Goal: Use online tool/utility: Utilize a website feature to perform a specific function

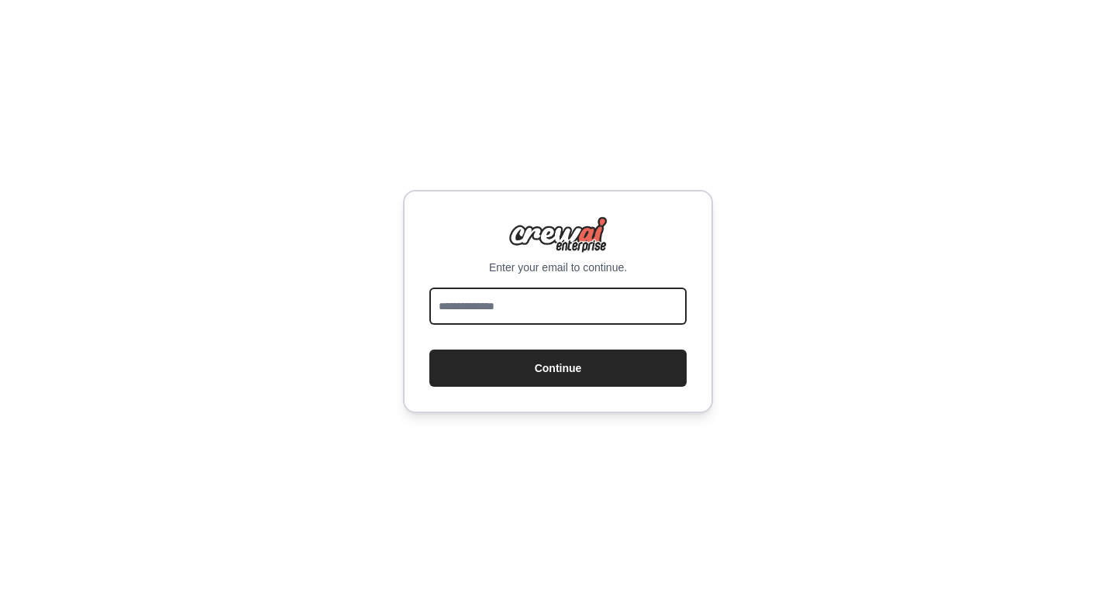
click at [561, 314] on input "email" at bounding box center [557, 306] width 257 height 37
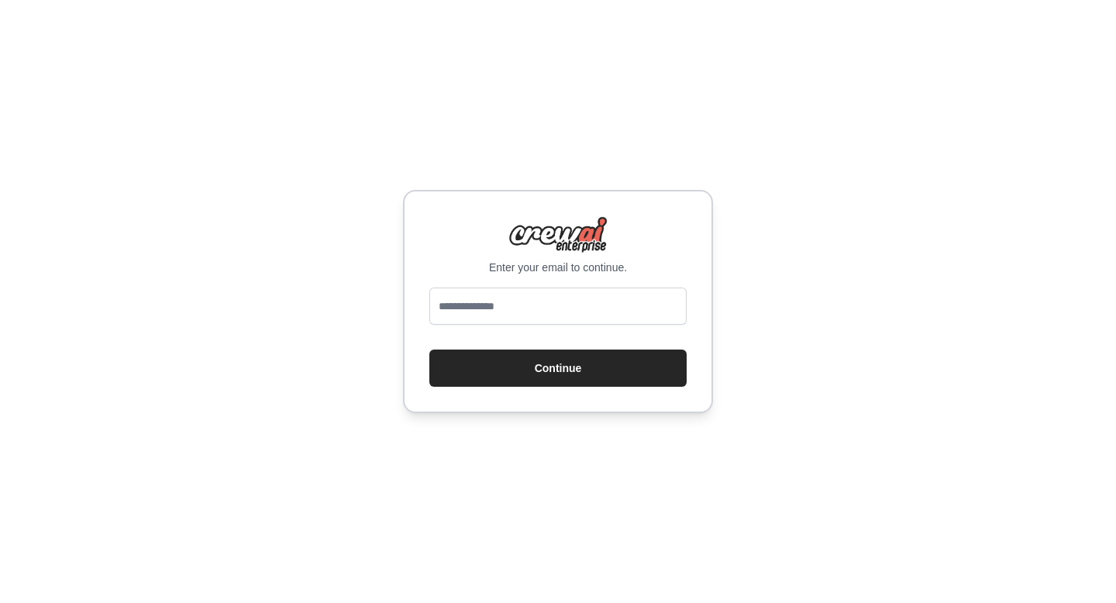
click at [585, 457] on div "Enter your email to continue. Continue" at bounding box center [558, 301] width 1116 height 603
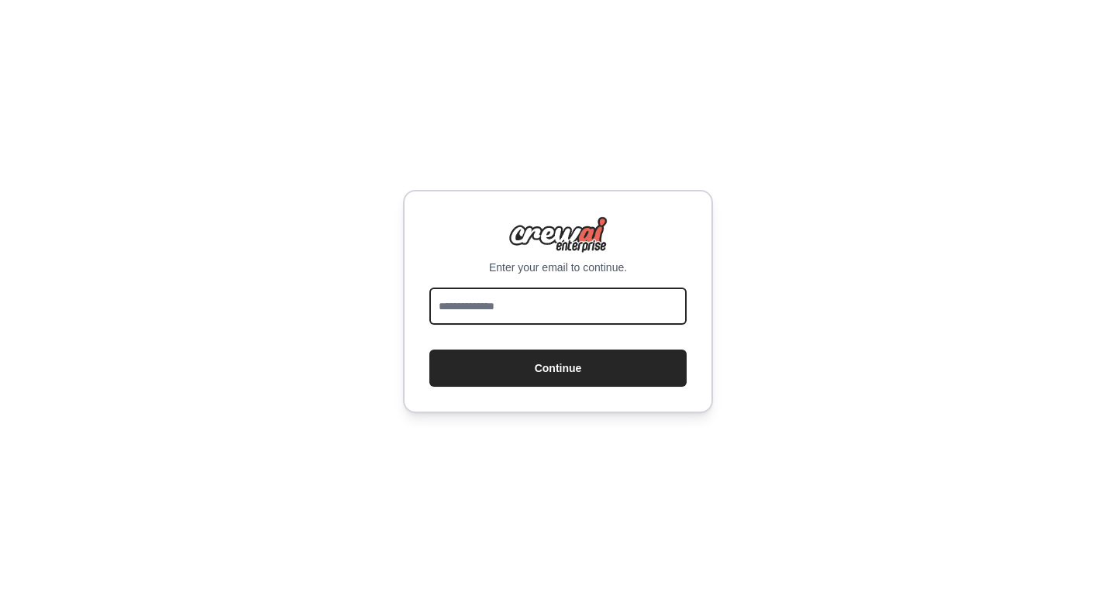
click at [526, 308] on input "email" at bounding box center [557, 306] width 257 height 37
type input "**********"
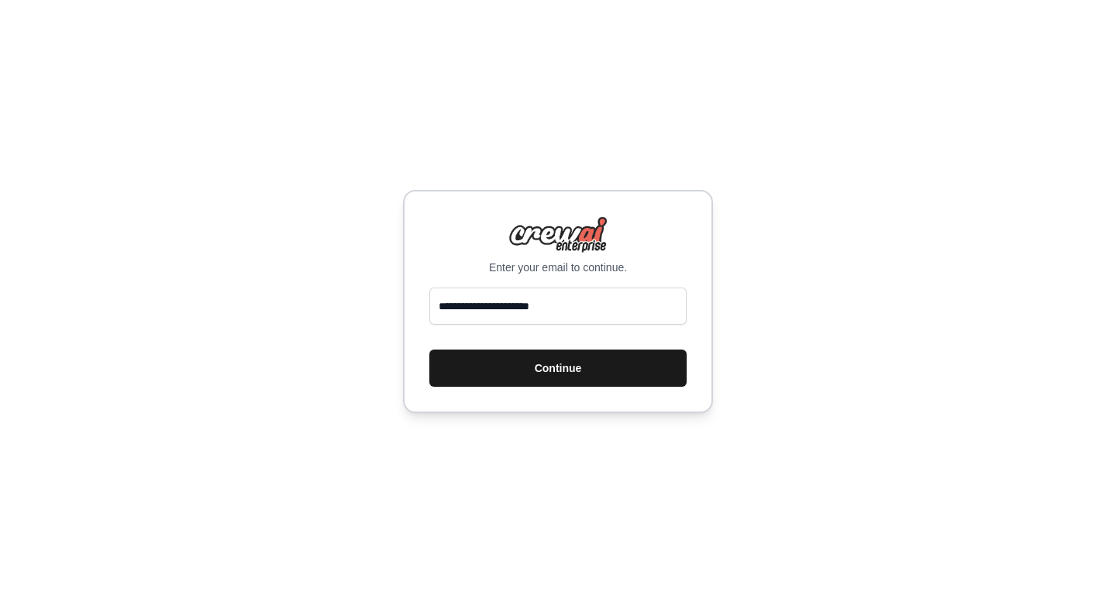
click at [548, 367] on button "Continue" at bounding box center [557, 368] width 257 height 37
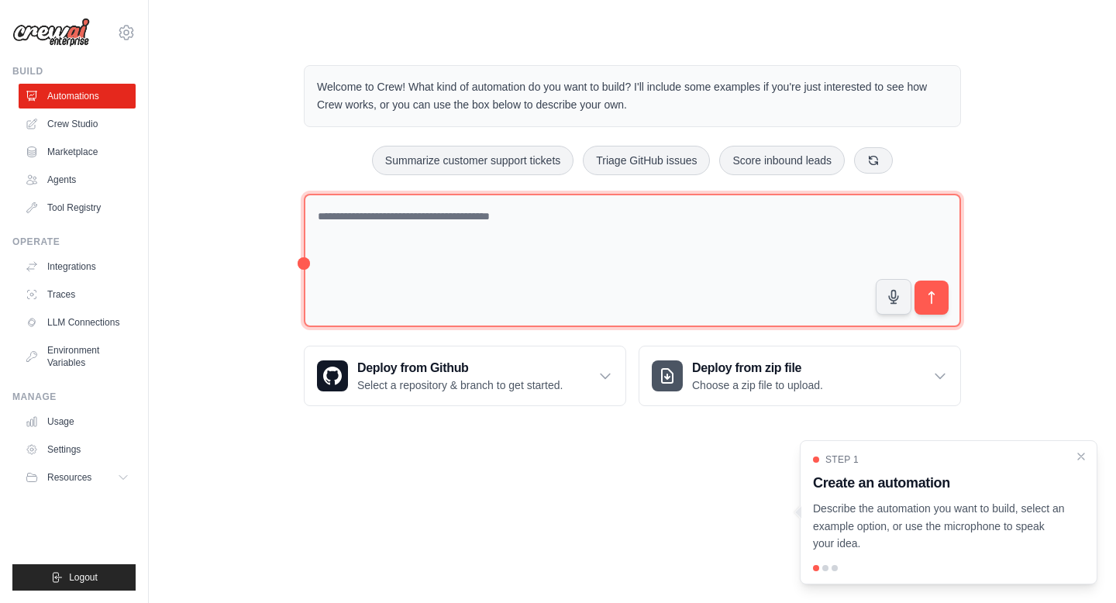
click at [463, 222] on textarea at bounding box center [632, 261] width 657 height 134
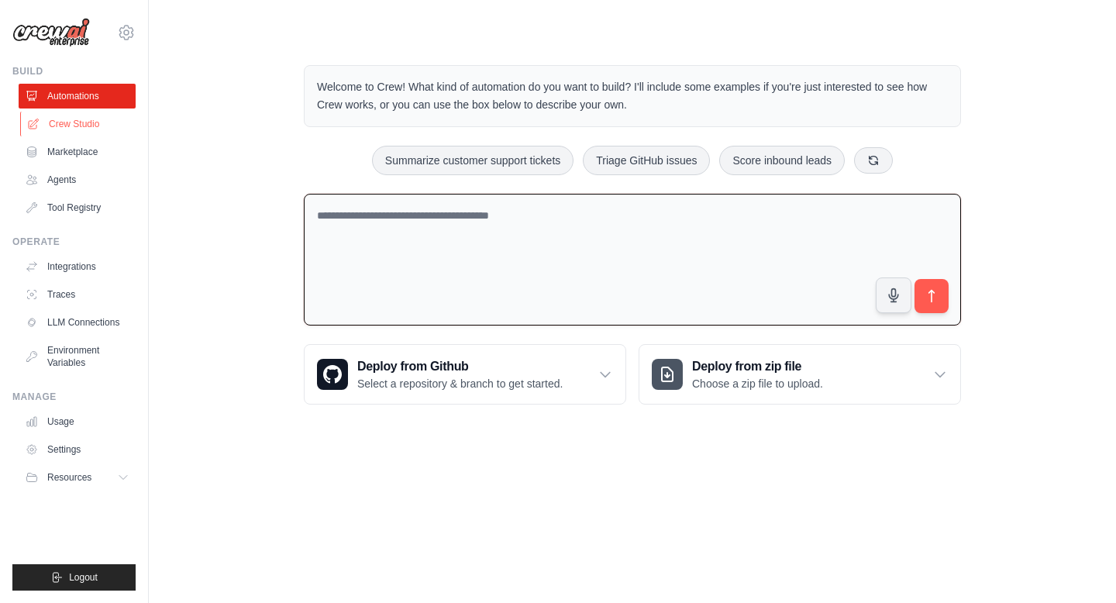
click at [102, 124] on link "Crew Studio" at bounding box center [78, 124] width 117 height 25
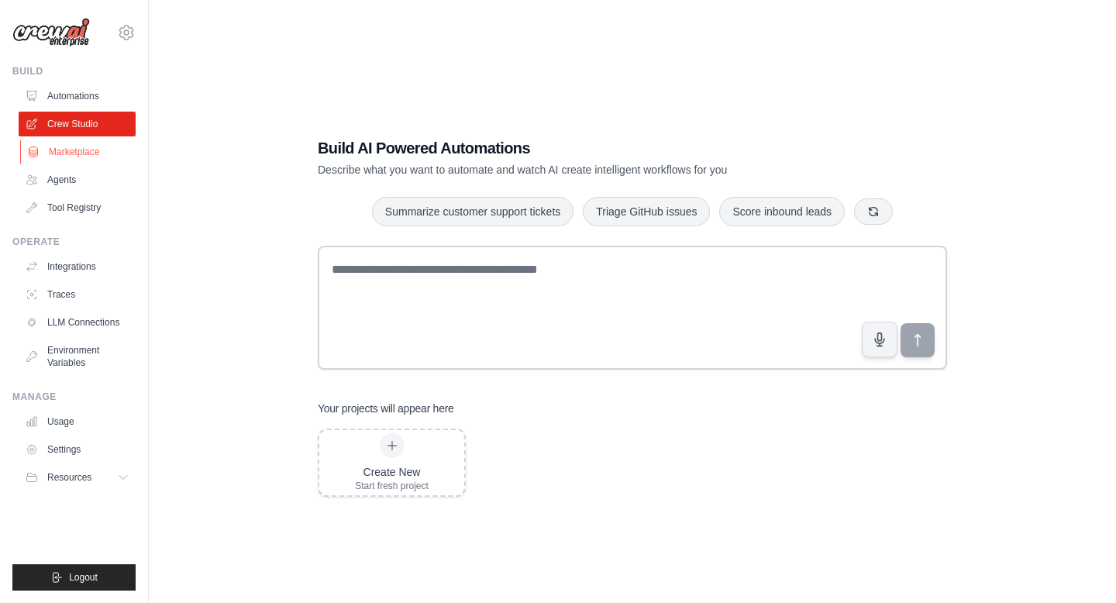
click at [67, 148] on link "Marketplace" at bounding box center [78, 151] width 117 height 25
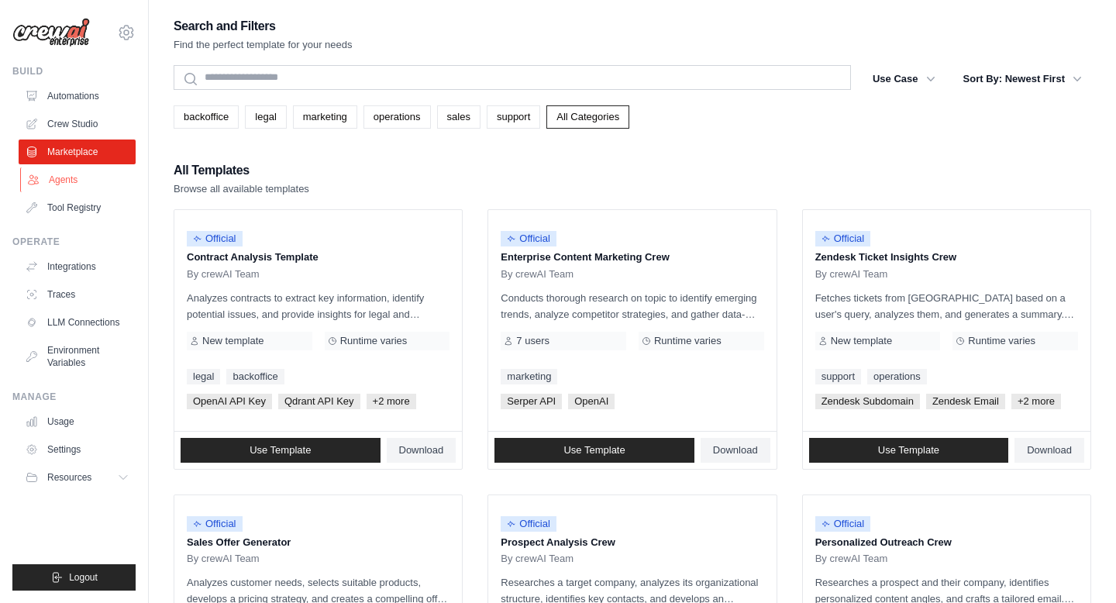
click at [75, 174] on link "Agents" at bounding box center [78, 179] width 117 height 25
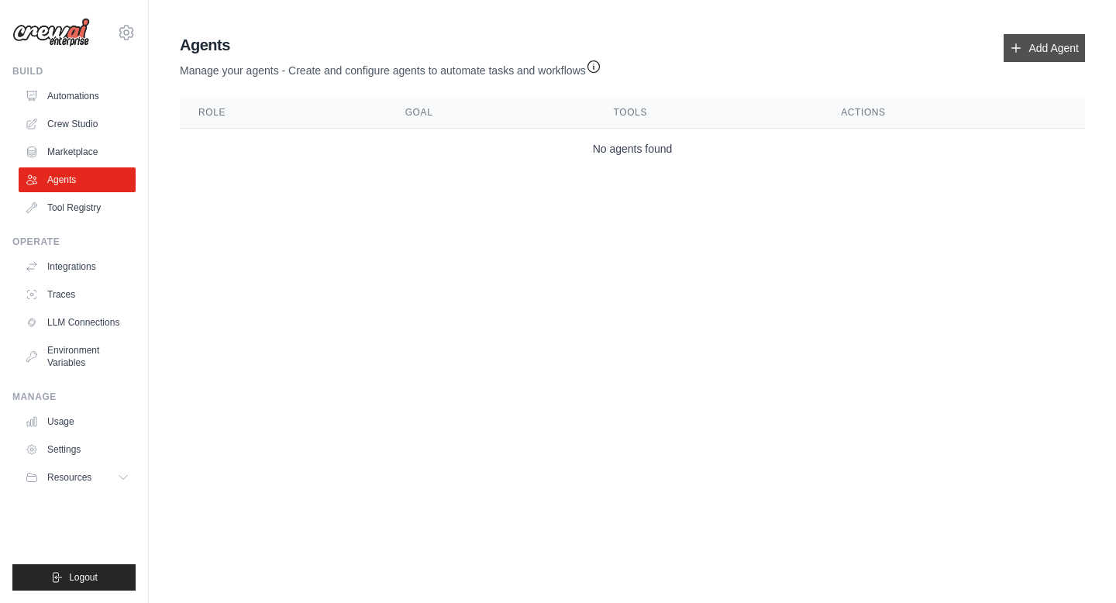
click at [1044, 58] on link "Add Agent" at bounding box center [1044, 48] width 81 height 28
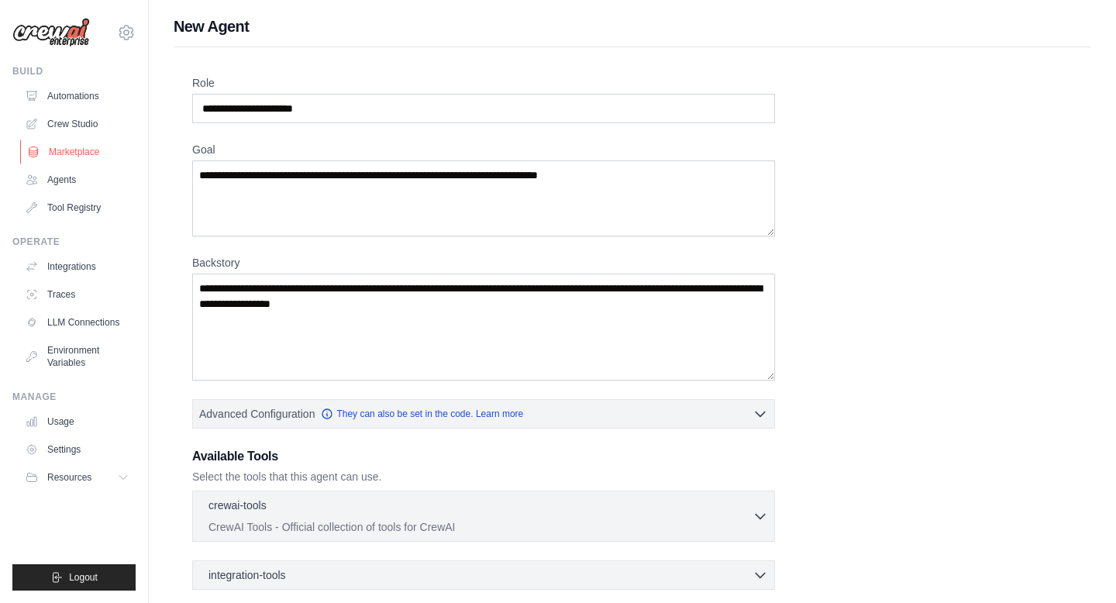
click at [78, 153] on link "Marketplace" at bounding box center [78, 151] width 117 height 25
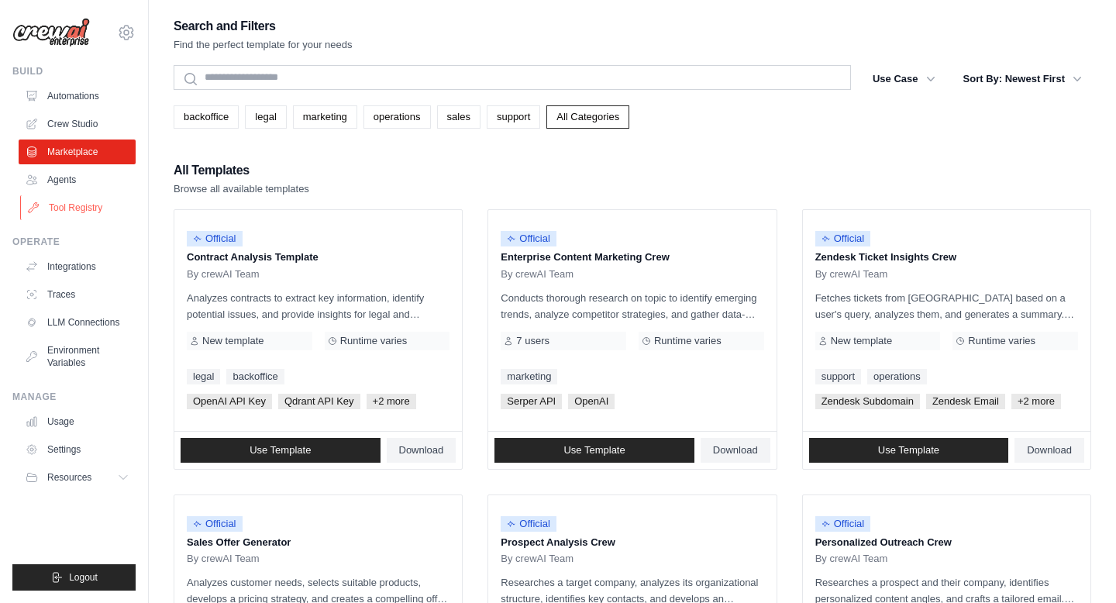
click at [71, 208] on link "Tool Registry" at bounding box center [78, 207] width 117 height 25
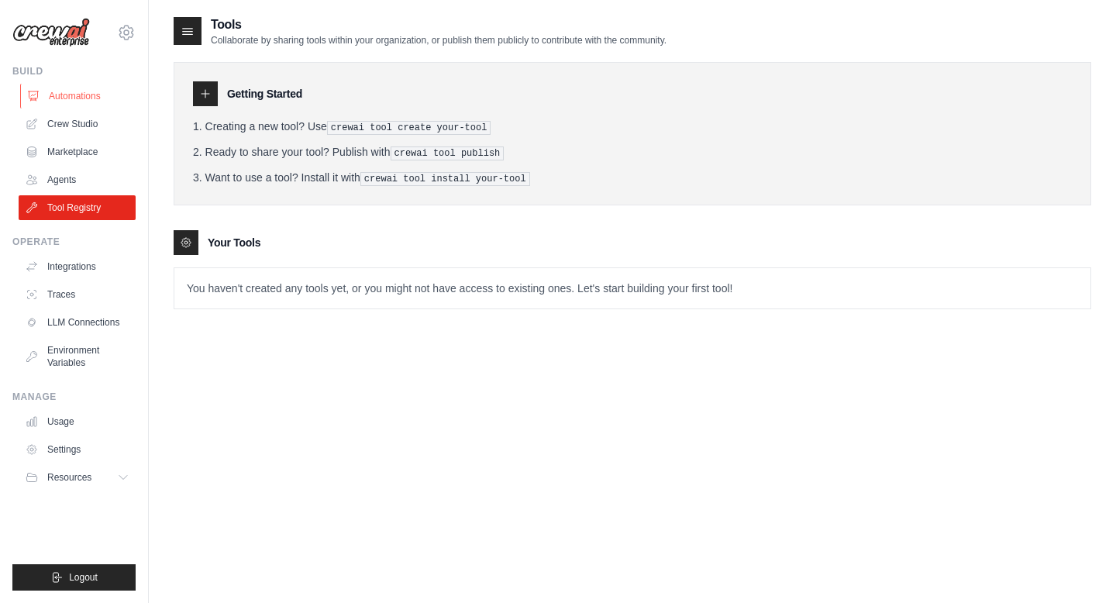
click at [67, 101] on link "Automations" at bounding box center [78, 96] width 117 height 25
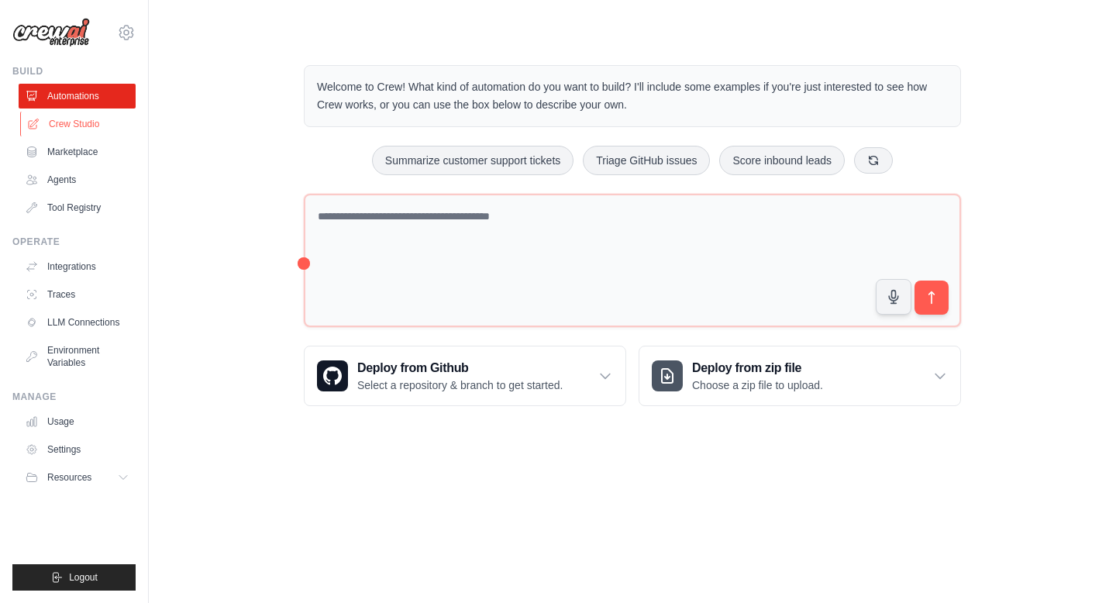
click at [81, 126] on link "Crew Studio" at bounding box center [78, 124] width 117 height 25
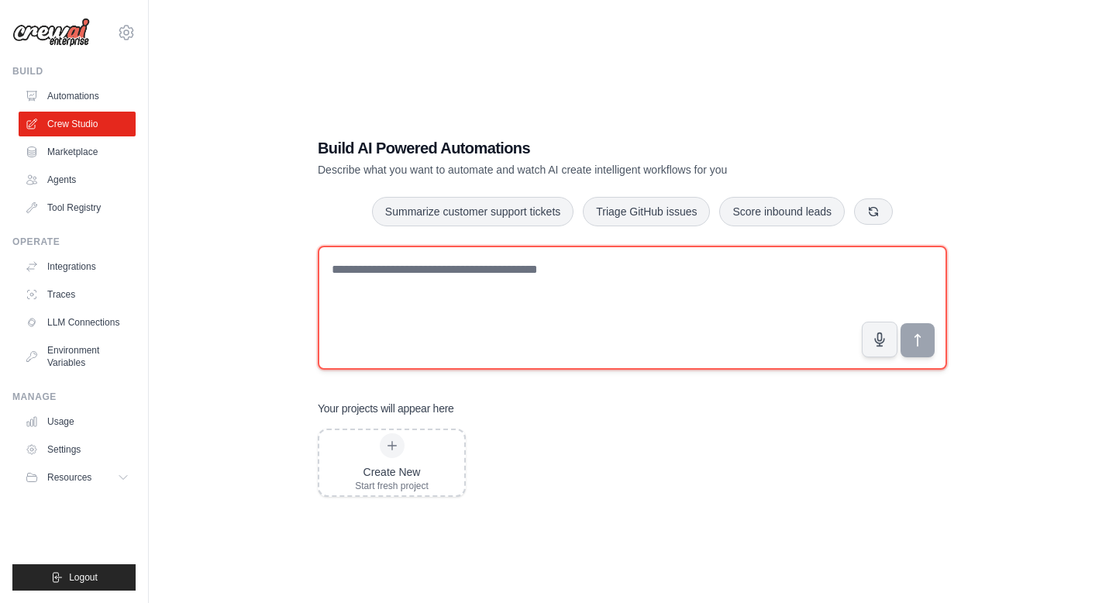
click at [476, 274] on textarea at bounding box center [632, 308] width 629 height 124
type textarea "**********"
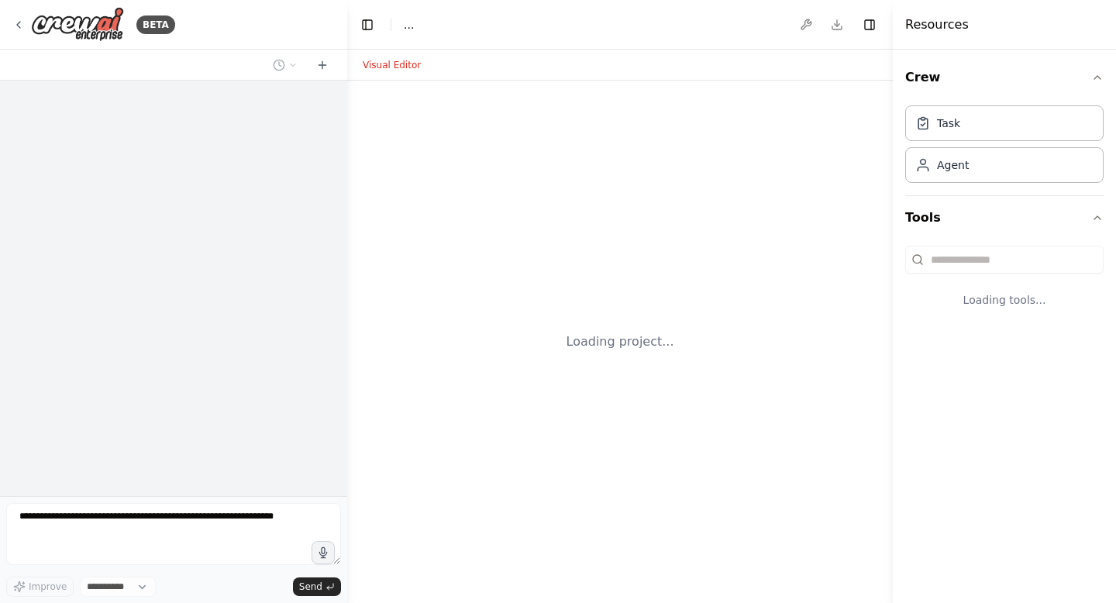
select select "****"
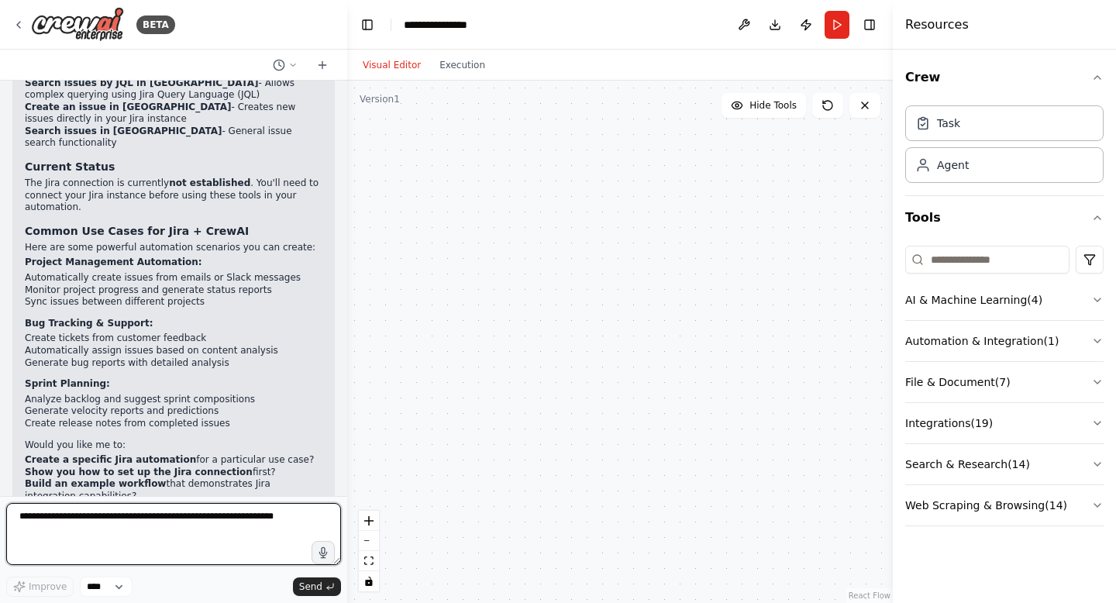
scroll to position [720, 0]
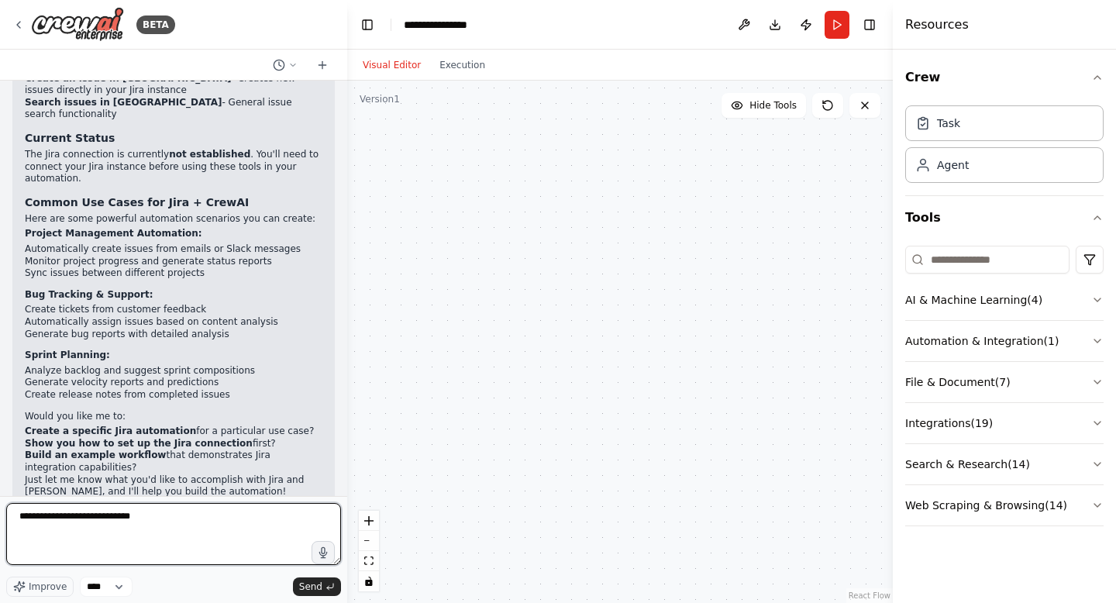
type textarea "**********"
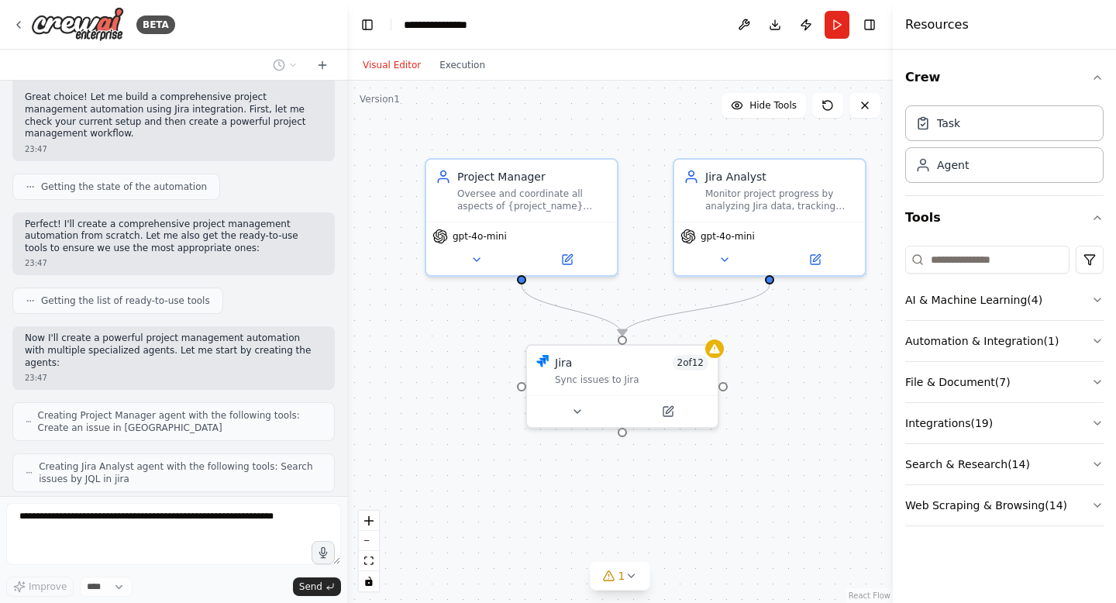
scroll to position [1296, 0]
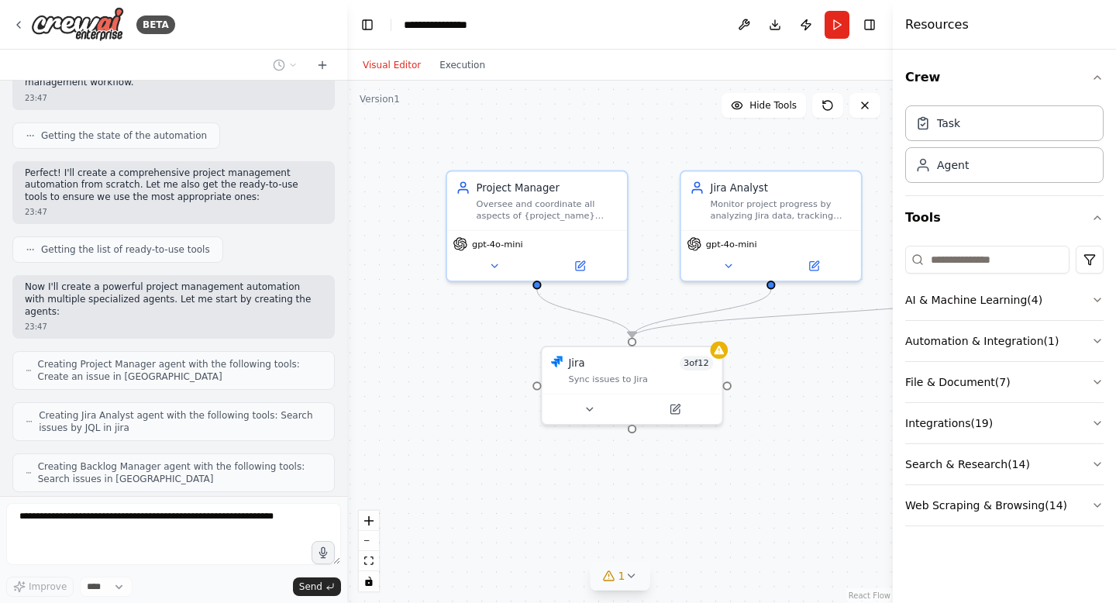
click at [634, 581] on icon at bounding box center [631, 576] width 12 height 12
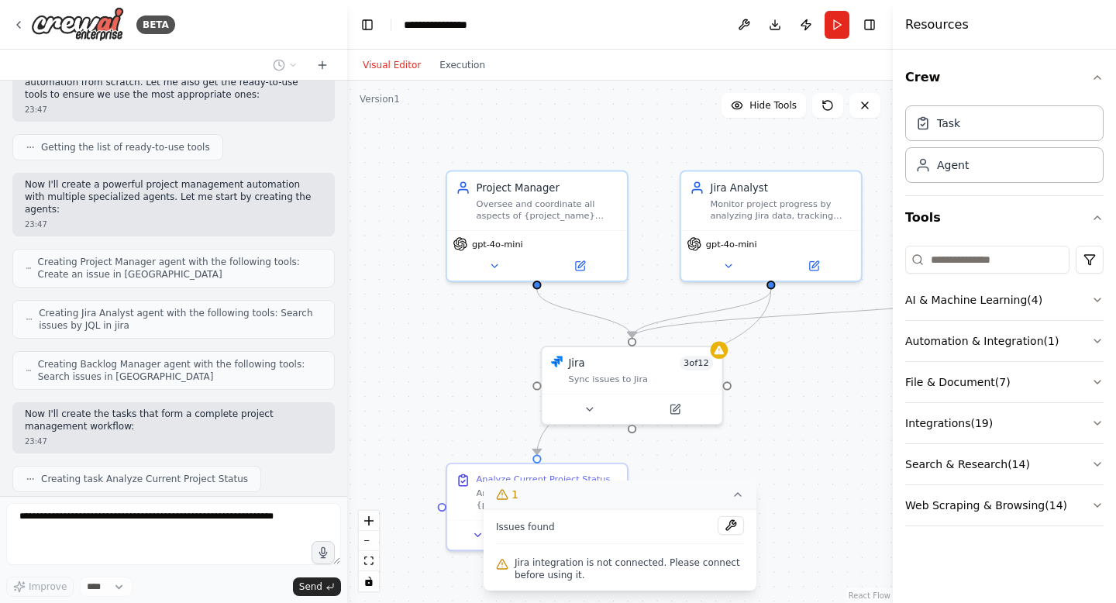
scroll to position [1438, 0]
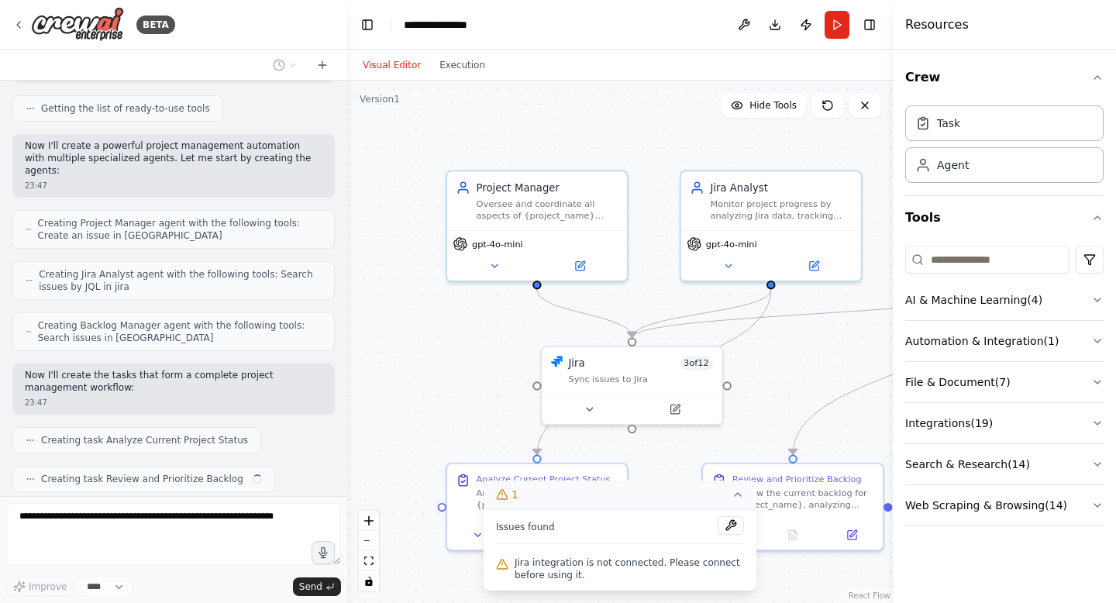
click at [787, 484] on div "Review and Prioritize Backlog Review the current backlog for {project_name}, an…" at bounding box center [803, 492] width 142 height 38
click at [735, 498] on icon at bounding box center [738, 494] width 12 height 12
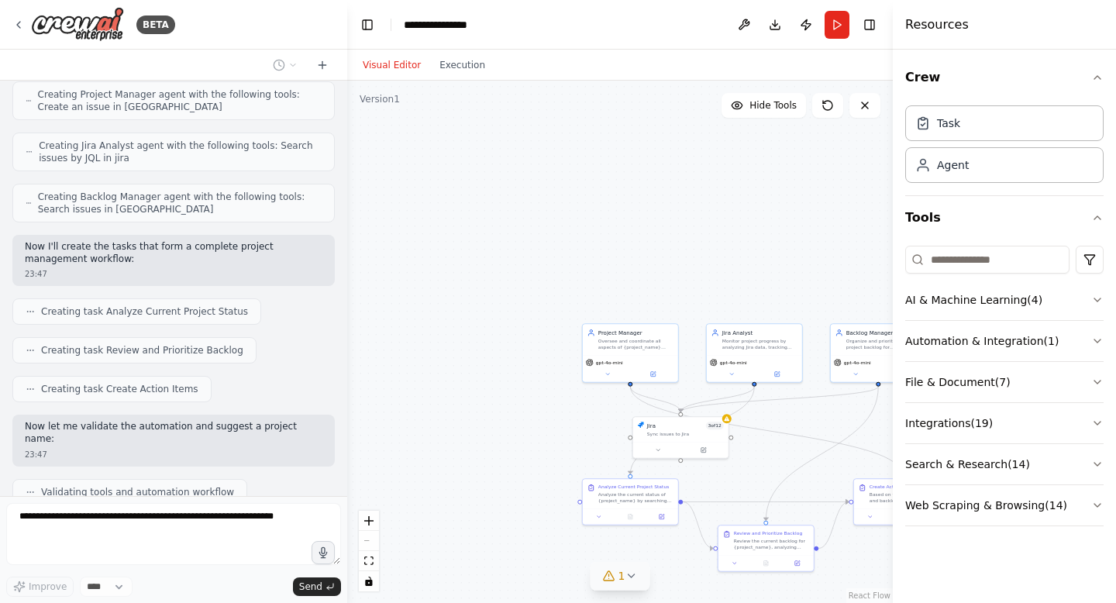
scroll to position [1605, 0]
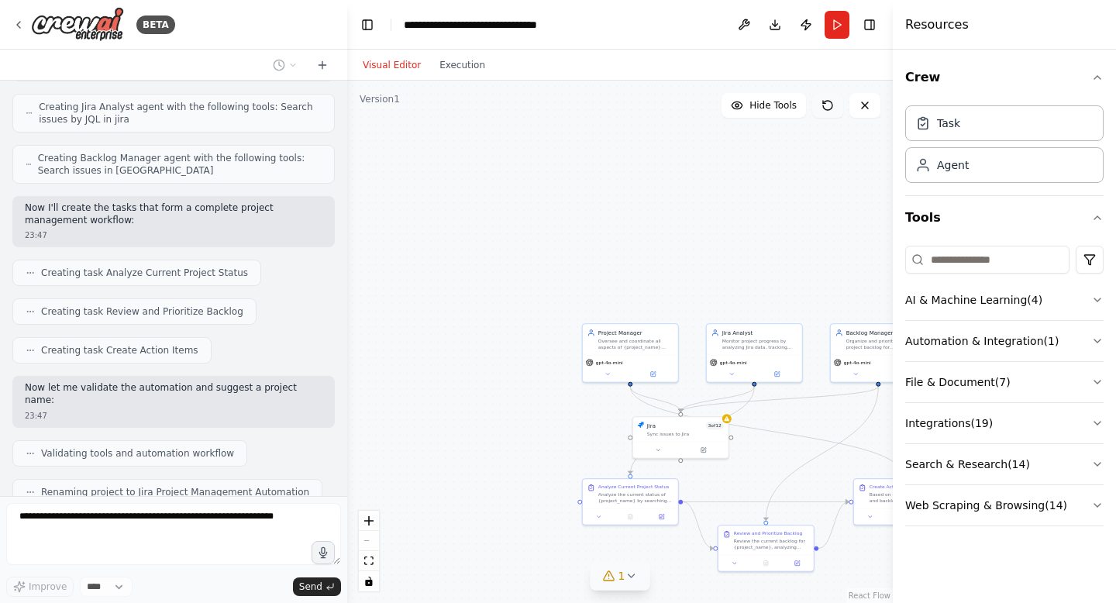
click at [830, 105] on icon at bounding box center [827, 105] width 12 height 12
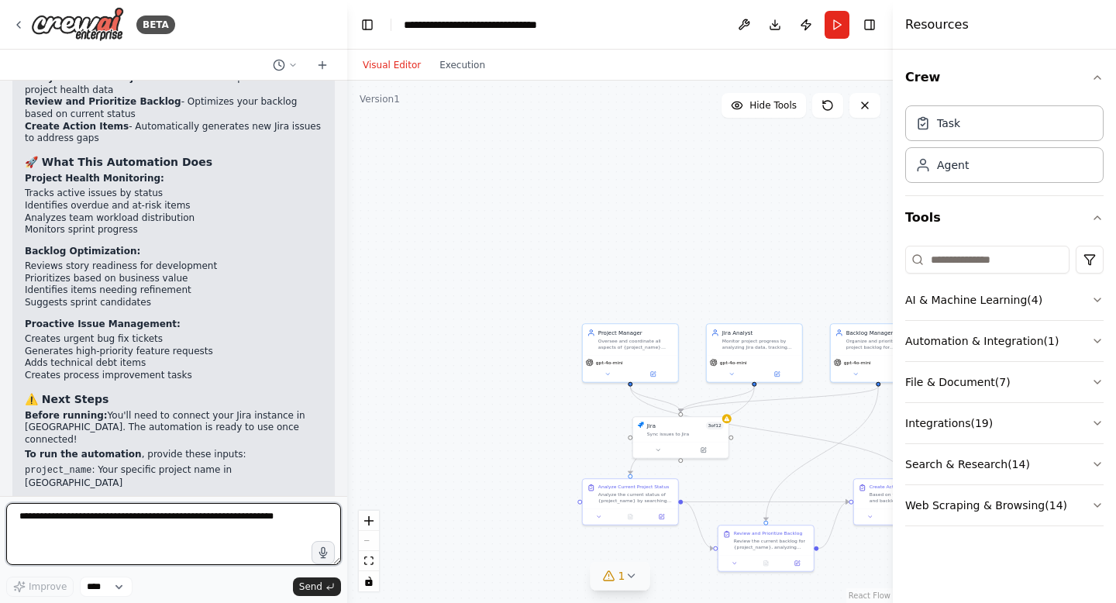
scroll to position [2263, 0]
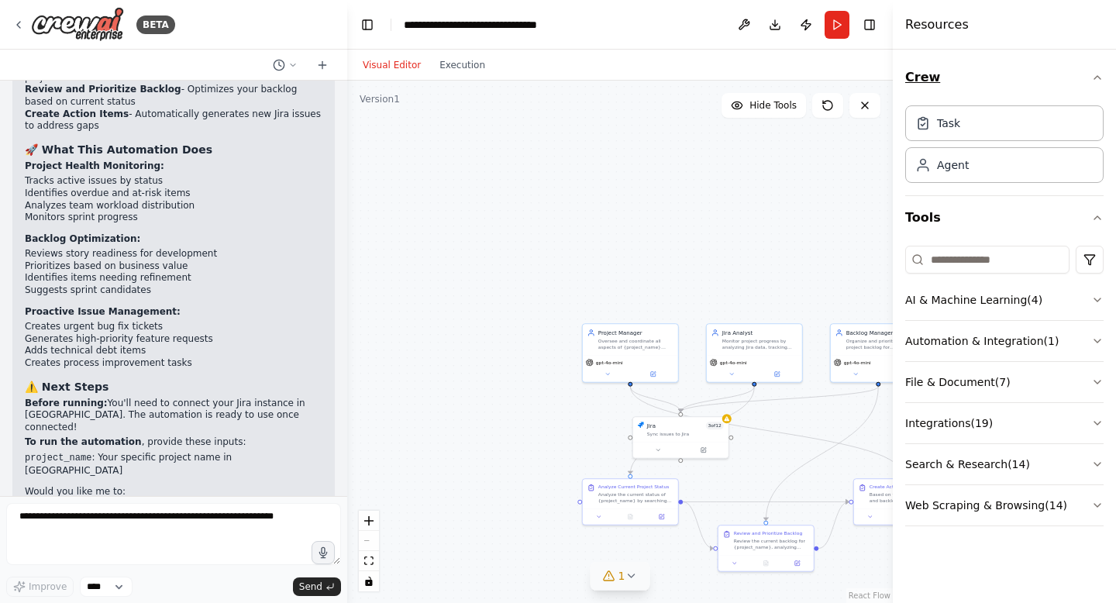
click at [1098, 80] on icon "button" at bounding box center [1097, 77] width 12 height 12
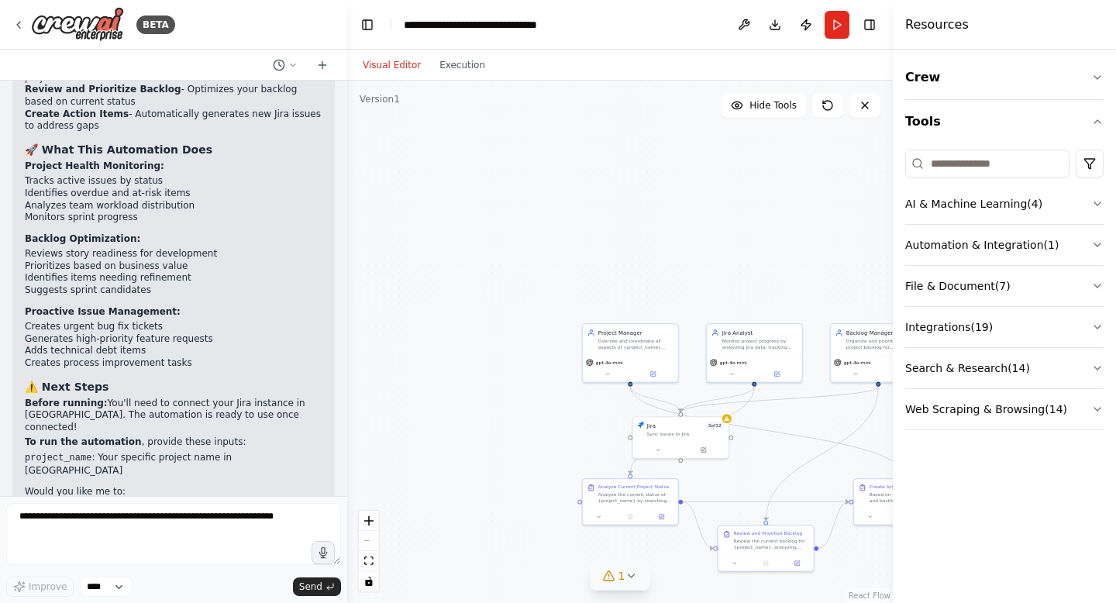
click at [358, 566] on div ".deletable-edge-delete-btn { width: 20px; height: 20px; border: 0px solid #ffff…" at bounding box center [620, 342] width 546 height 522
click at [370, 560] on icon "fit view" at bounding box center [368, 560] width 9 height 9
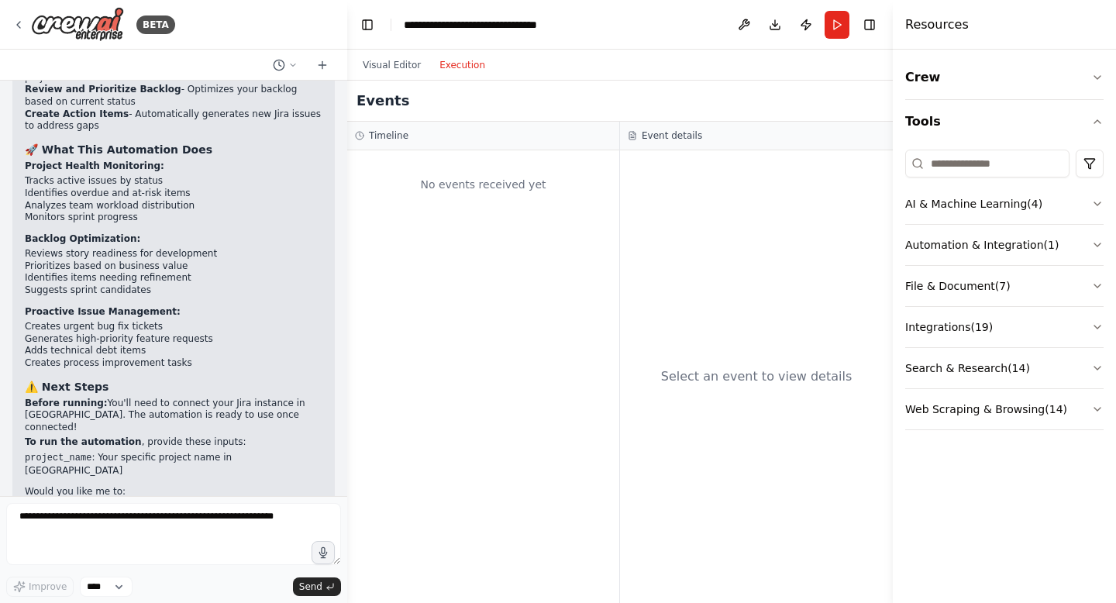
click at [459, 66] on button "Execution" at bounding box center [462, 65] width 64 height 19
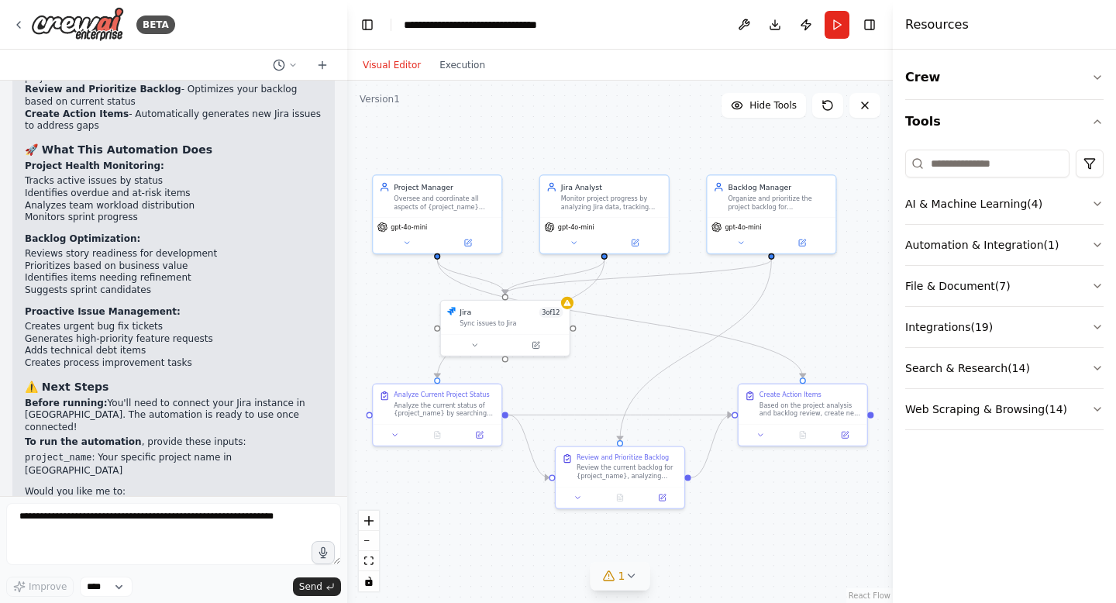
click at [399, 68] on button "Visual Editor" at bounding box center [391, 65] width 77 height 19
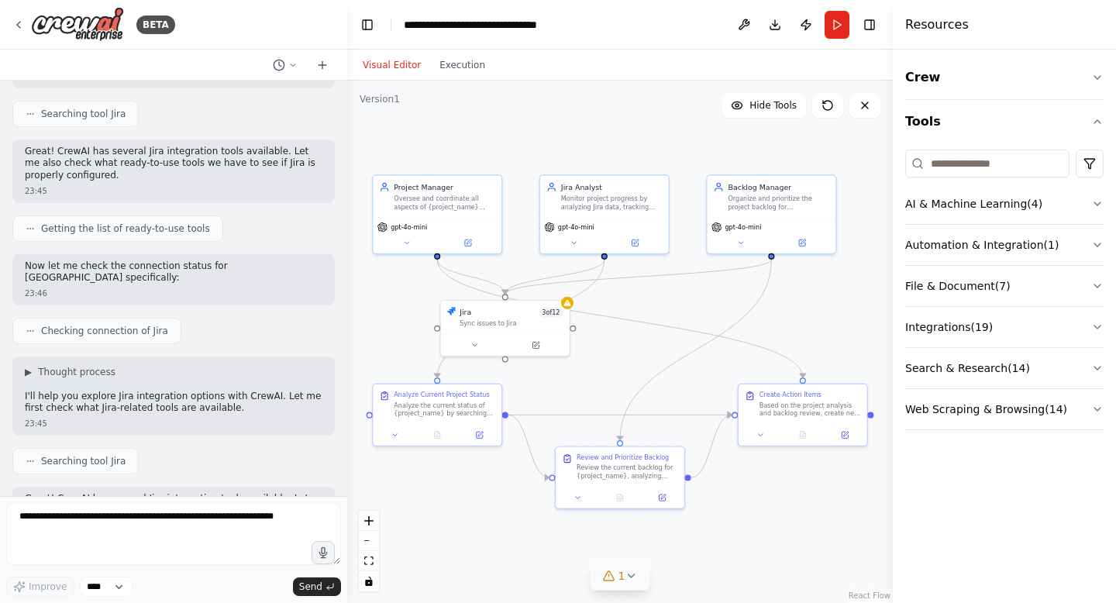
scroll to position [0, 0]
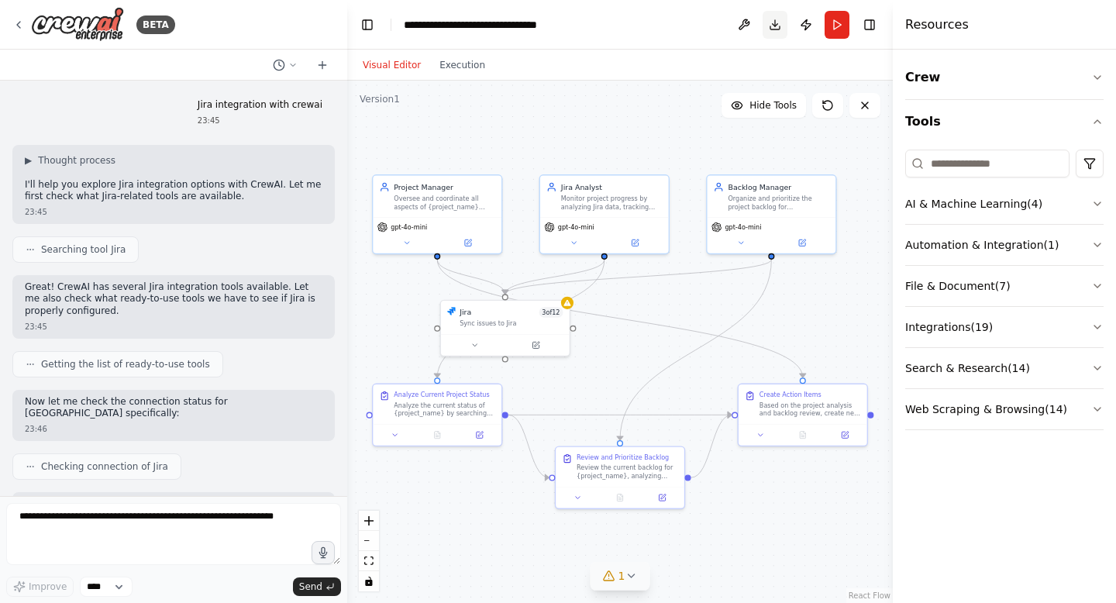
click at [772, 33] on button "Download" at bounding box center [775, 25] width 25 height 28
click at [677, 29] on header "**********" at bounding box center [620, 25] width 546 height 50
click at [654, 22] on header "**********" at bounding box center [620, 25] width 546 height 50
click at [1056, 27] on div "Resources" at bounding box center [1004, 25] width 223 height 50
click at [1098, 71] on icon "button" at bounding box center [1097, 77] width 12 height 12
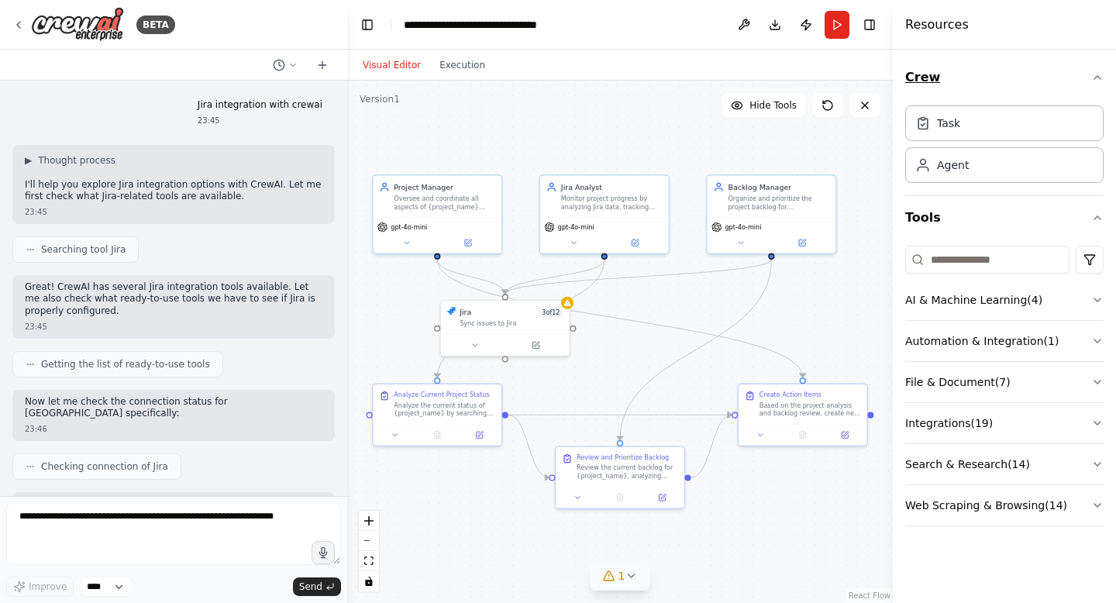
click at [1098, 71] on icon "button" at bounding box center [1097, 77] width 12 height 12
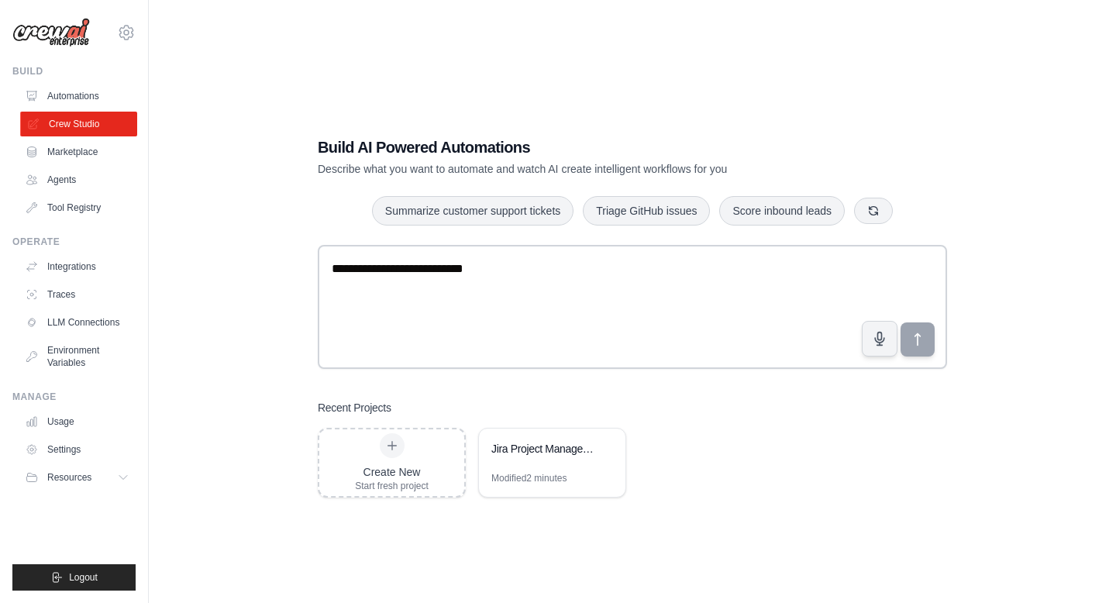
click at [82, 122] on link "Crew Studio" at bounding box center [78, 124] width 117 height 25
click at [261, 86] on div "Build AI Powered Automations Describe what you want to automate and watch AI cr…" at bounding box center [633, 316] width 918 height 603
click at [1058, 70] on div "Build AI Powered Automations Describe what you want to automate and watch AI cr…" at bounding box center [633, 316] width 918 height 603
click at [87, 267] on link "Integrations" at bounding box center [78, 266] width 117 height 25
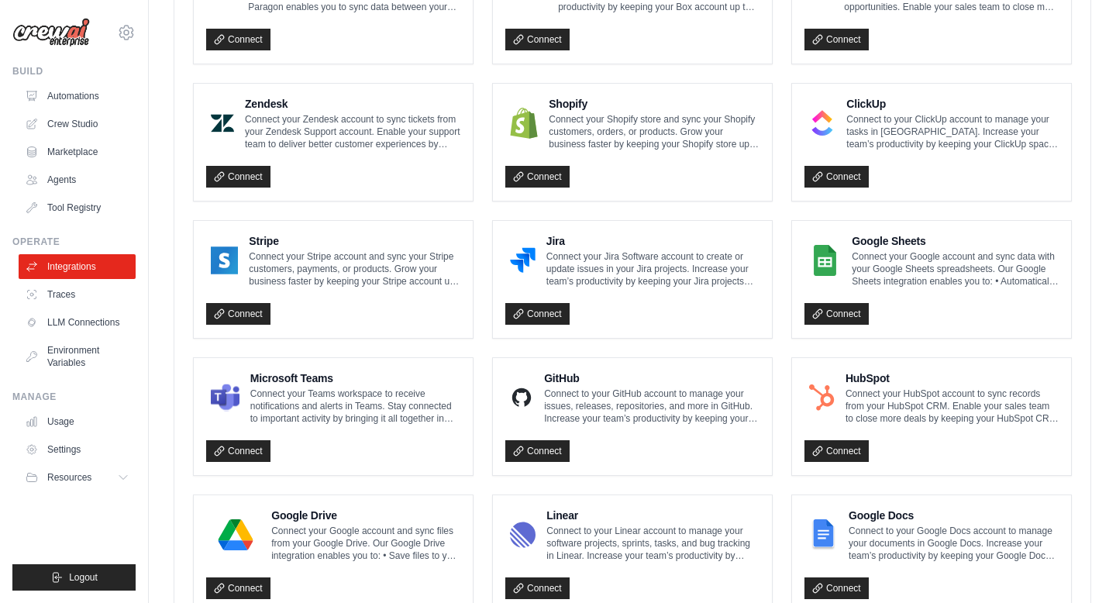
scroll to position [655, 0]
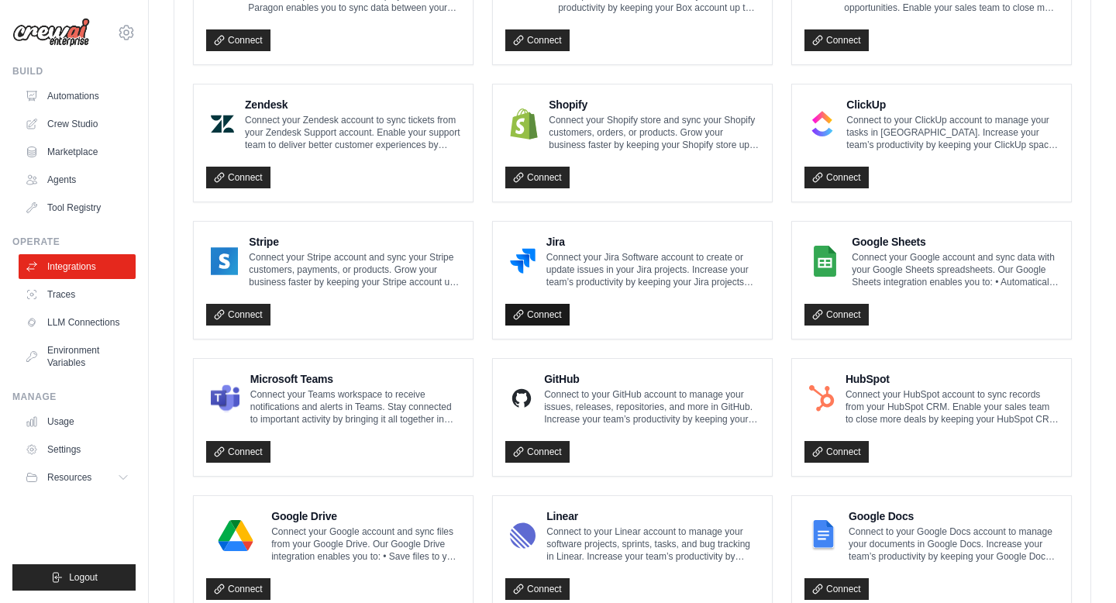
click at [532, 312] on link "Connect" at bounding box center [537, 315] width 64 height 22
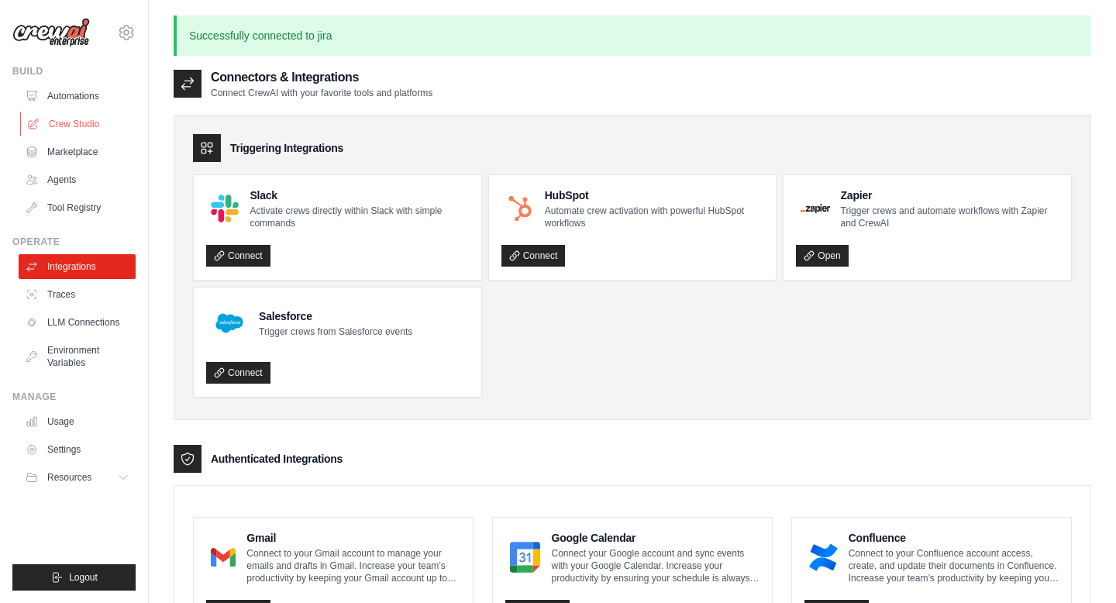
click at [84, 121] on link "Crew Studio" at bounding box center [78, 124] width 117 height 25
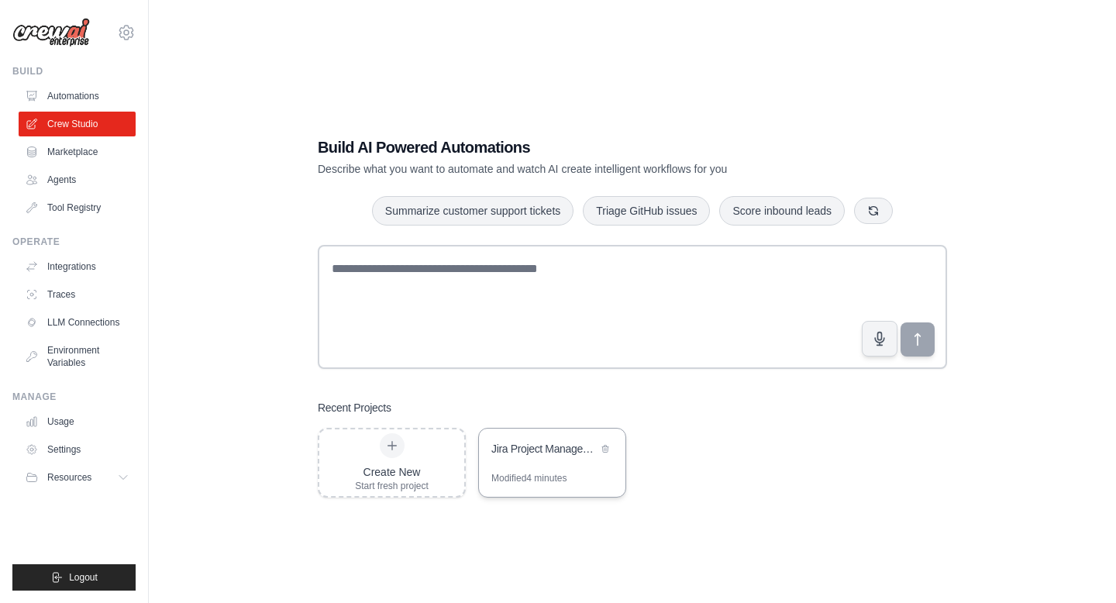
click at [561, 464] on div "Jira Project Management Automation" at bounding box center [552, 450] width 146 height 43
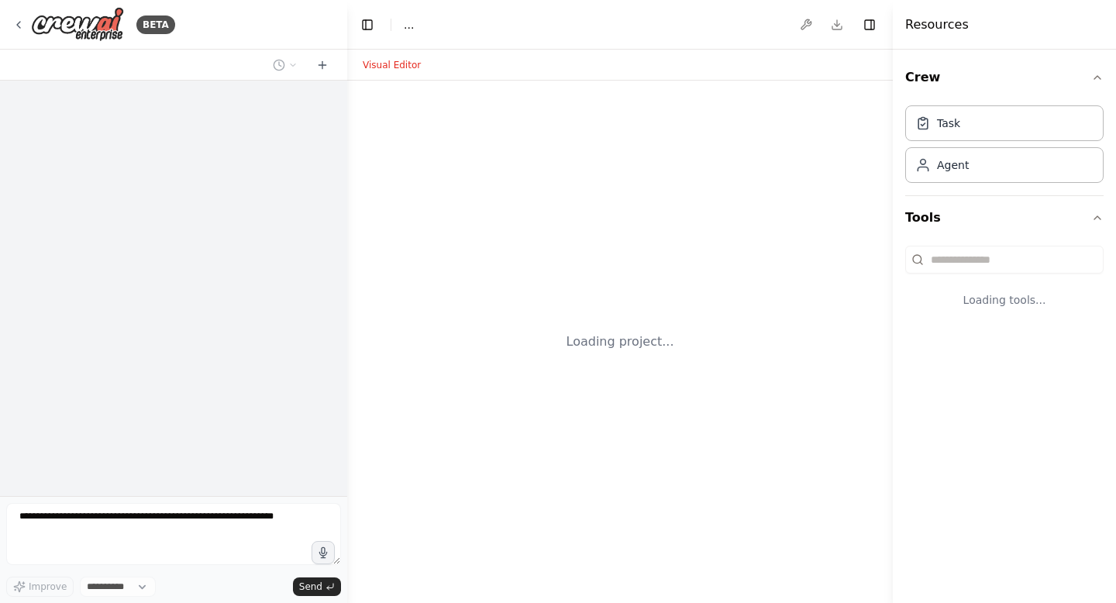
select select "****"
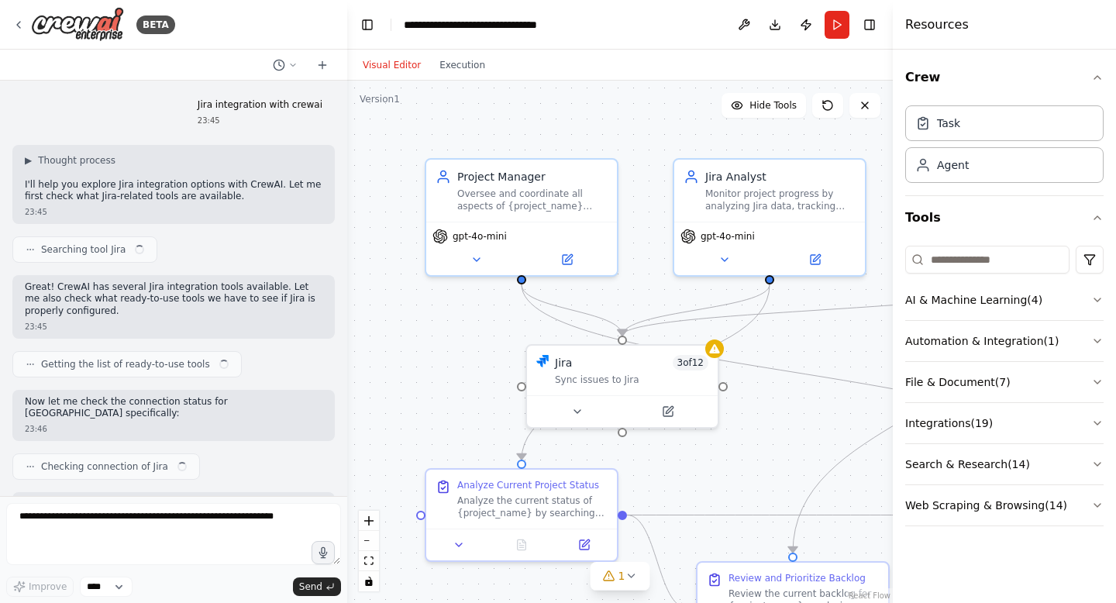
scroll to position [2057, 0]
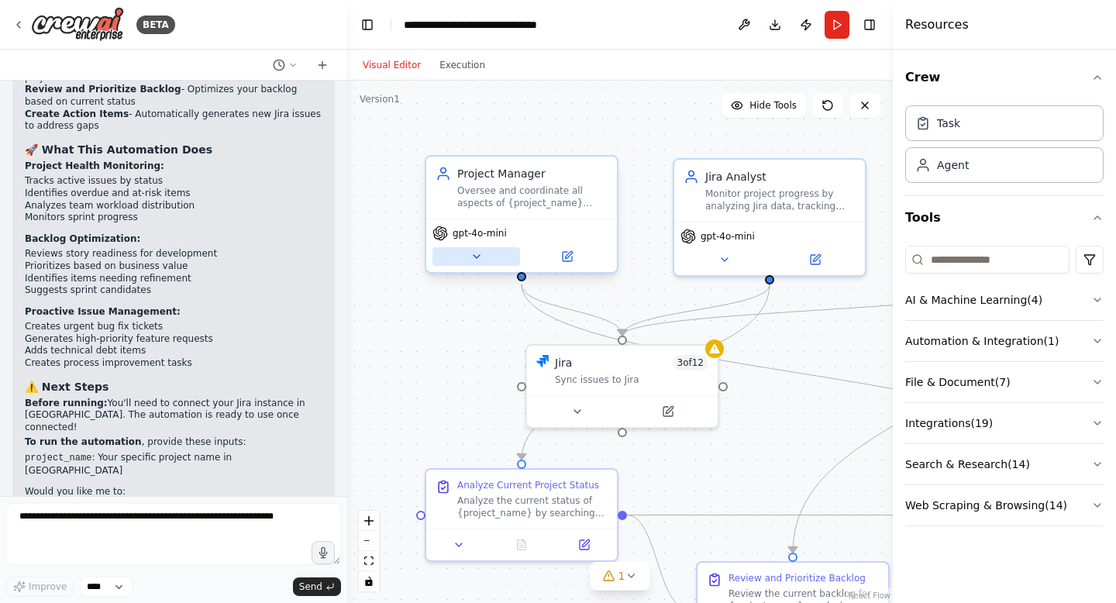
click at [480, 261] on icon at bounding box center [476, 256] width 12 height 12
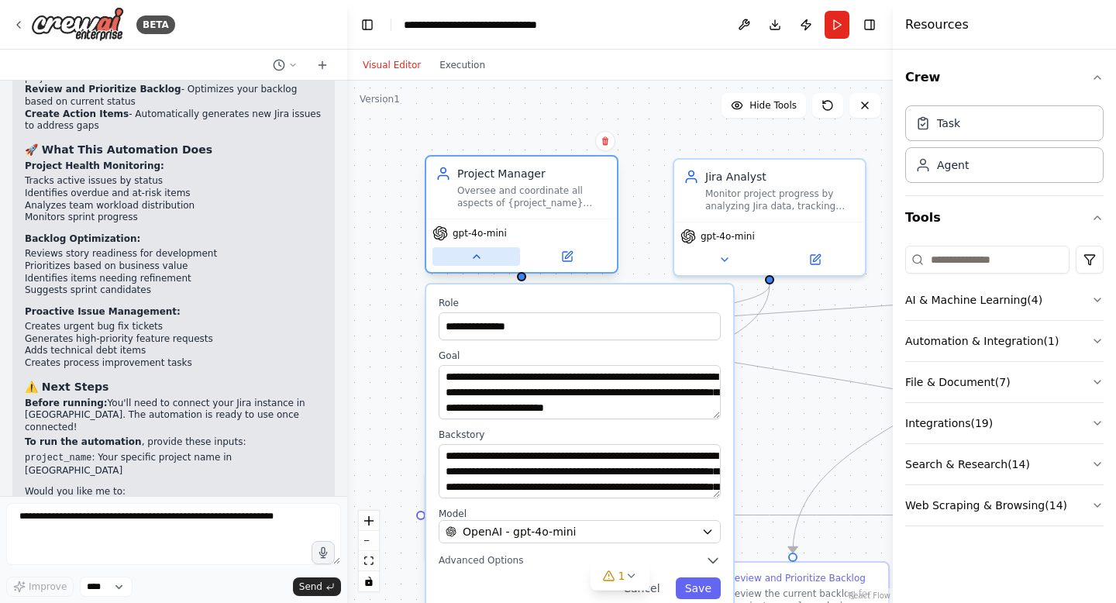
click at [480, 261] on icon at bounding box center [476, 256] width 12 height 12
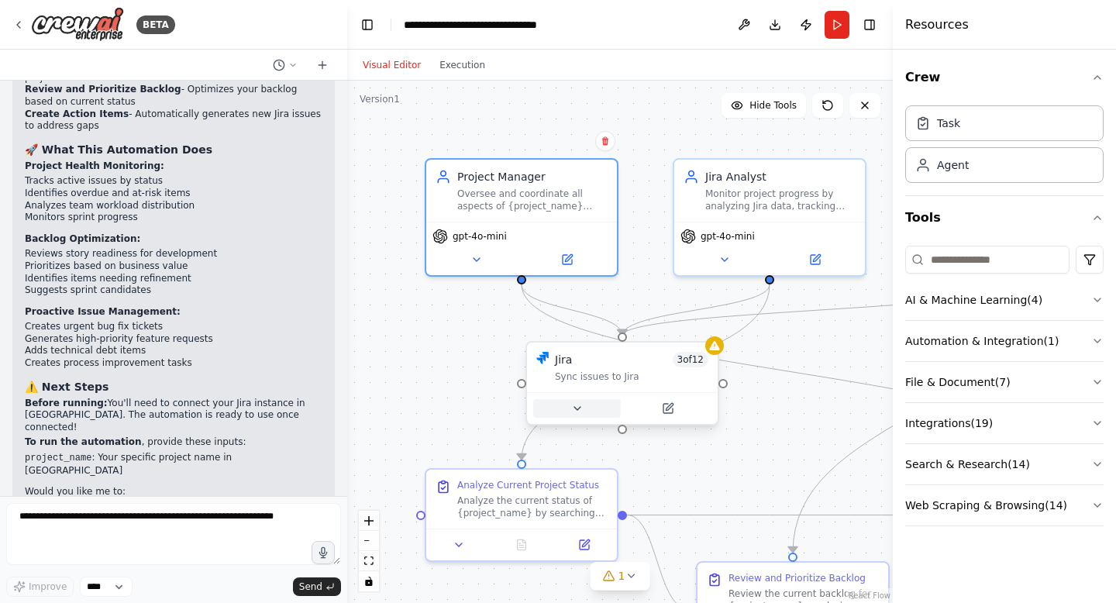
click at [574, 406] on icon at bounding box center [577, 408] width 12 height 12
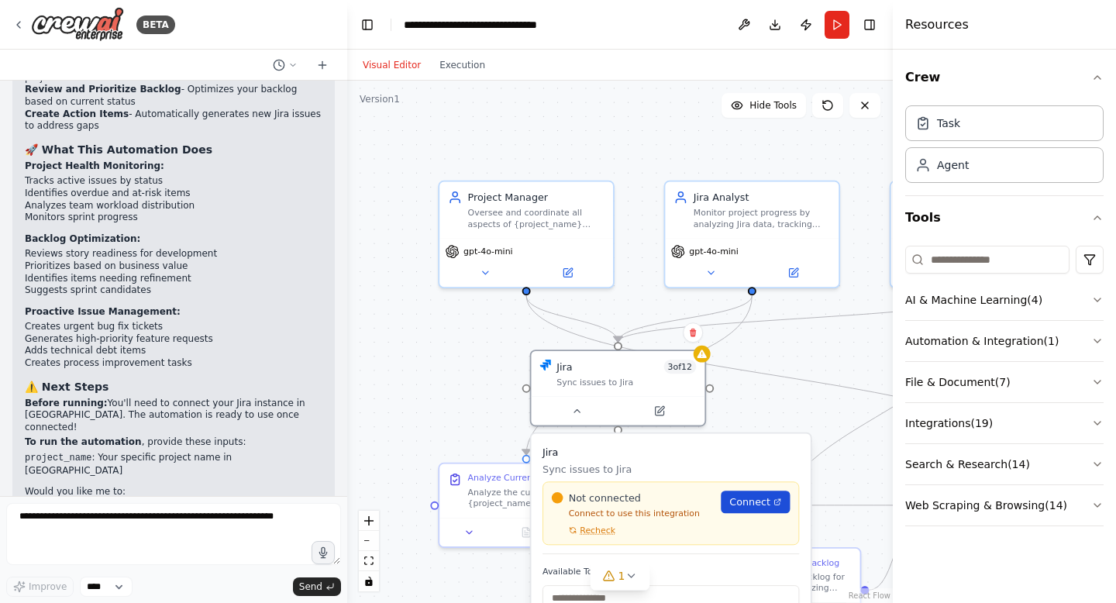
click at [748, 501] on span "Connect" at bounding box center [749, 502] width 41 height 14
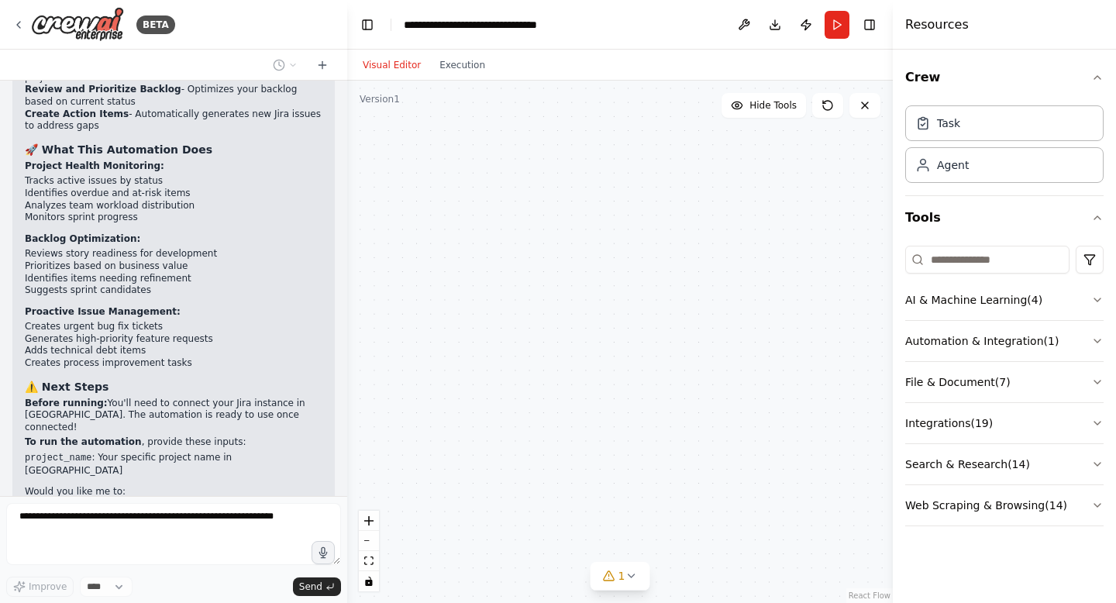
scroll to position [2148, 0]
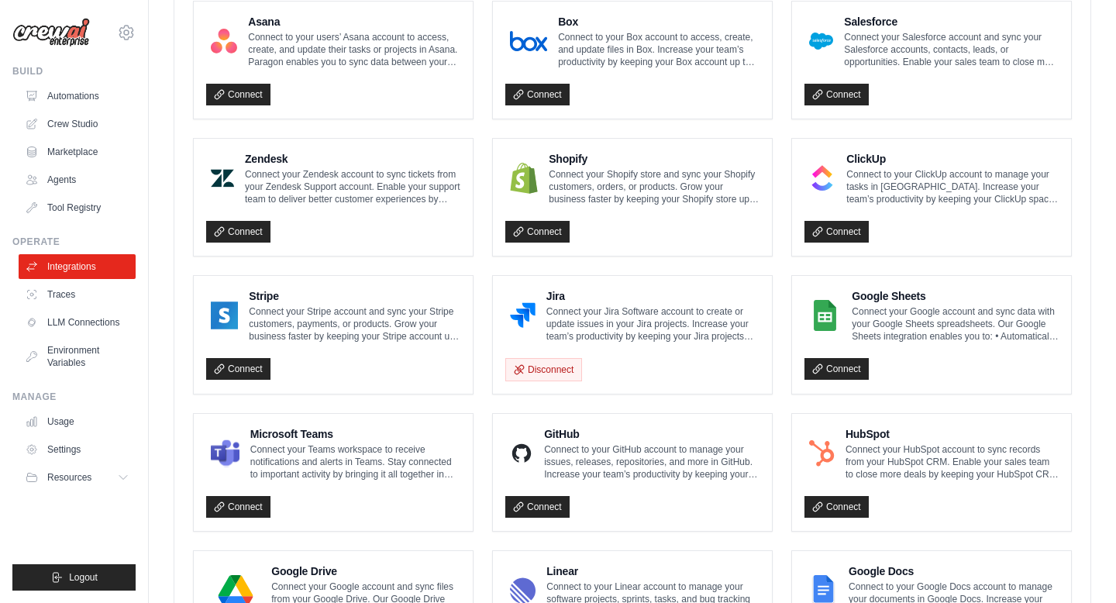
scroll to position [598, 0]
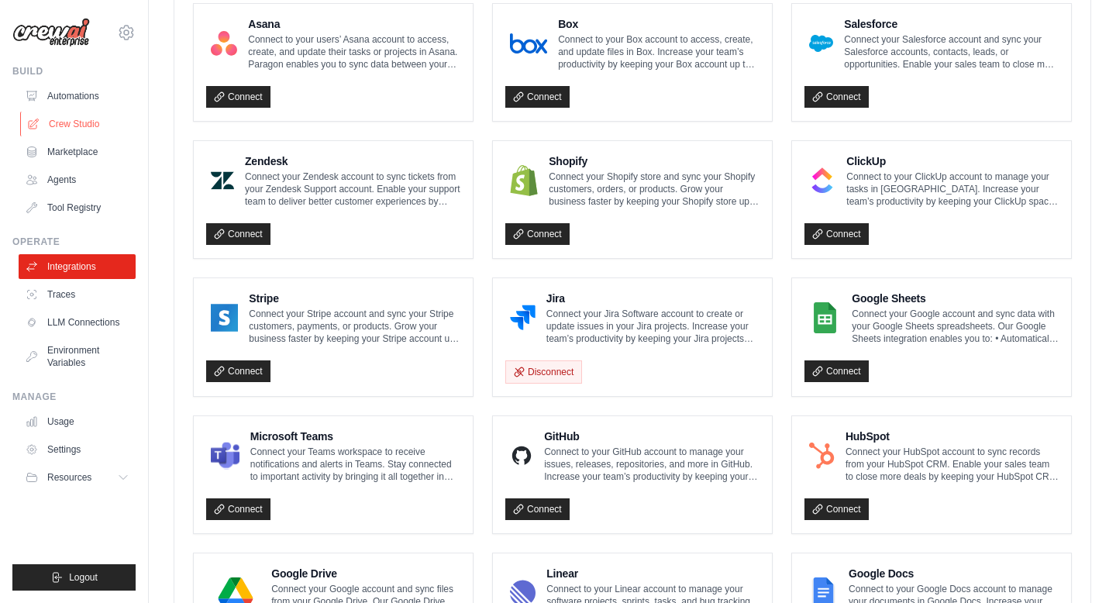
click at [52, 124] on link "Crew Studio" at bounding box center [78, 124] width 117 height 25
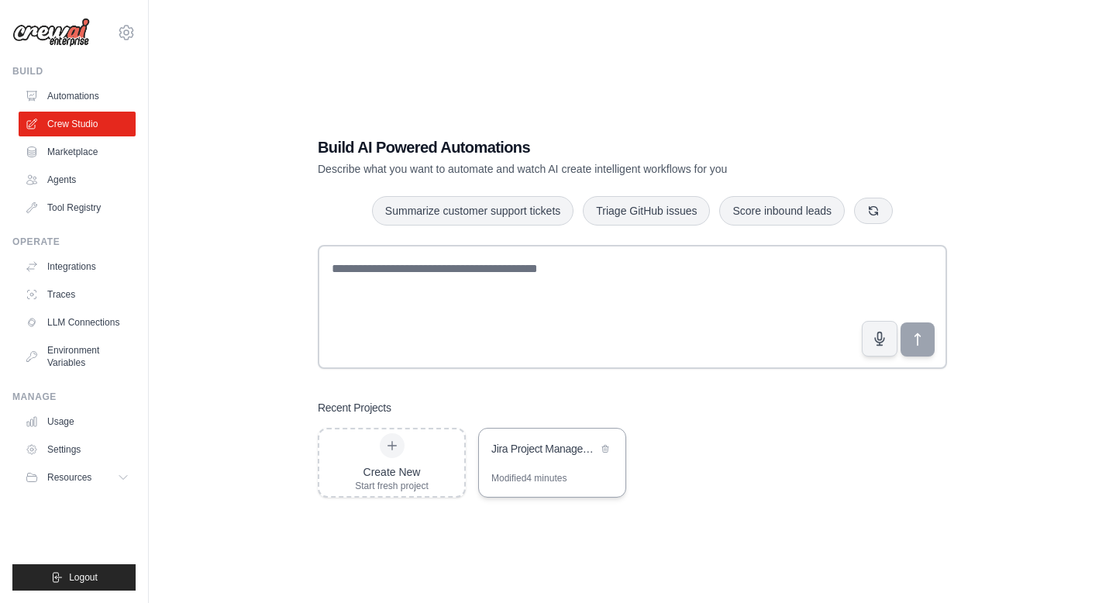
click at [532, 472] on div "Modified 4 minutes" at bounding box center [528, 478] width 75 height 12
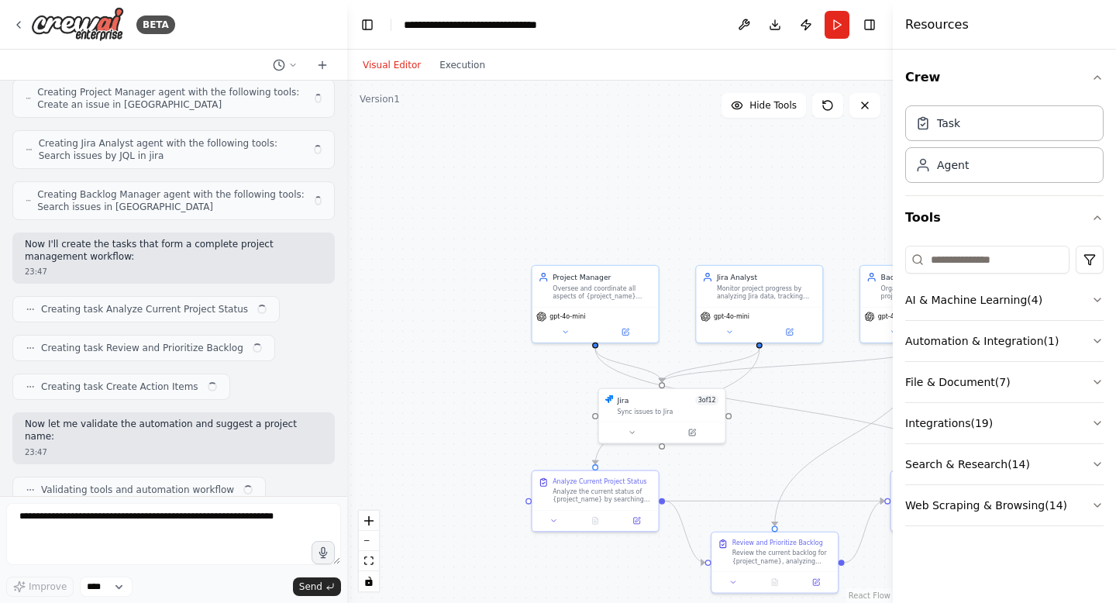
scroll to position [2057, 0]
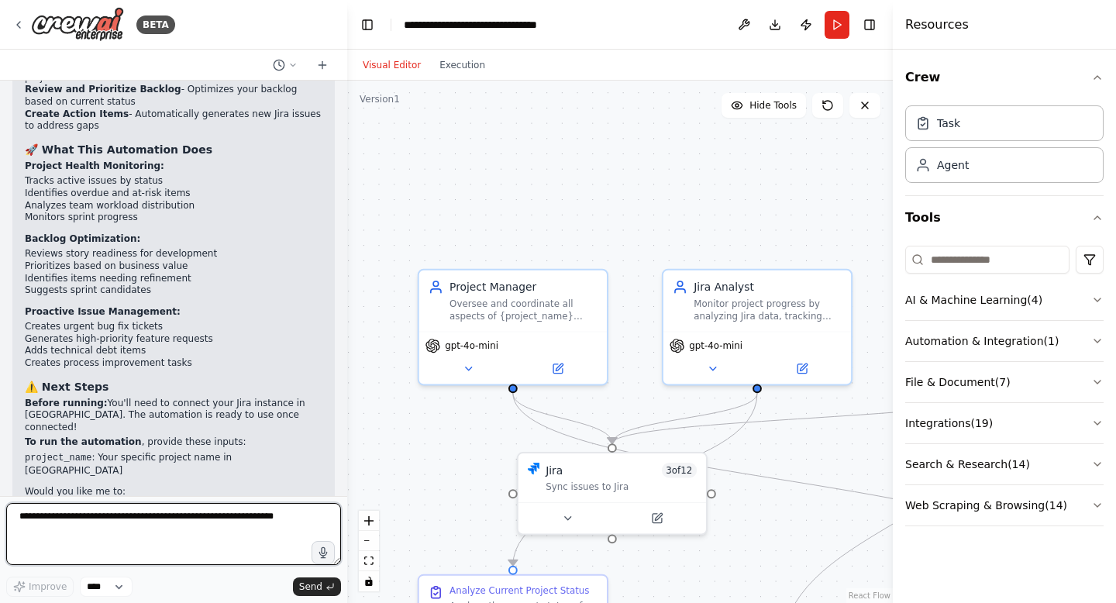
click at [149, 560] on textarea at bounding box center [173, 534] width 335 height 62
type textarea "*******"
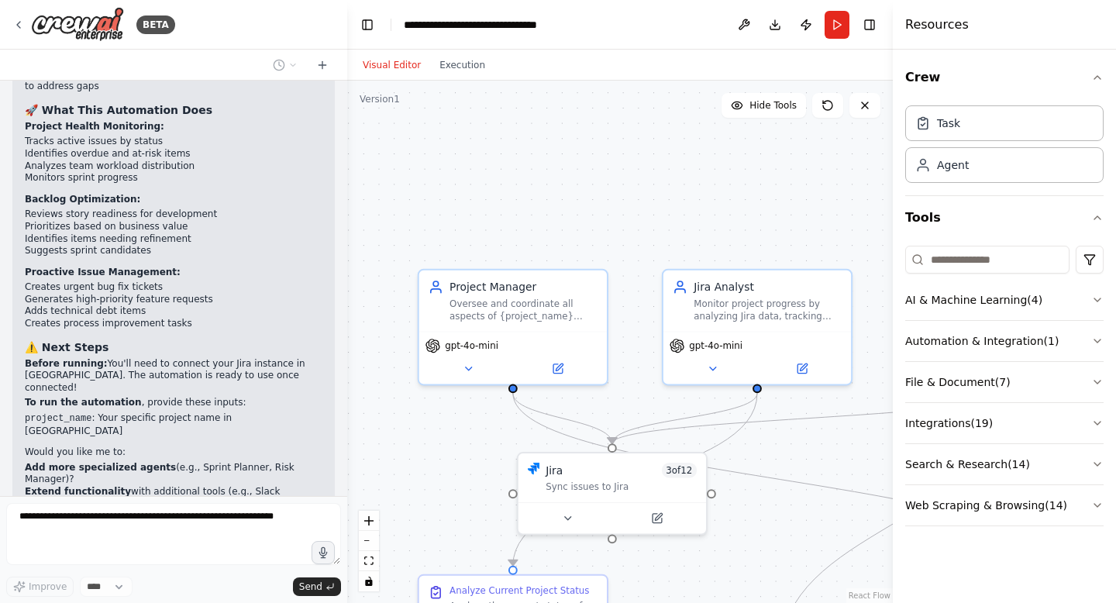
scroll to position [2148, 0]
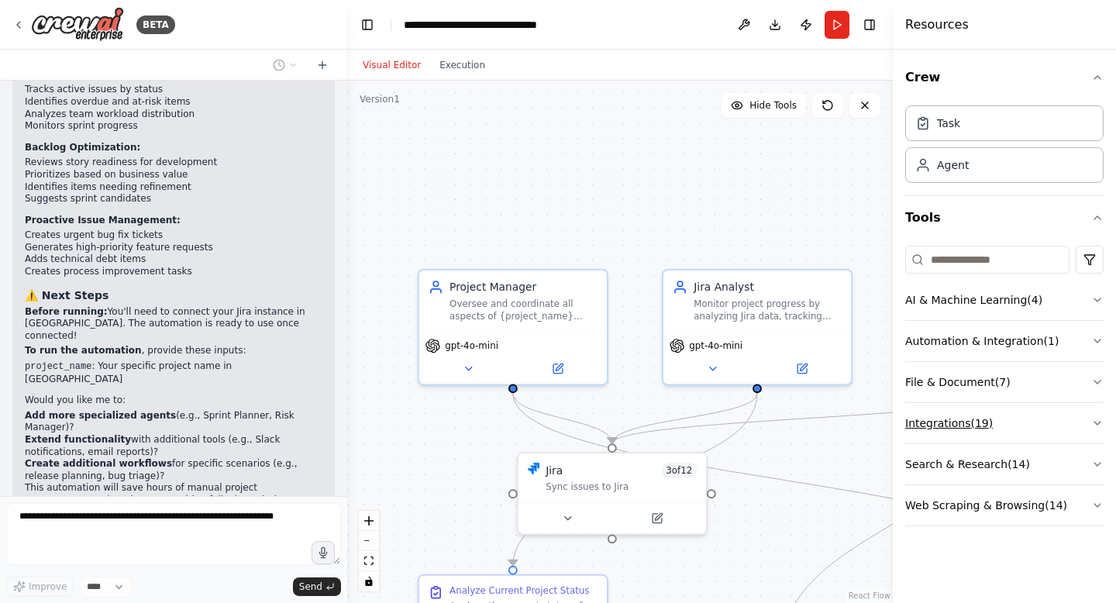
click at [1094, 421] on icon "button" at bounding box center [1097, 423] width 12 height 12
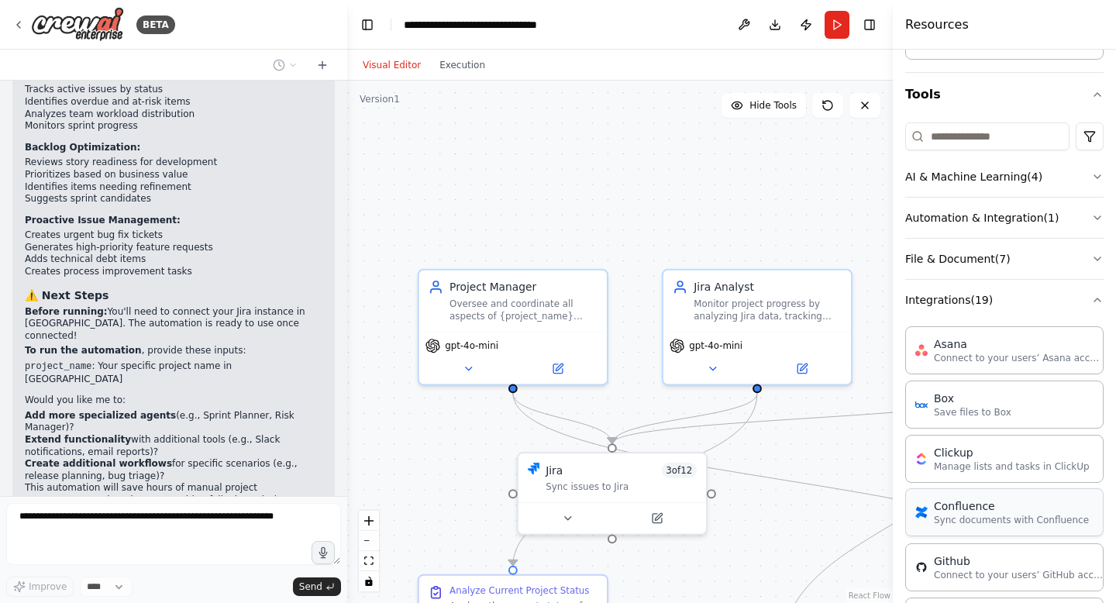
scroll to position [0, 0]
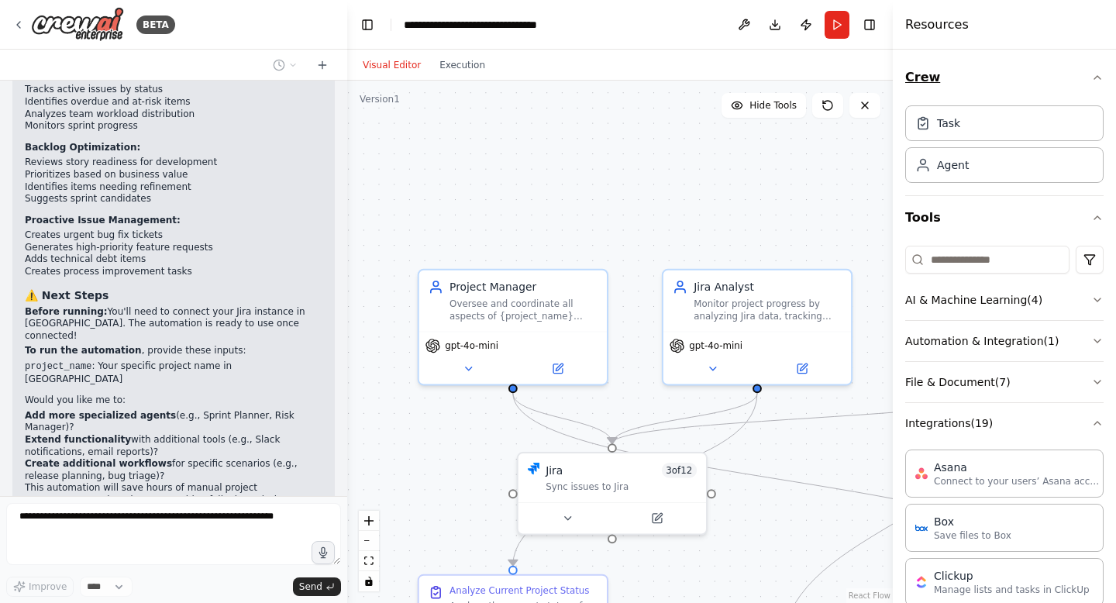
click at [1098, 77] on icon "button" at bounding box center [1097, 77] width 6 height 3
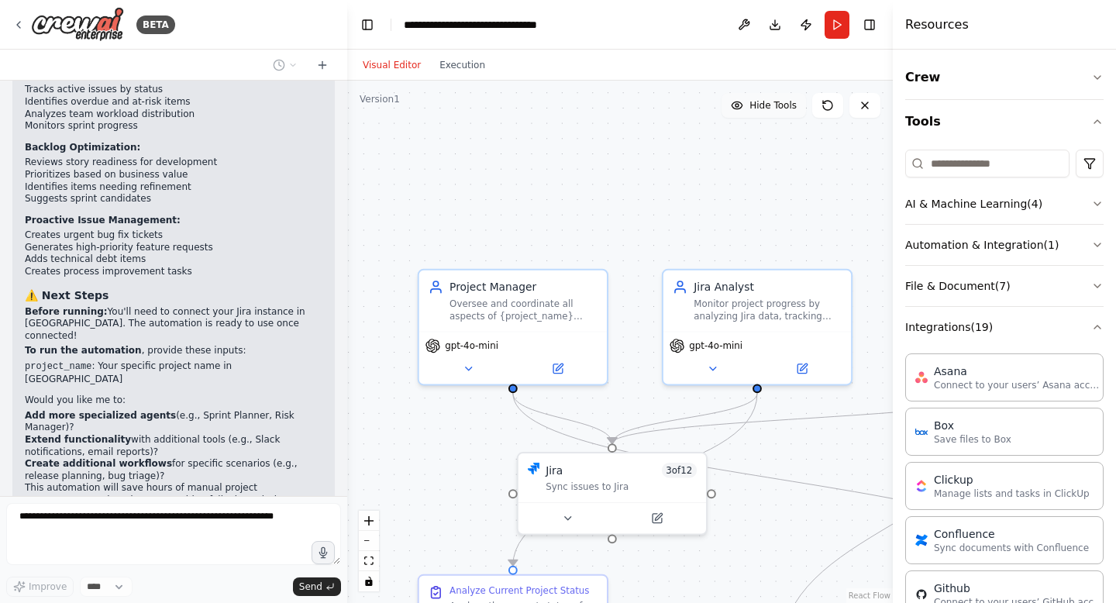
click at [797, 106] on button "Hide Tools" at bounding box center [763, 105] width 84 height 25
click at [797, 106] on button "Show Tools" at bounding box center [762, 105] width 88 height 25
click at [773, 112] on button "Hide Tools" at bounding box center [763, 105] width 84 height 25
click at [773, 108] on span "Show Tools" at bounding box center [771, 105] width 51 height 12
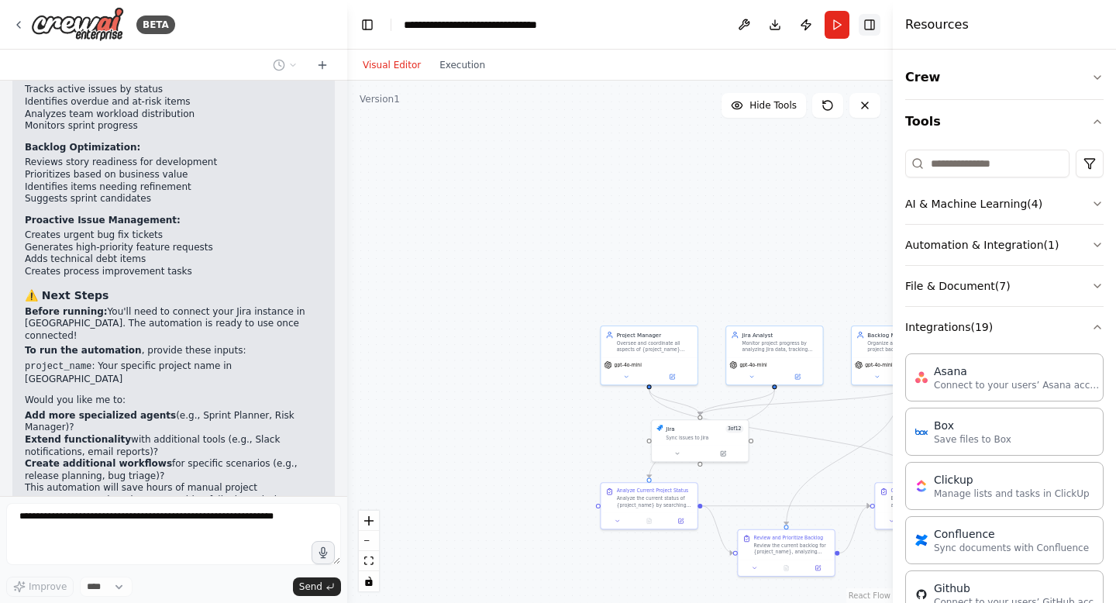
click at [866, 25] on button "Toggle Right Sidebar" at bounding box center [870, 25] width 22 height 22
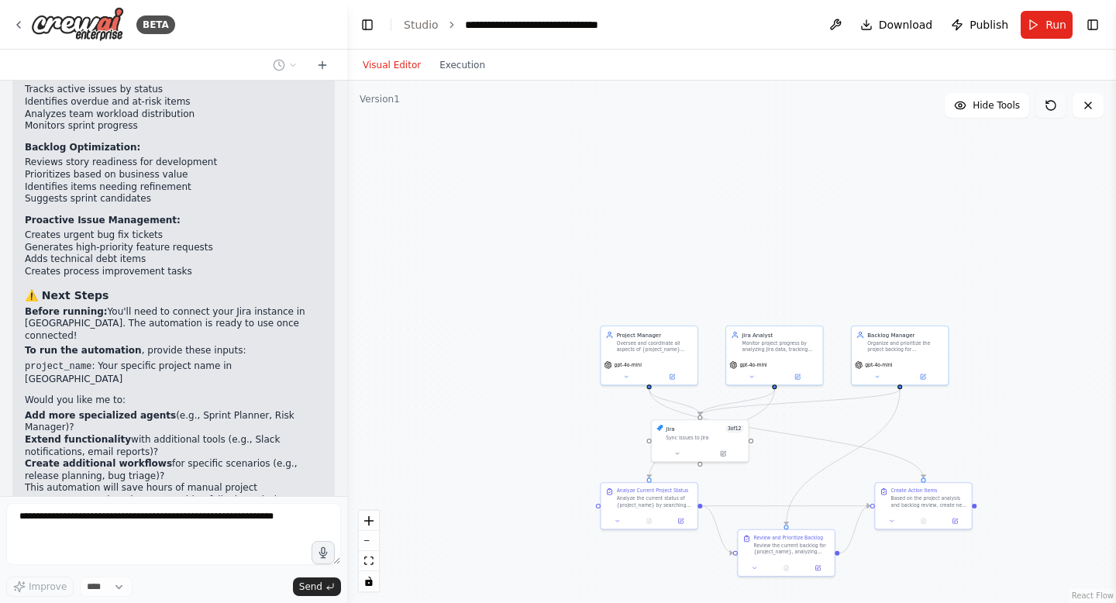
click at [1047, 108] on icon at bounding box center [1051, 105] width 12 height 12
click at [723, 446] on div at bounding box center [700, 452] width 96 height 16
click at [987, 106] on span "Hide Tools" at bounding box center [996, 105] width 47 height 12
click at [987, 106] on span "Show Tools" at bounding box center [994, 105] width 51 height 12
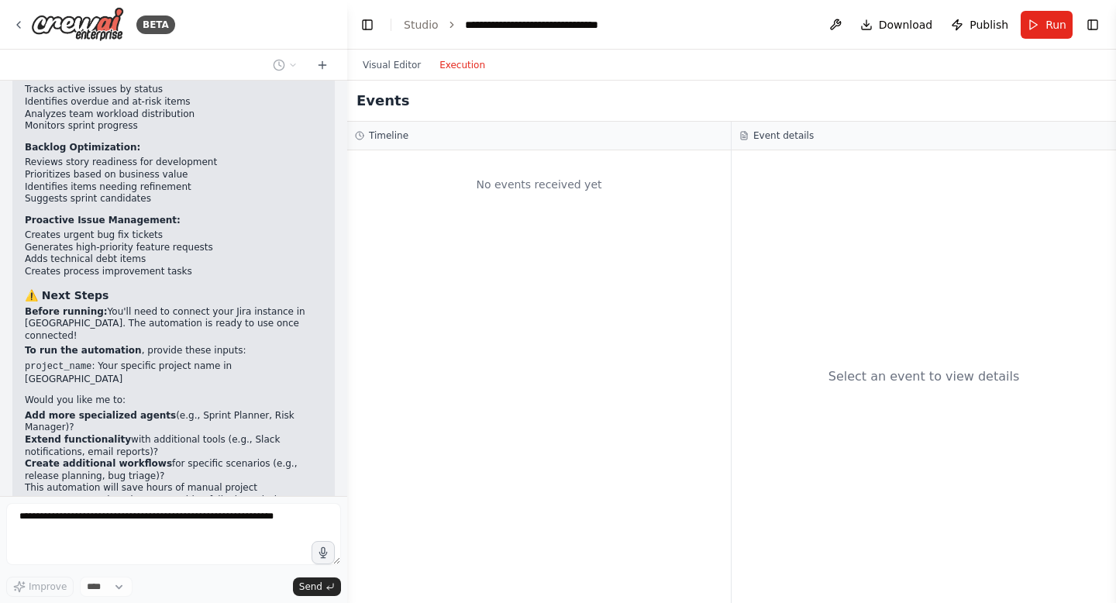
click at [463, 71] on button "Execution" at bounding box center [462, 65] width 64 height 19
click at [398, 63] on button "Visual Editor" at bounding box center [391, 65] width 77 height 19
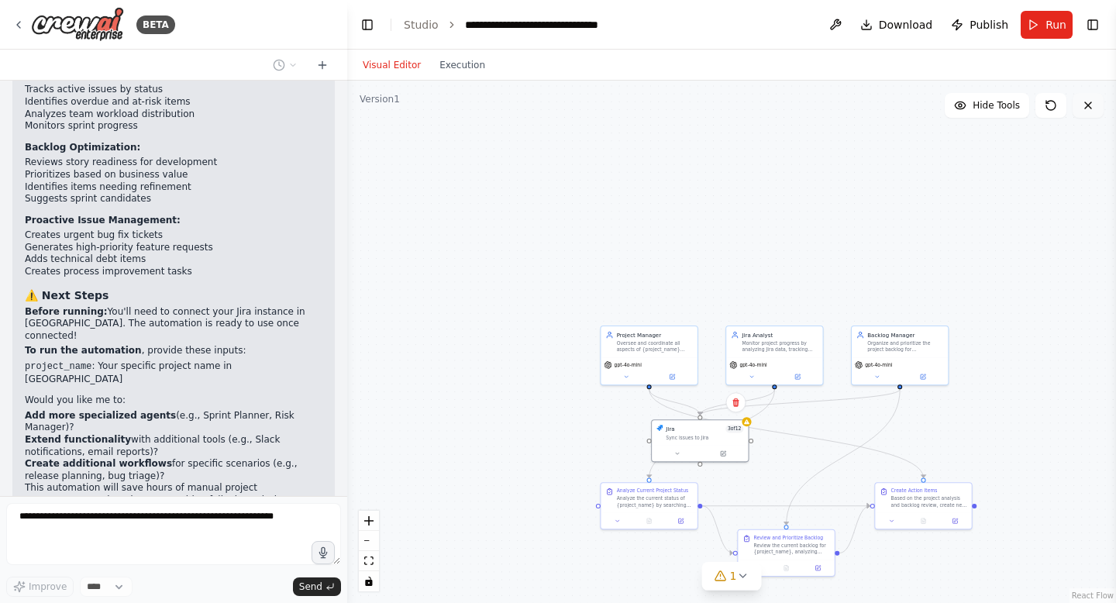
click at [1093, 110] on icon at bounding box center [1088, 105] width 12 height 12
click at [22, 23] on icon at bounding box center [18, 25] width 12 height 12
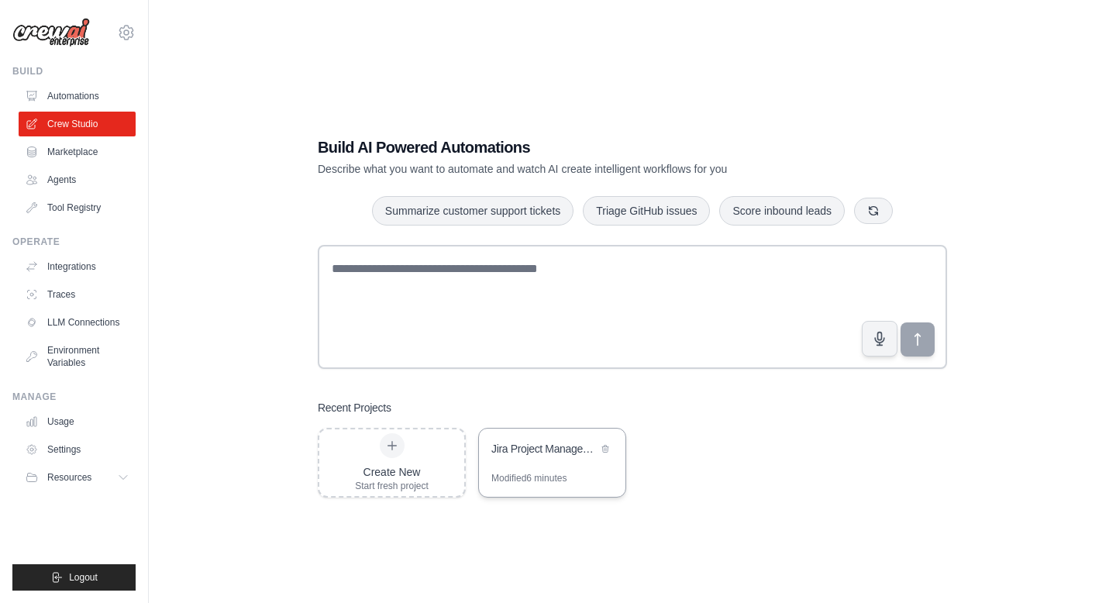
click at [520, 479] on div "Modified 6 minutes" at bounding box center [528, 478] width 75 height 12
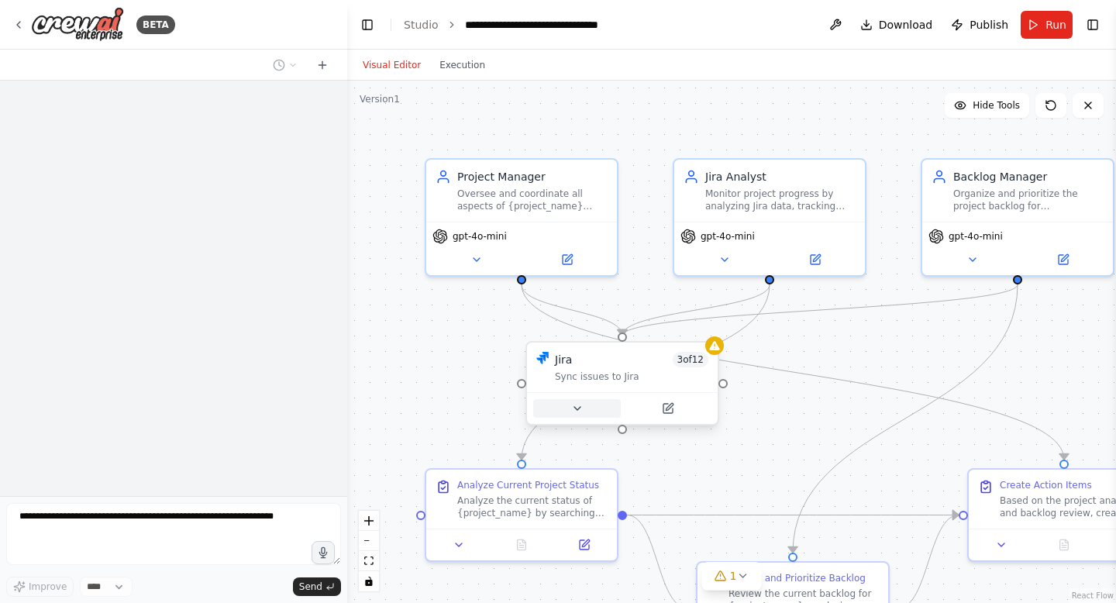
scroll to position [2148, 0]
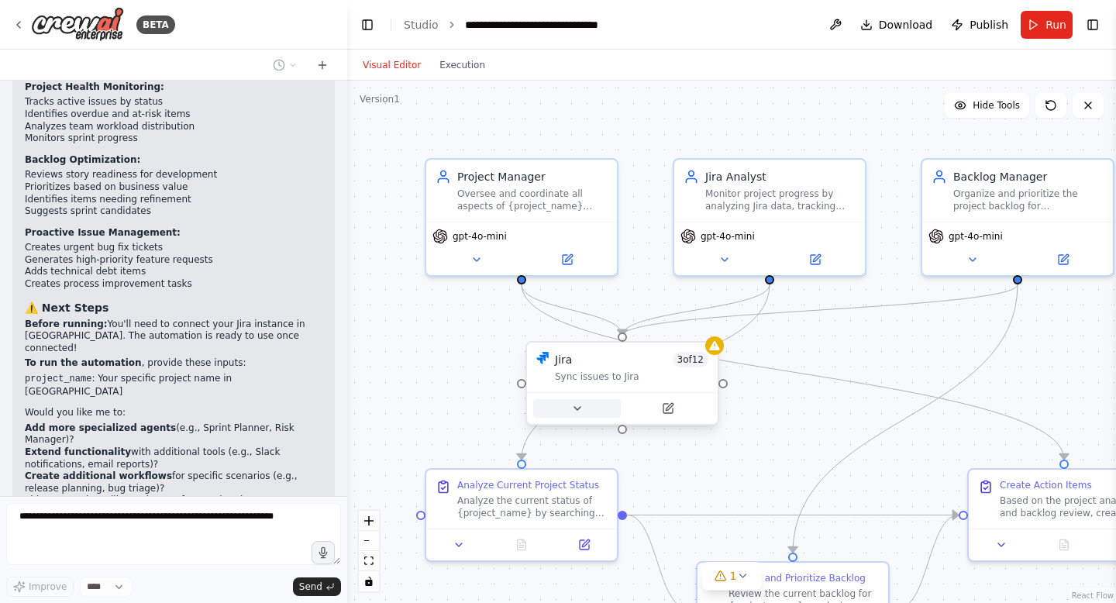
click at [577, 410] on icon at bounding box center [577, 408] width 12 height 12
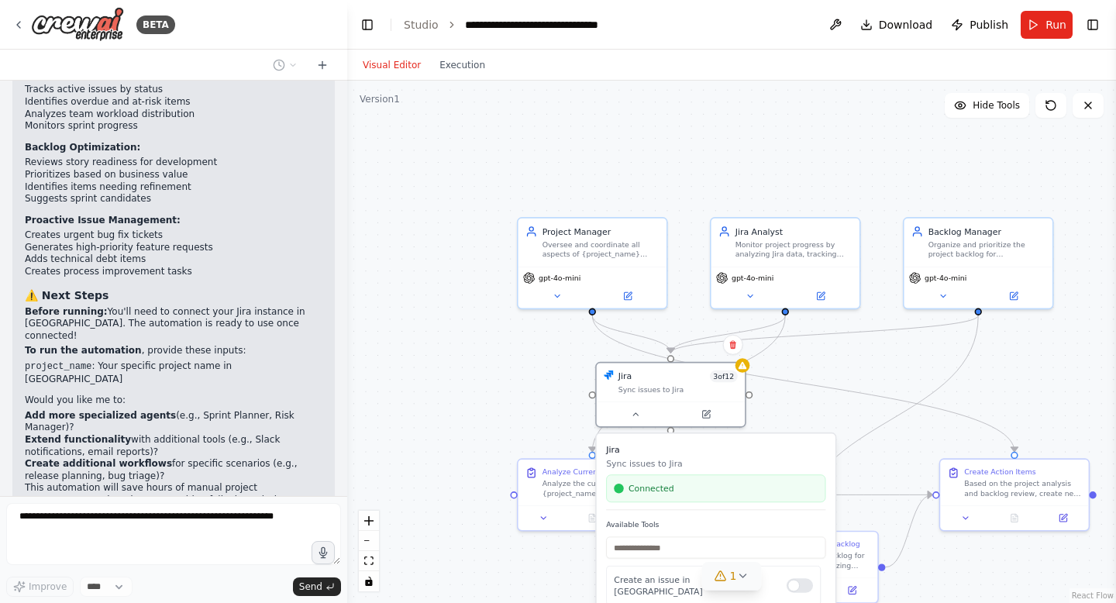
click at [743, 576] on icon at bounding box center [742, 575] width 6 height 3
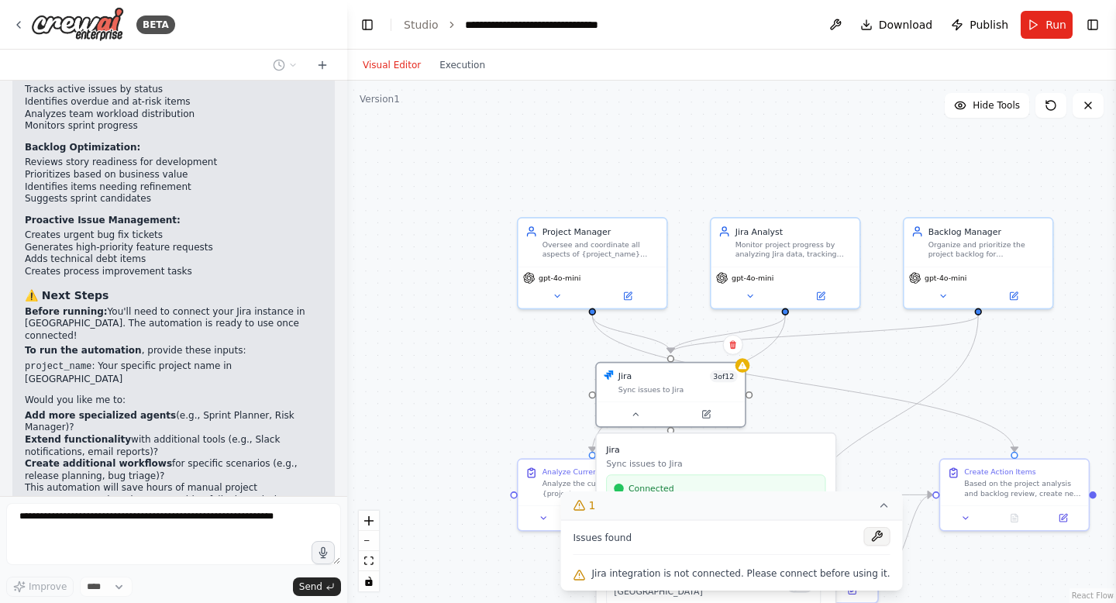
click at [873, 539] on button at bounding box center [876, 536] width 26 height 19
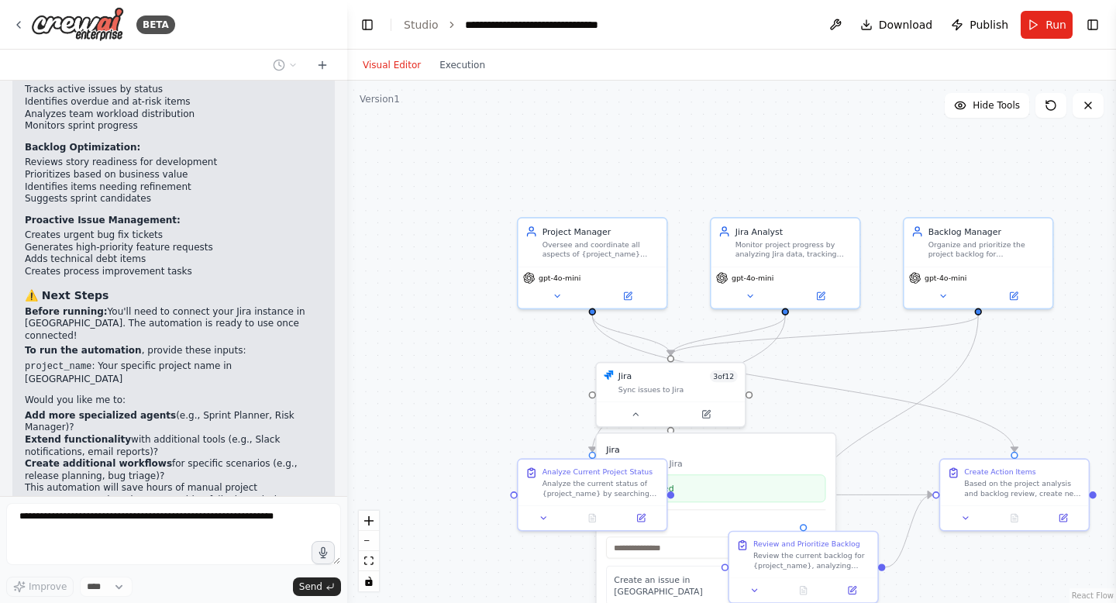
click at [846, 461] on div ".deletable-edge-delete-btn { width: 20px; height: 20px; border: 0px solid #ffff…" at bounding box center [731, 342] width 769 height 522
click at [539, 522] on button at bounding box center [543, 515] width 41 height 15
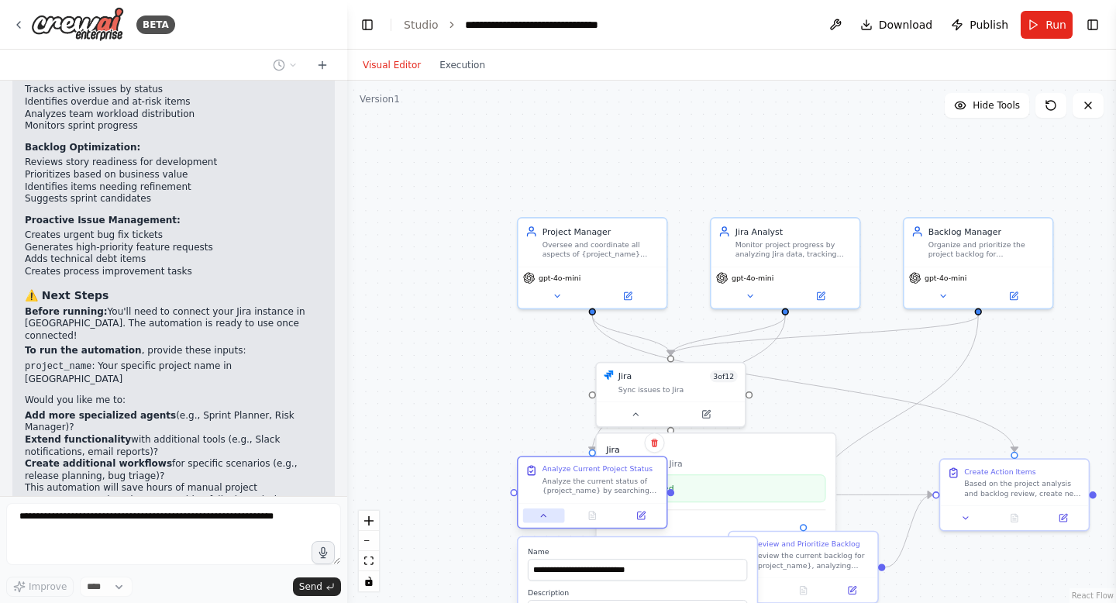
click at [539, 522] on button at bounding box center [543, 515] width 41 height 15
click at [828, 374] on div ".deletable-edge-delete-btn { width: 20px; height: 20px; border: 0px solid #ffff…" at bounding box center [731, 342] width 769 height 522
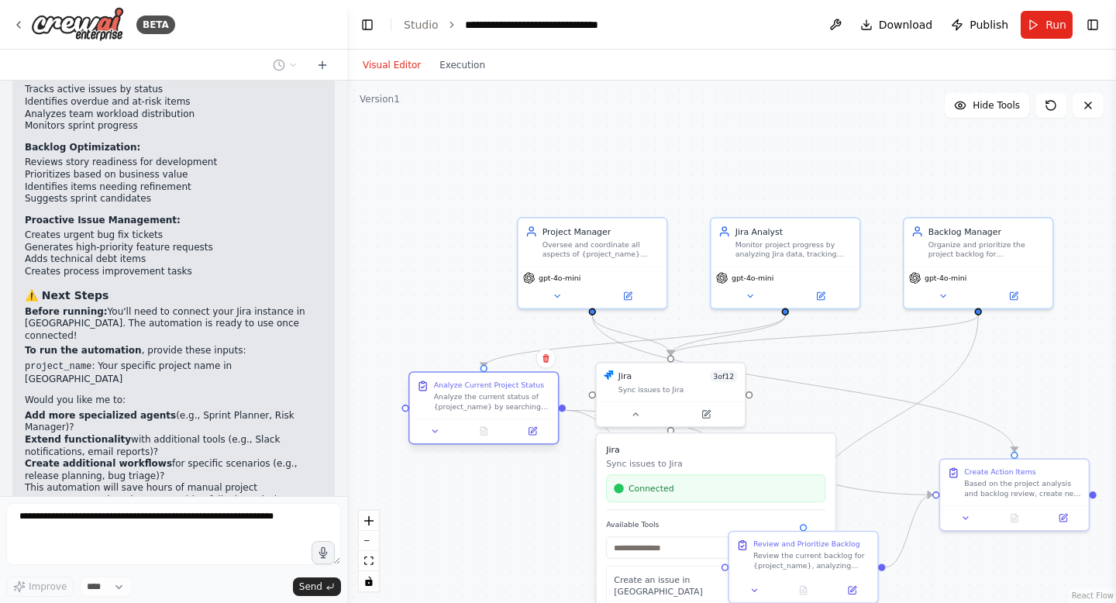
drag, startPoint x: 627, startPoint y: 478, endPoint x: 520, endPoint y: 393, distance: 136.8
click at [520, 393] on div "Analyze the current status of {project_name} by searching for all active issues…" at bounding box center [492, 401] width 117 height 19
click at [552, 356] on button at bounding box center [545, 358] width 20 height 20
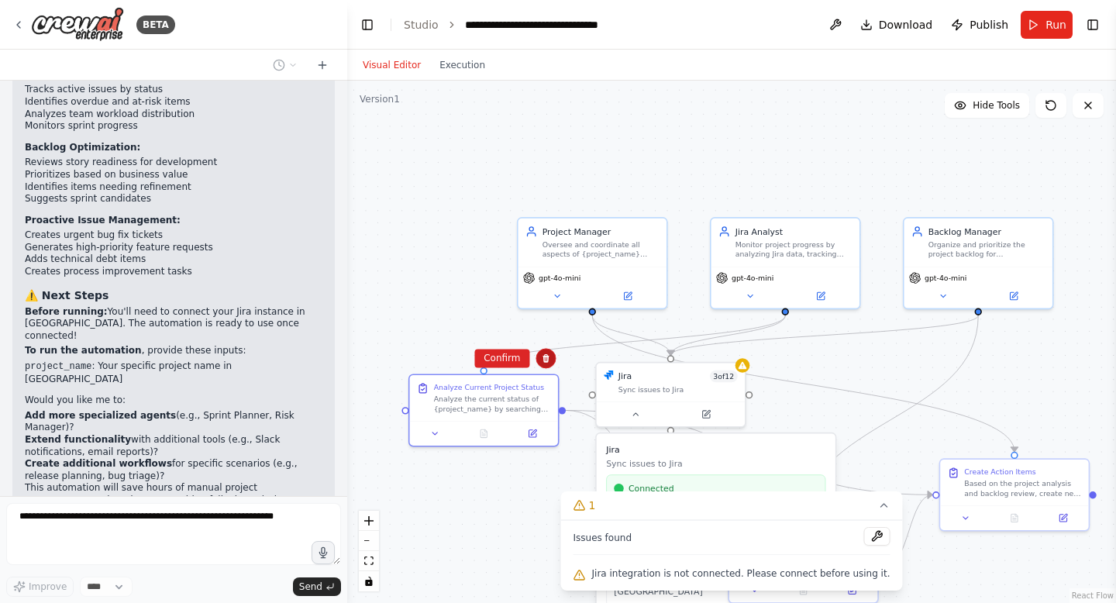
click at [552, 356] on button at bounding box center [545, 358] width 20 height 20
click at [501, 360] on button "Confirm" at bounding box center [501, 358] width 55 height 19
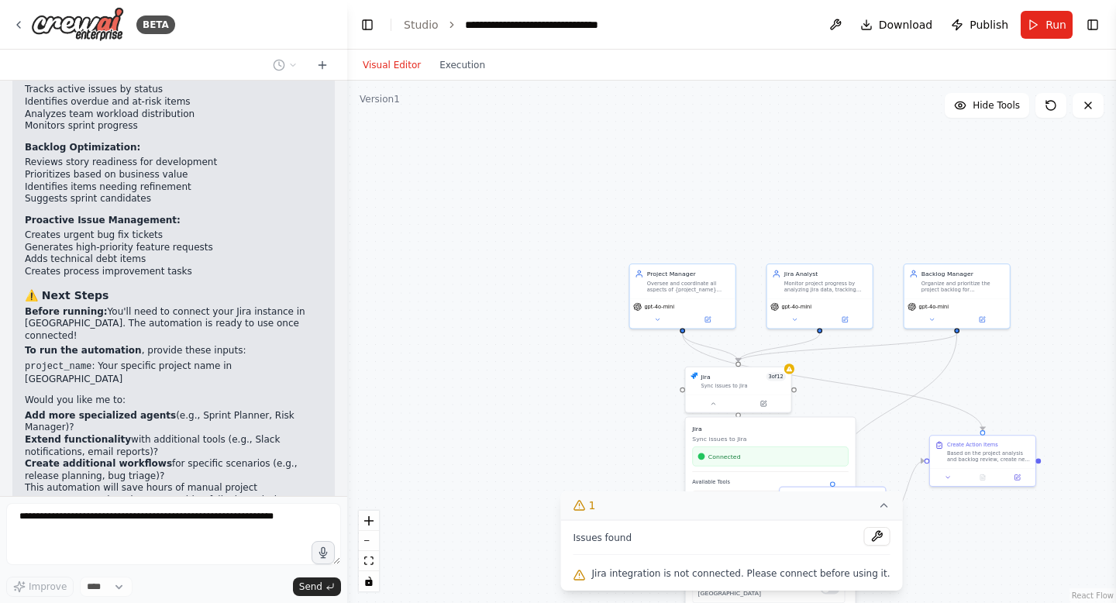
click at [878, 504] on icon at bounding box center [883, 505] width 12 height 12
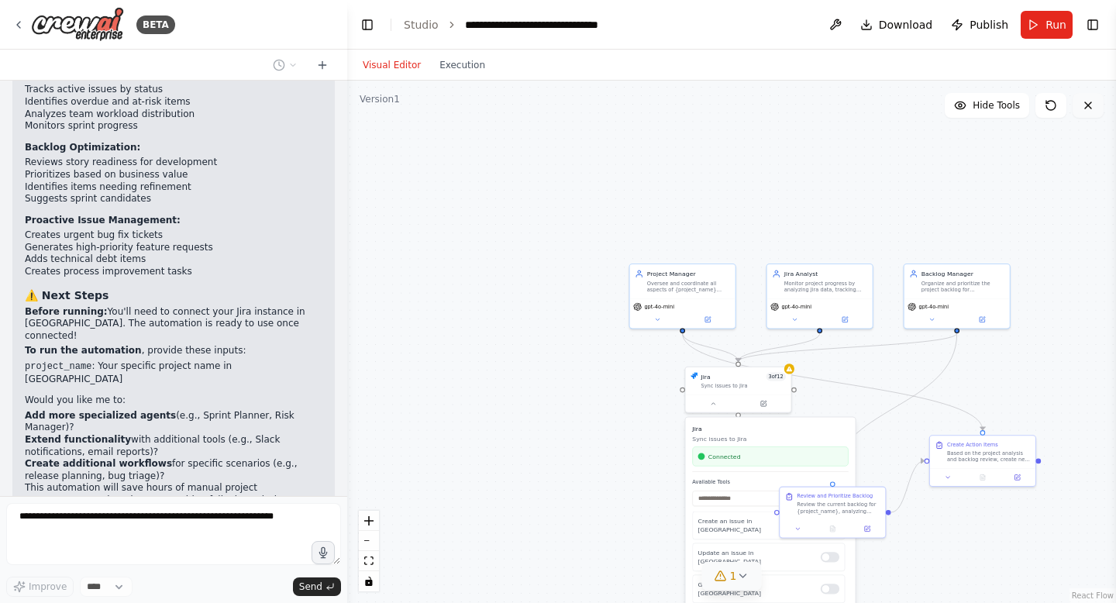
click at [1085, 113] on button at bounding box center [1088, 105] width 31 height 25
click at [19, 20] on icon at bounding box center [18, 25] width 12 height 12
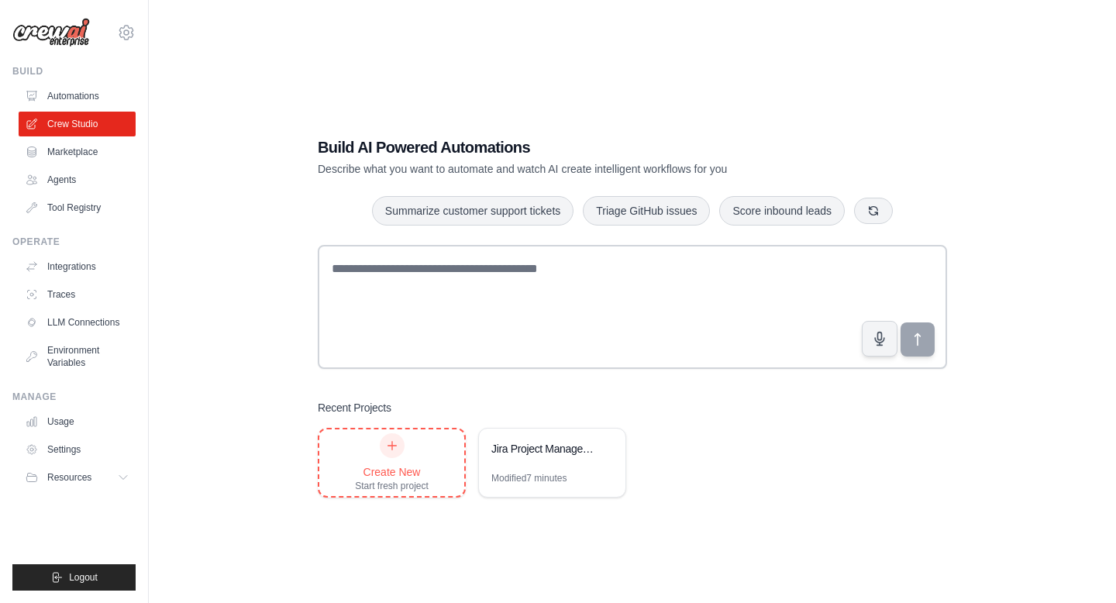
click at [423, 465] on div "Create New" at bounding box center [392, 471] width 74 height 15
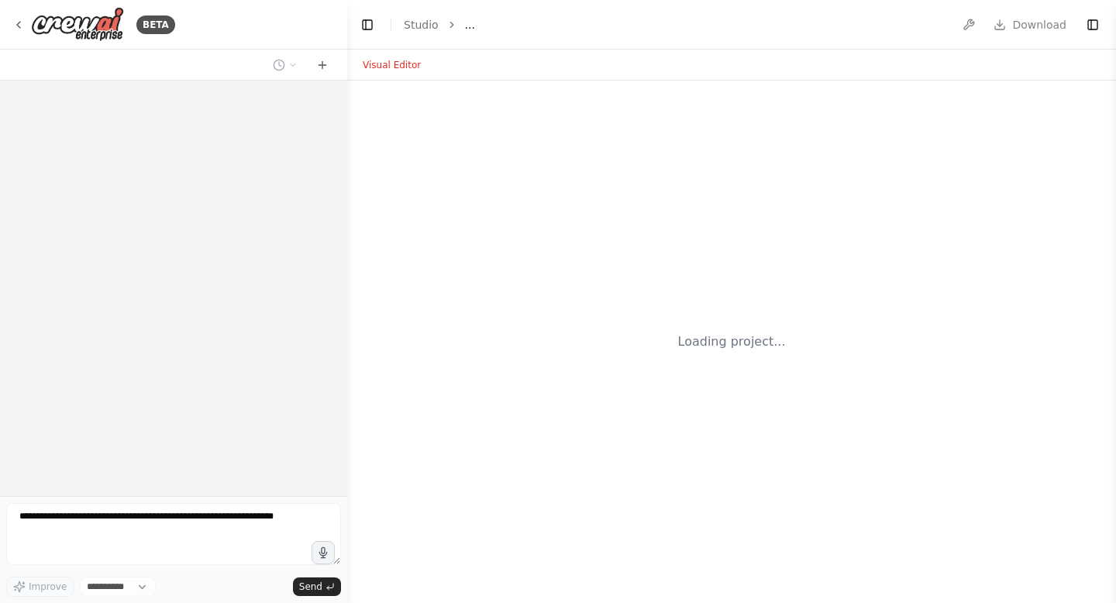
select select "****"
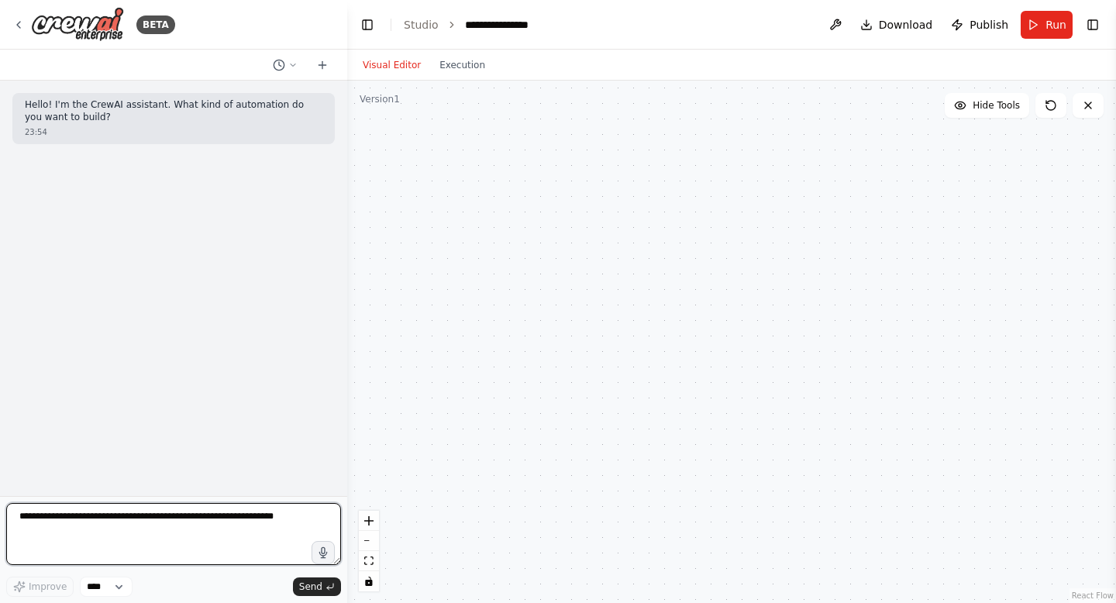
click at [40, 516] on textarea at bounding box center [173, 534] width 335 height 62
type textarea "**********"
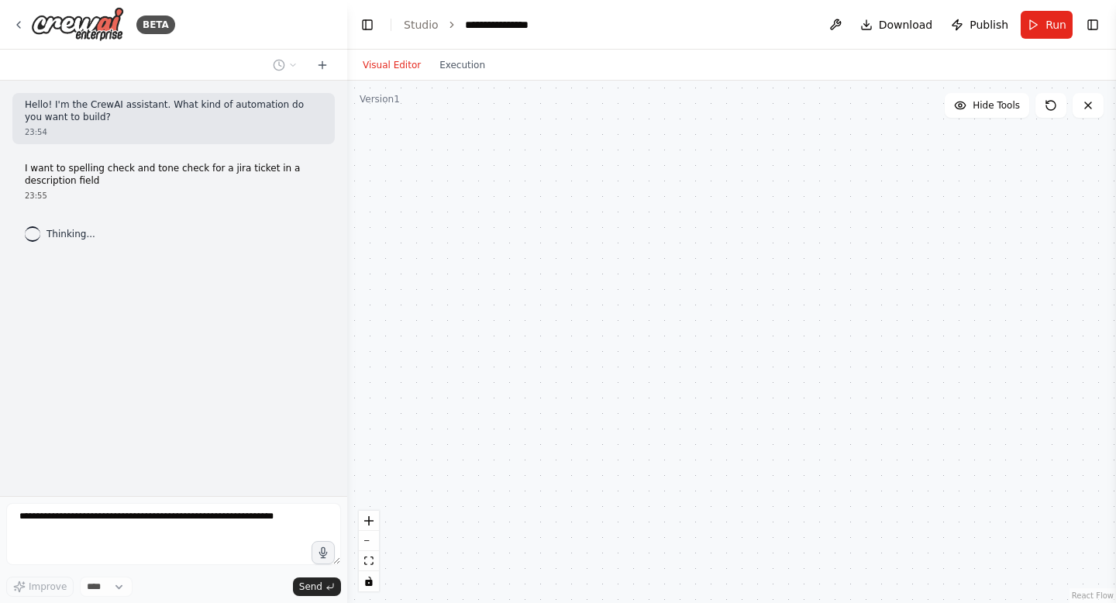
click at [368, 65] on button "Visual Editor" at bounding box center [391, 65] width 77 height 19
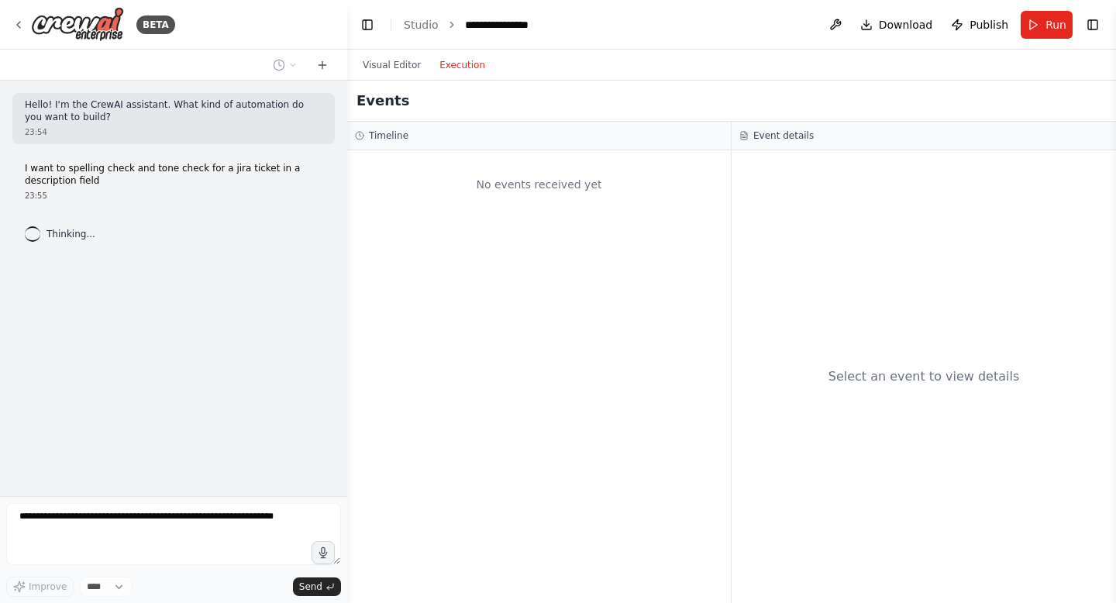
click at [469, 63] on button "Execution" at bounding box center [462, 65] width 64 height 19
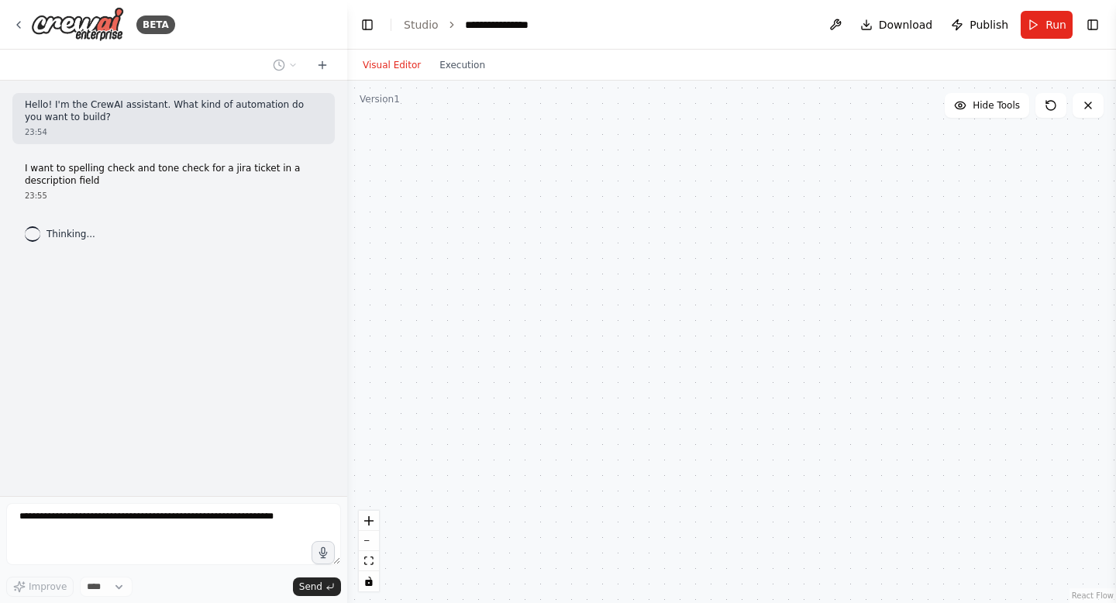
click at [401, 63] on button "Visual Editor" at bounding box center [391, 65] width 77 height 19
click at [1052, 24] on span "Run" at bounding box center [1055, 24] width 21 height 15
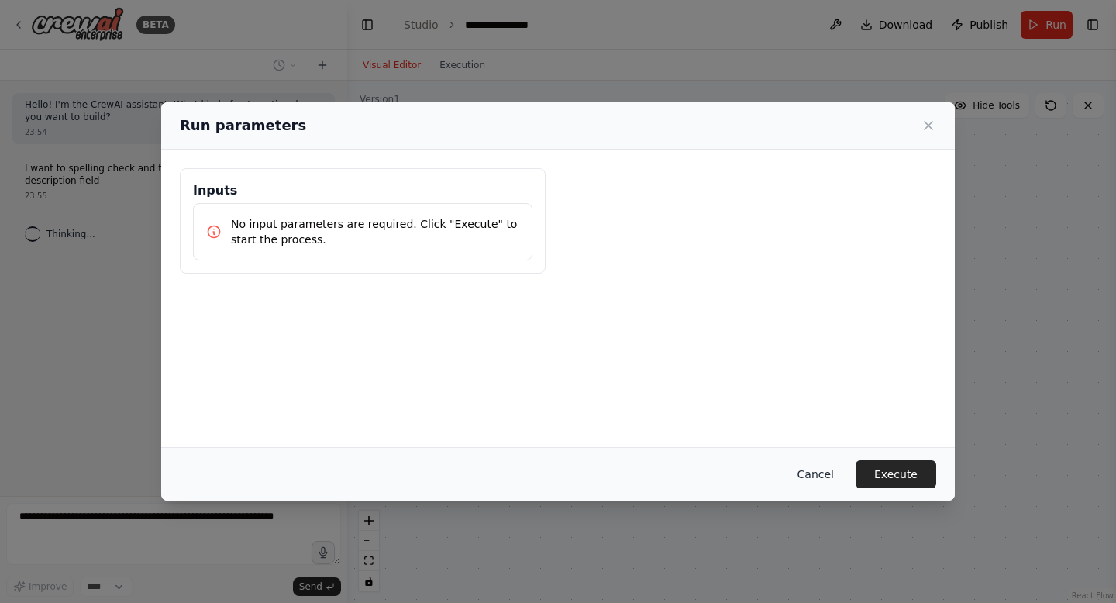
click at [818, 472] on button "Cancel" at bounding box center [815, 474] width 61 height 28
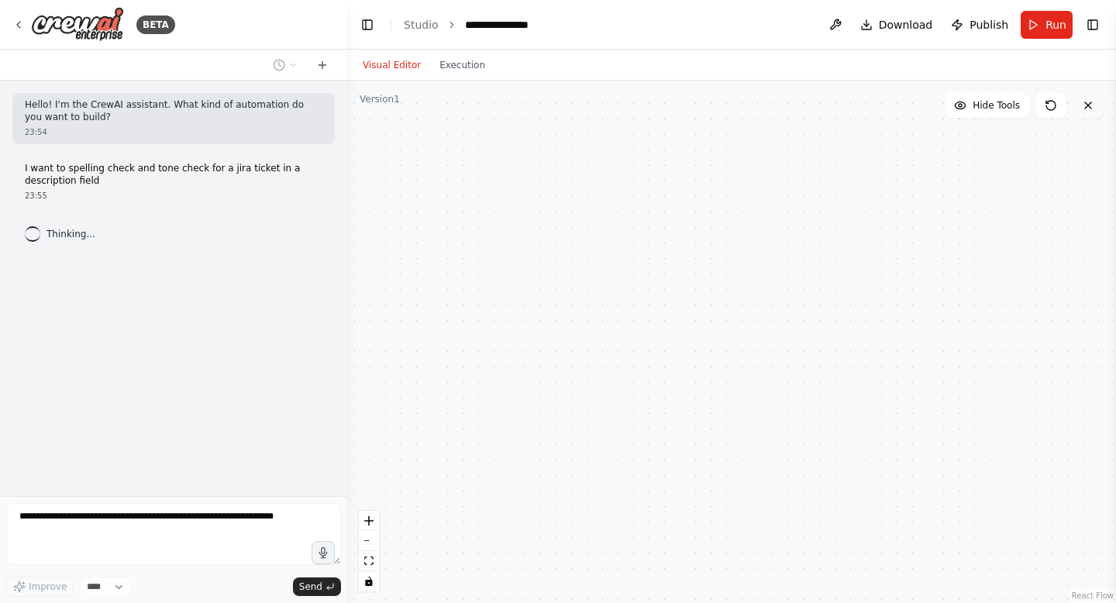
click at [1091, 98] on button at bounding box center [1088, 105] width 31 height 25
click at [839, 19] on button at bounding box center [835, 25] width 25 height 28
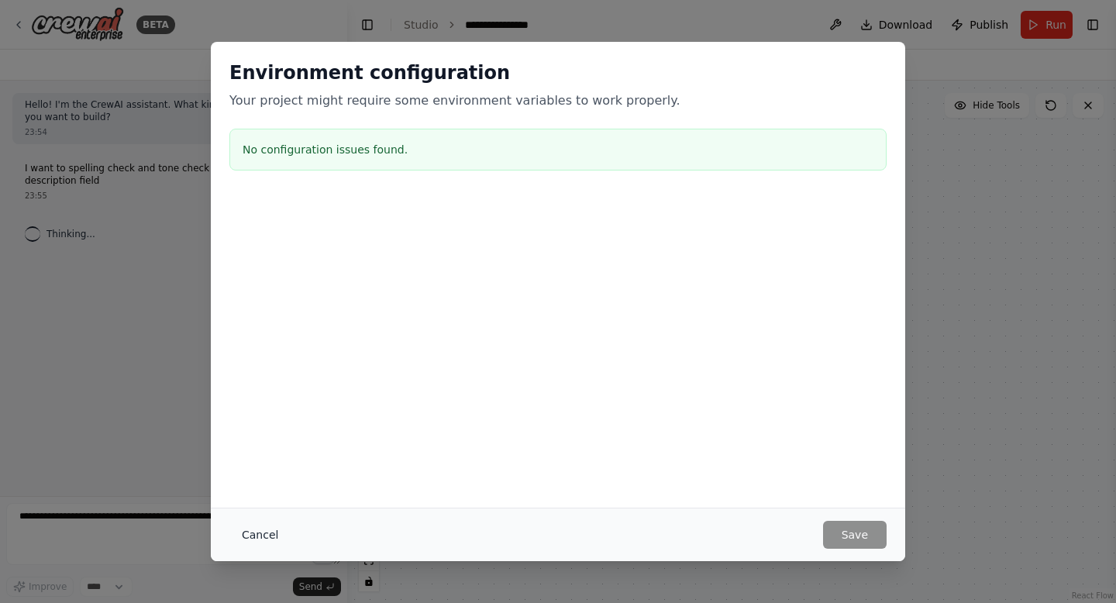
click at [261, 541] on button "Cancel" at bounding box center [259, 535] width 61 height 28
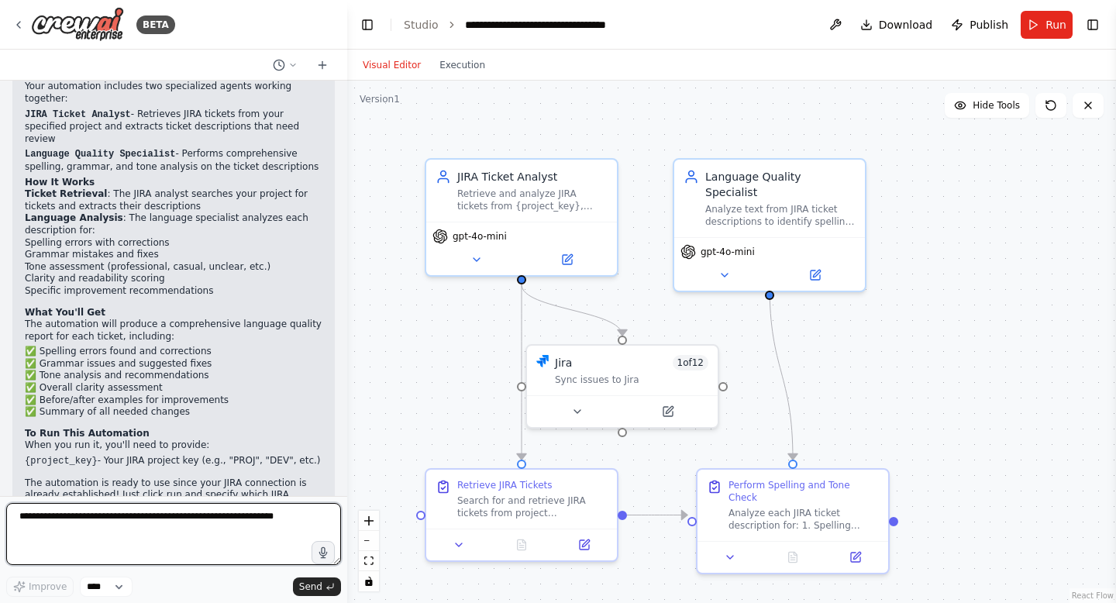
scroll to position [1392, 0]
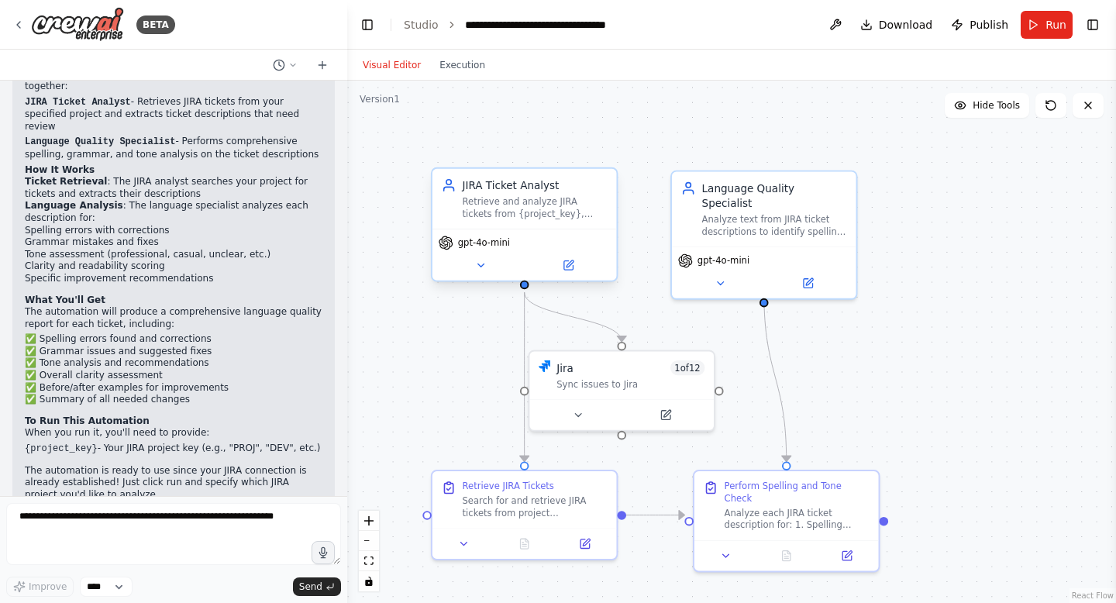
click at [542, 219] on div "Retrieve and analyze JIRA tickets from {project_key}, focusing on extracting ti…" at bounding box center [534, 208] width 145 height 24
click at [569, 267] on icon at bounding box center [567, 265] width 9 height 9
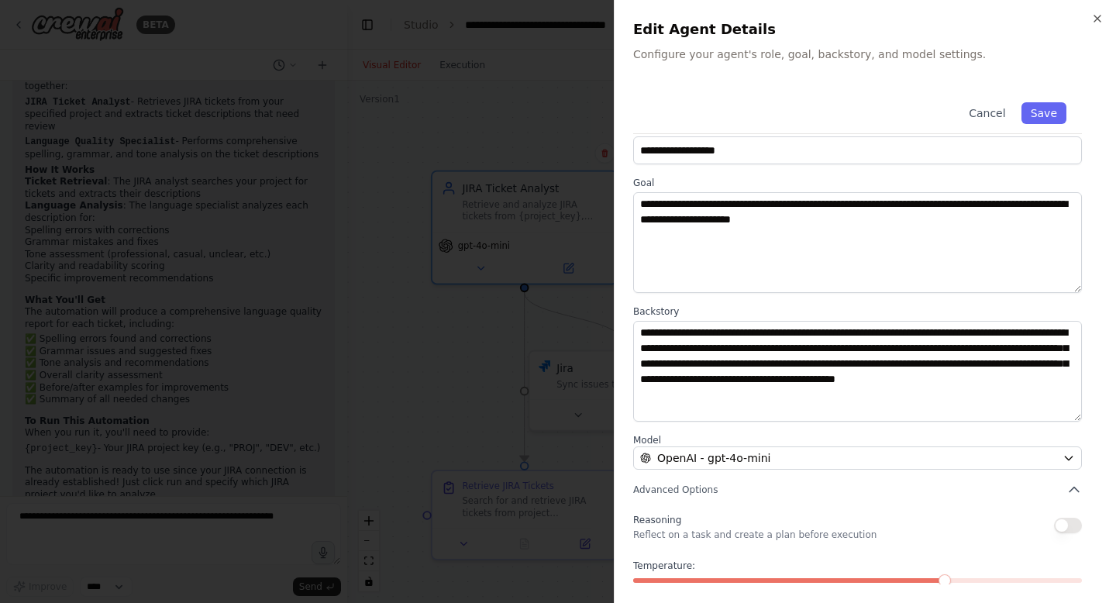
scroll to position [0, 0]
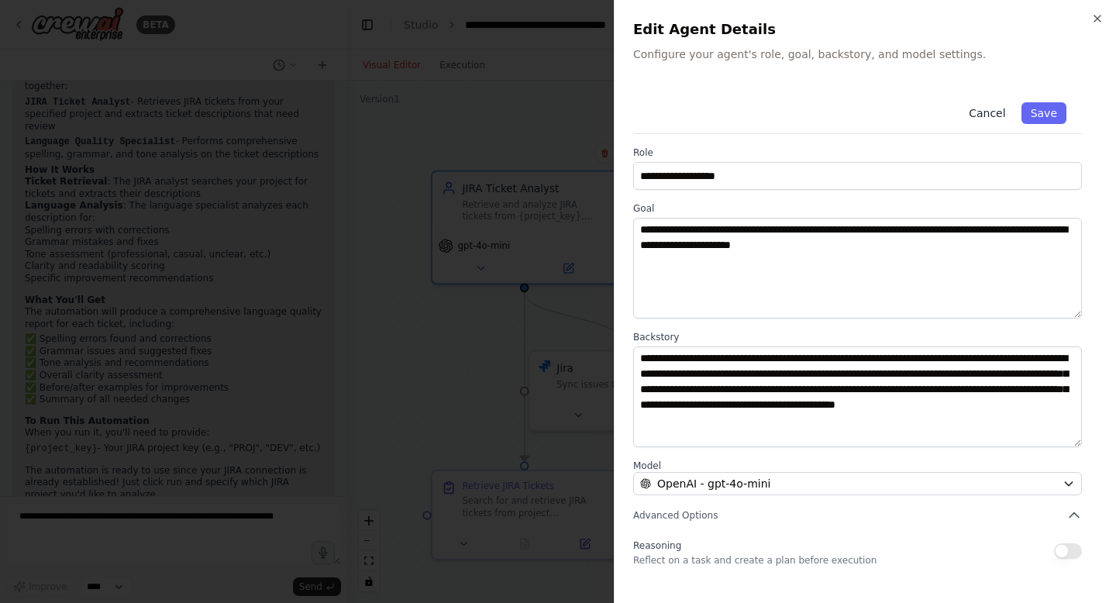
click at [974, 112] on button "Cancel" at bounding box center [986, 113] width 55 height 22
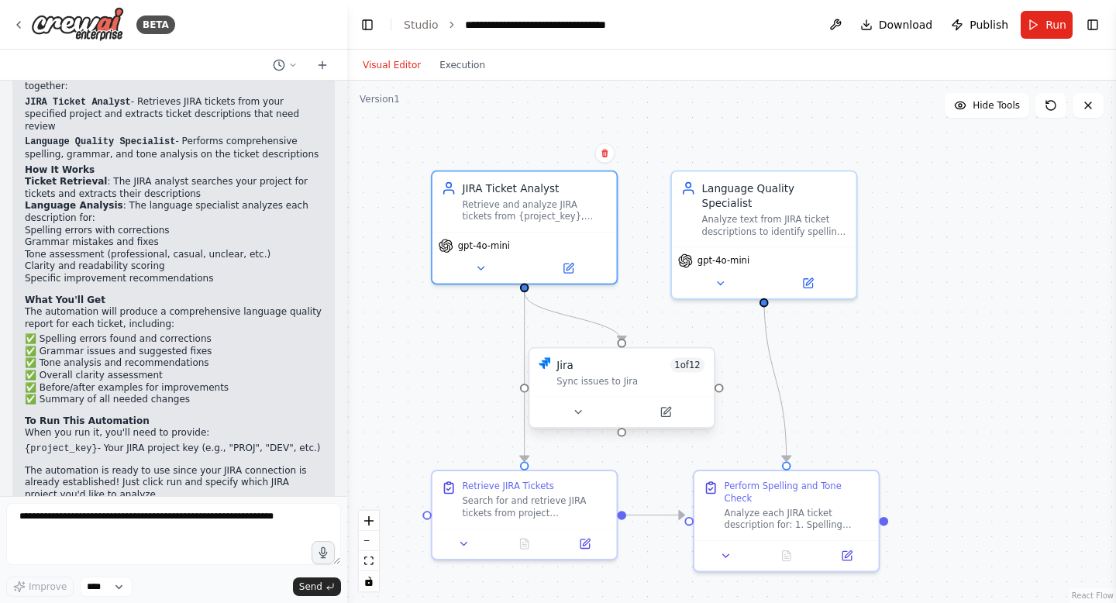
click at [631, 379] on div "Sync issues to Jira" at bounding box center [630, 381] width 148 height 12
click at [580, 407] on icon at bounding box center [586, 412] width 12 height 12
click at [599, 410] on button at bounding box center [585, 412] width 84 height 18
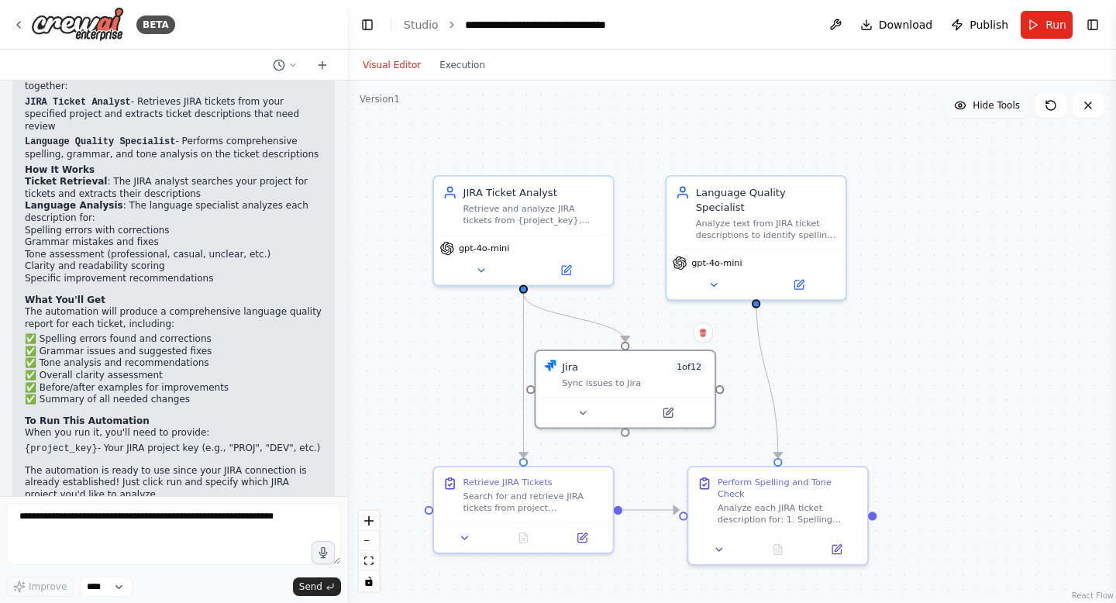
click at [992, 112] on button "Hide Tools" at bounding box center [987, 105] width 84 height 25
click at [992, 112] on button "Show Tools" at bounding box center [985, 105] width 88 height 25
click at [904, 393] on div ".deletable-edge-delete-btn { width: 20px; height: 20px; border: 0px solid #ffff…" at bounding box center [731, 342] width 769 height 522
click at [634, 394] on div at bounding box center [624, 408] width 179 height 29
click at [583, 408] on icon at bounding box center [583, 410] width 12 height 12
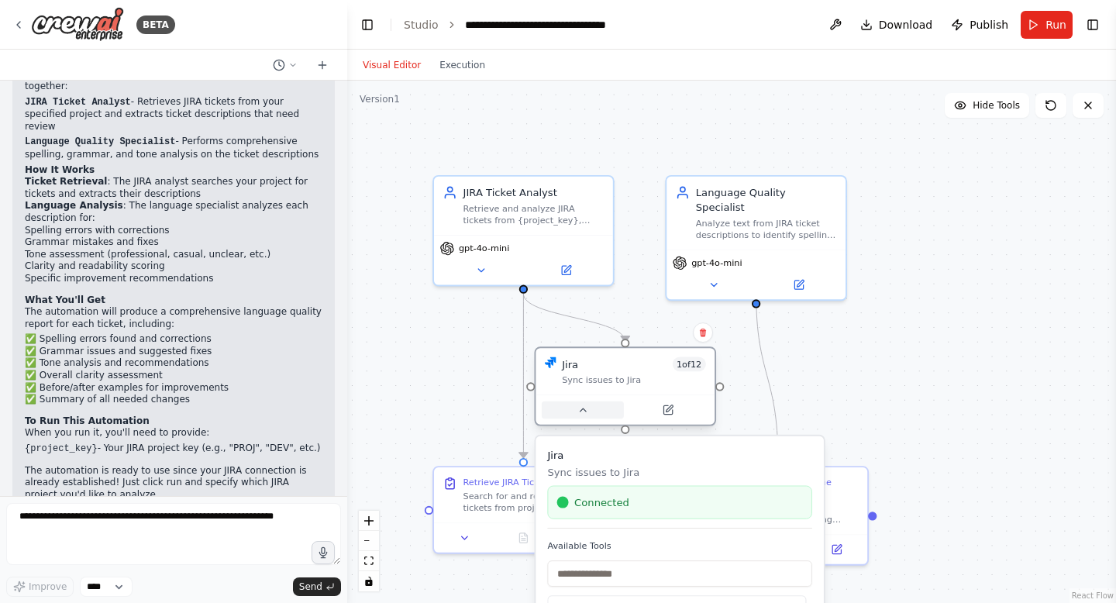
click at [583, 408] on icon at bounding box center [583, 409] width 6 height 3
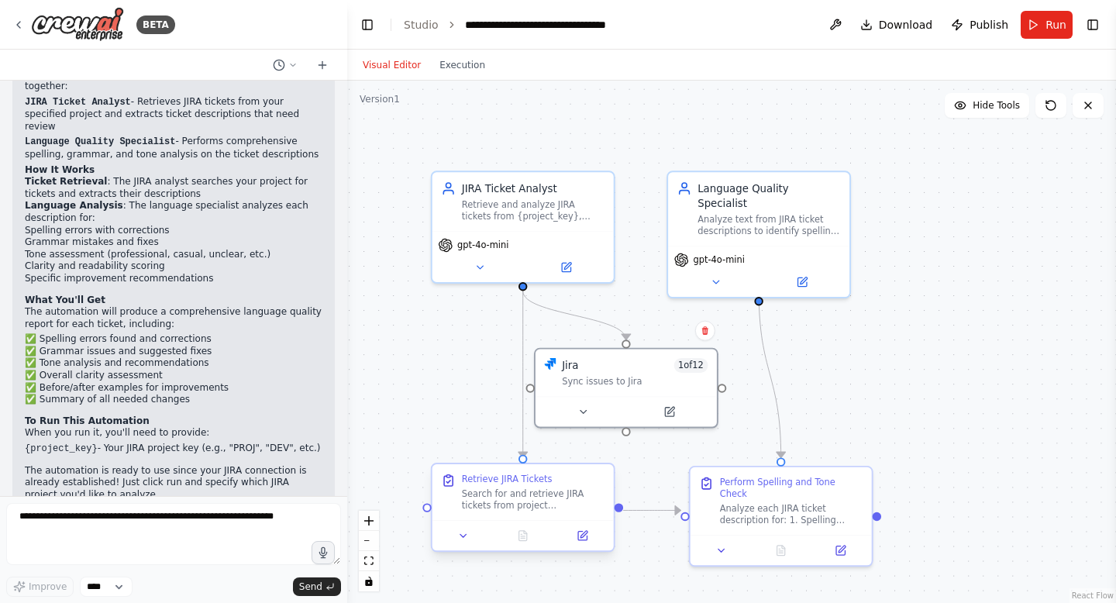
click at [542, 494] on div "Search for and retrieve JIRA tickets from project {project_key} that need langu…" at bounding box center [533, 498] width 143 height 23
click at [580, 535] on icon at bounding box center [583, 534] width 7 height 7
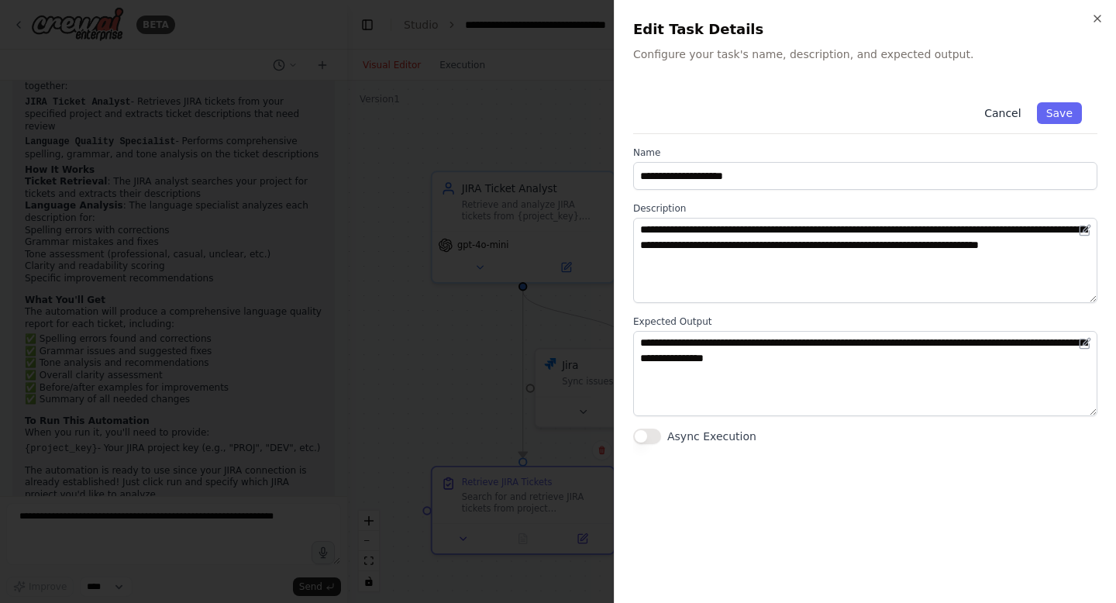
click at [1005, 110] on button "Cancel" at bounding box center [1002, 113] width 55 height 22
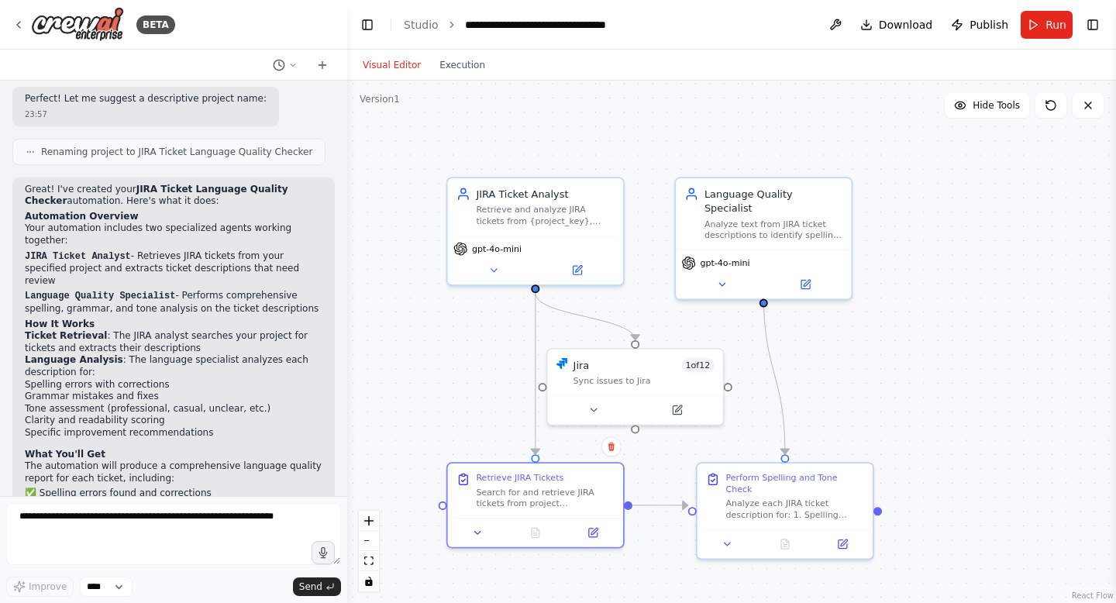
scroll to position [1240, 0]
click at [1066, 24] on button "Run" at bounding box center [1047, 25] width 52 height 28
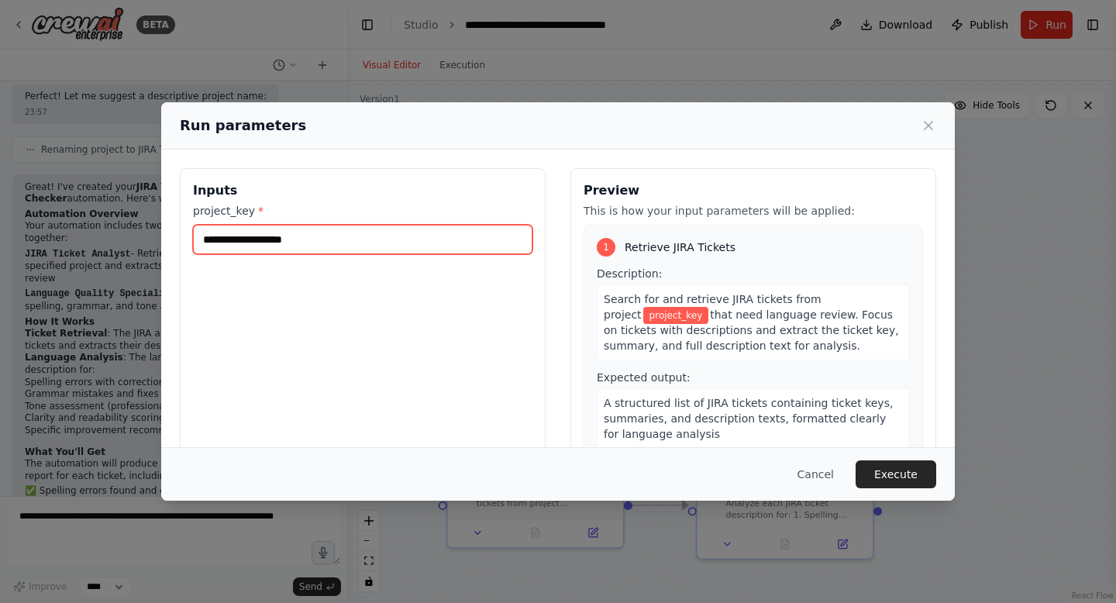
click at [328, 239] on input "project_key *" at bounding box center [362, 239] width 339 height 29
type input "***"
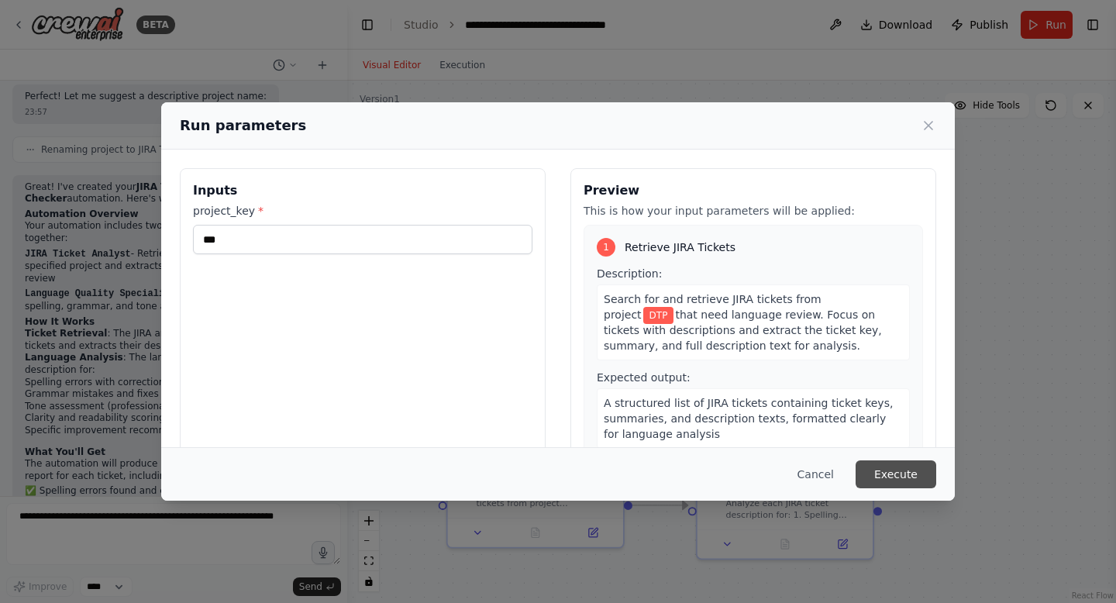
click at [911, 468] on button "Execute" at bounding box center [896, 474] width 81 height 28
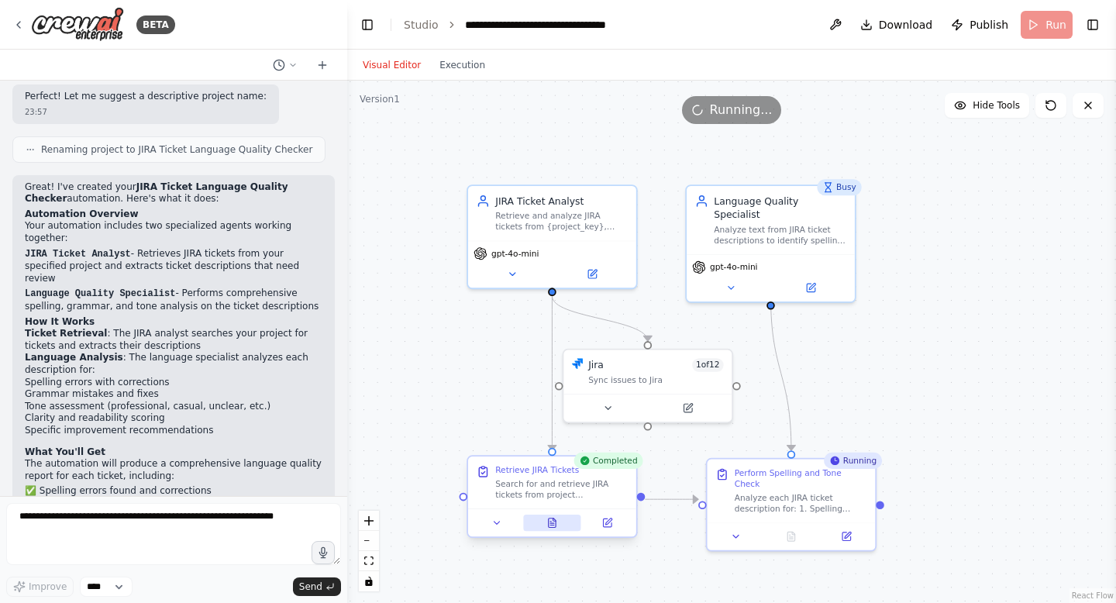
click at [556, 523] on icon at bounding box center [551, 523] width 11 height 11
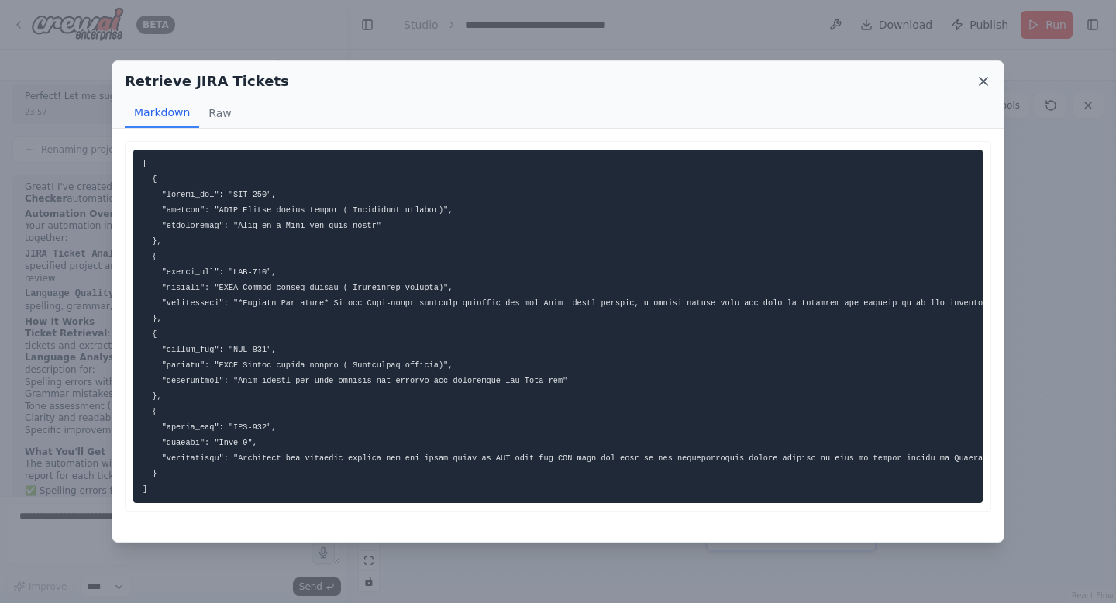
click at [987, 83] on icon at bounding box center [983, 81] width 15 height 15
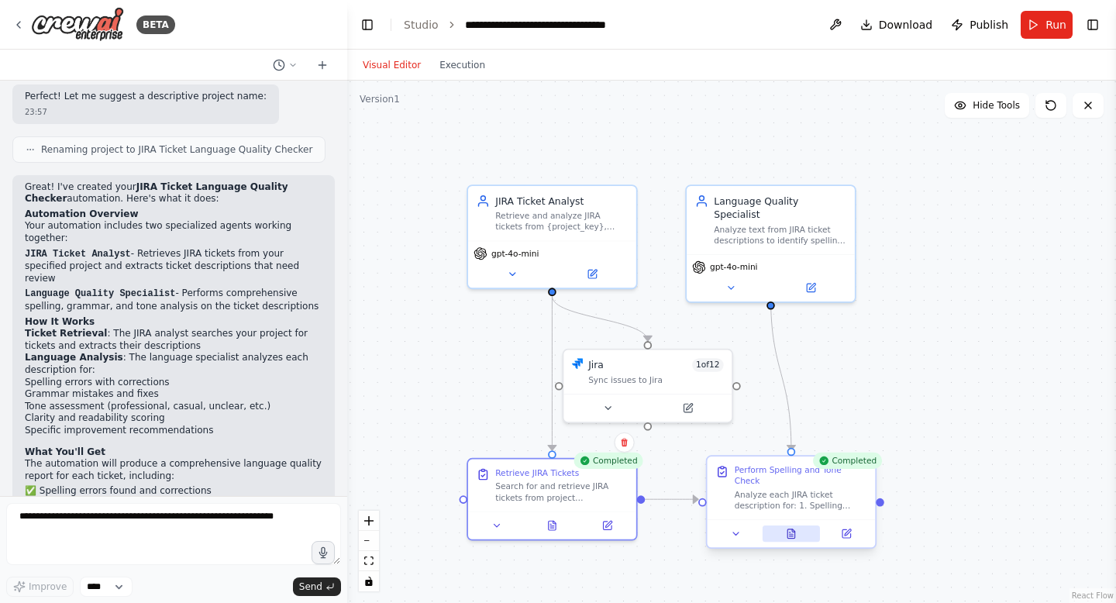
click at [798, 528] on button at bounding box center [792, 533] width 58 height 16
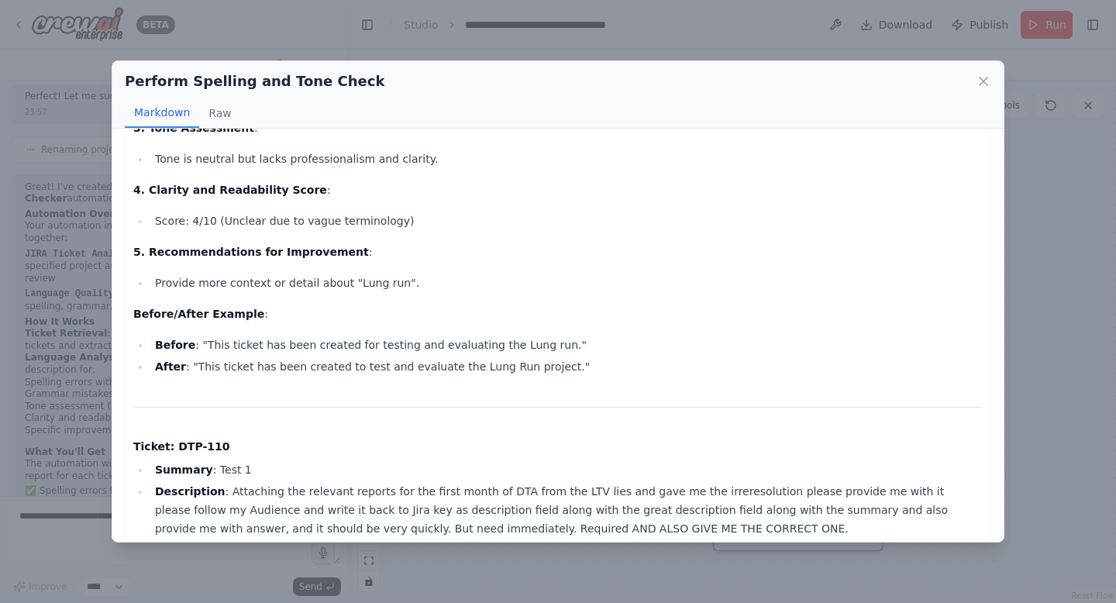
scroll to position [1549, 0]
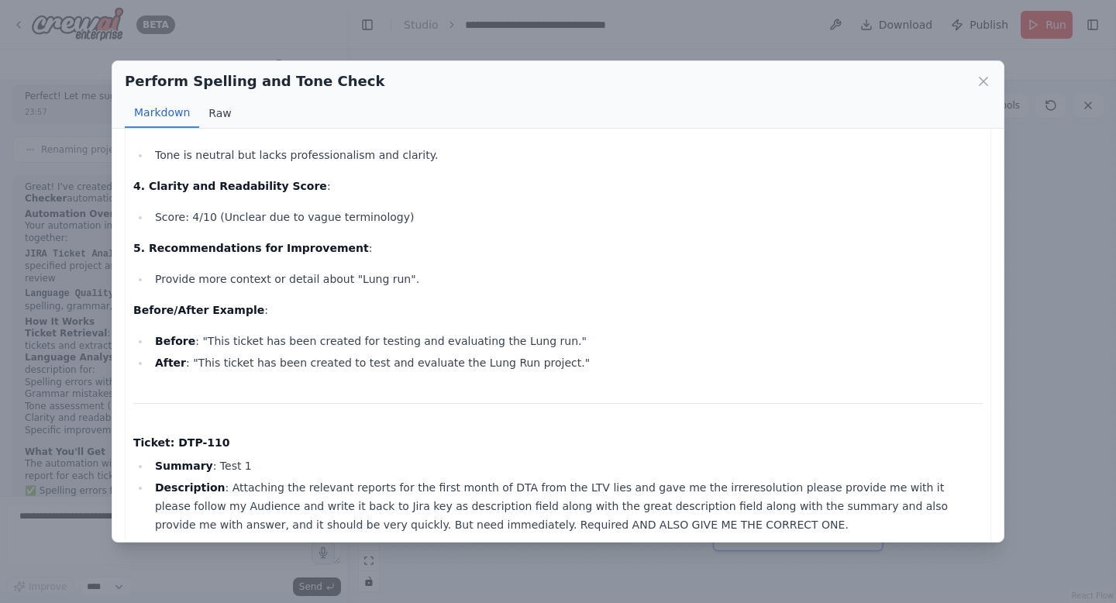
click at [218, 115] on button "Raw" at bounding box center [219, 112] width 41 height 29
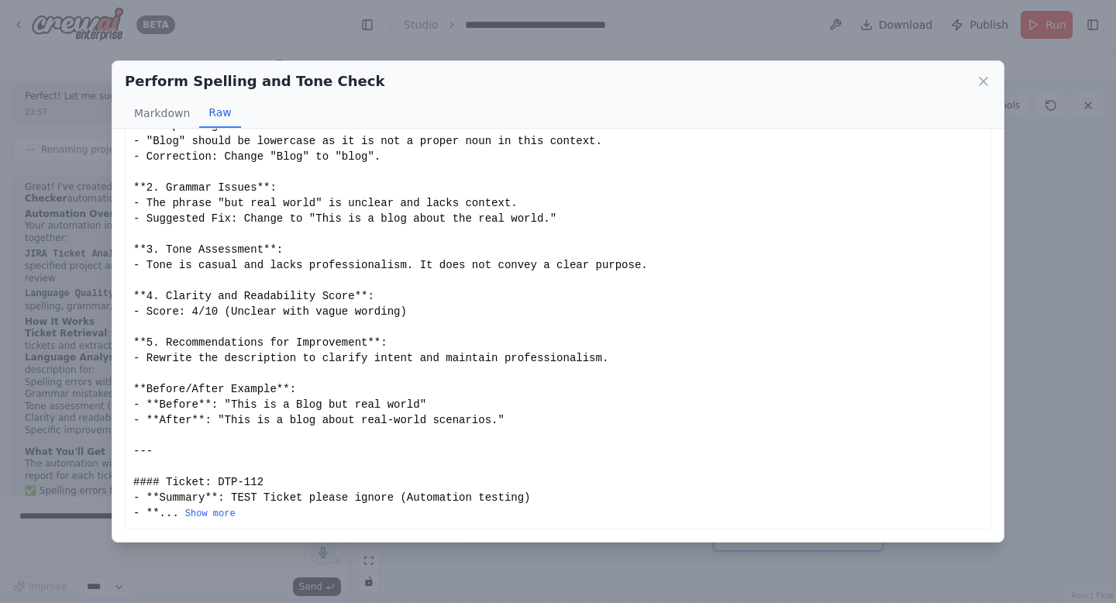
scroll to position [155, 0]
click at [167, 112] on button "Markdown" at bounding box center [162, 112] width 74 height 29
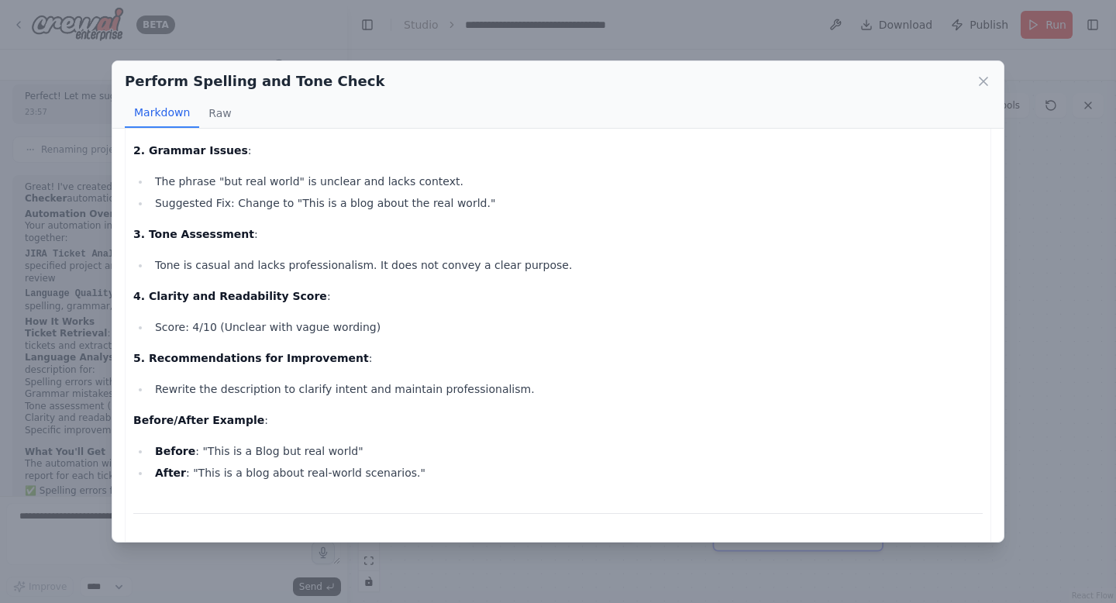
scroll to position [0, 0]
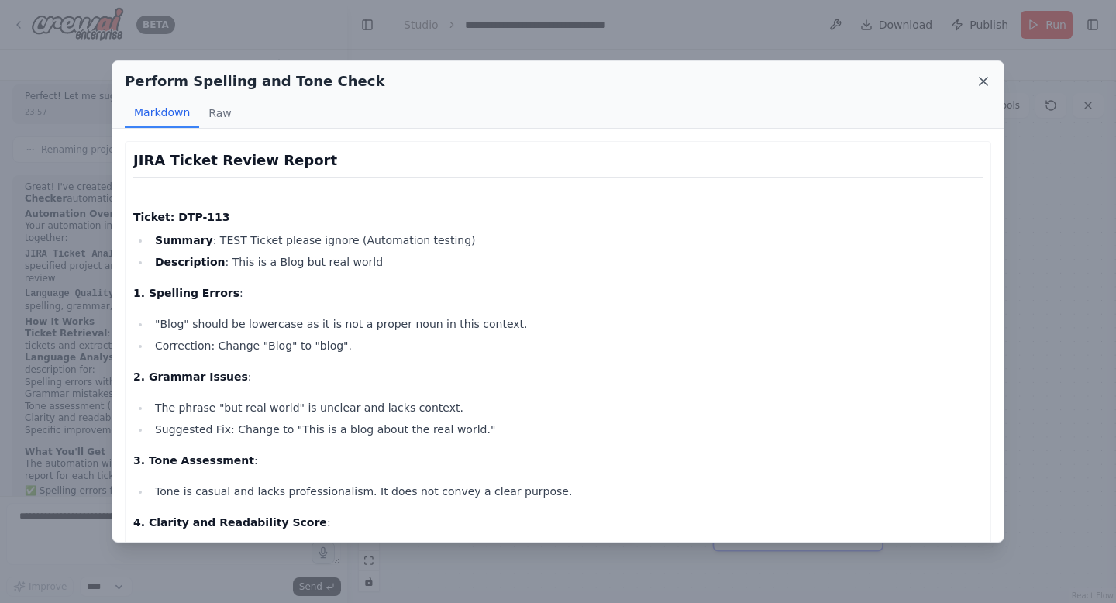
click at [990, 80] on icon at bounding box center [983, 81] width 15 height 15
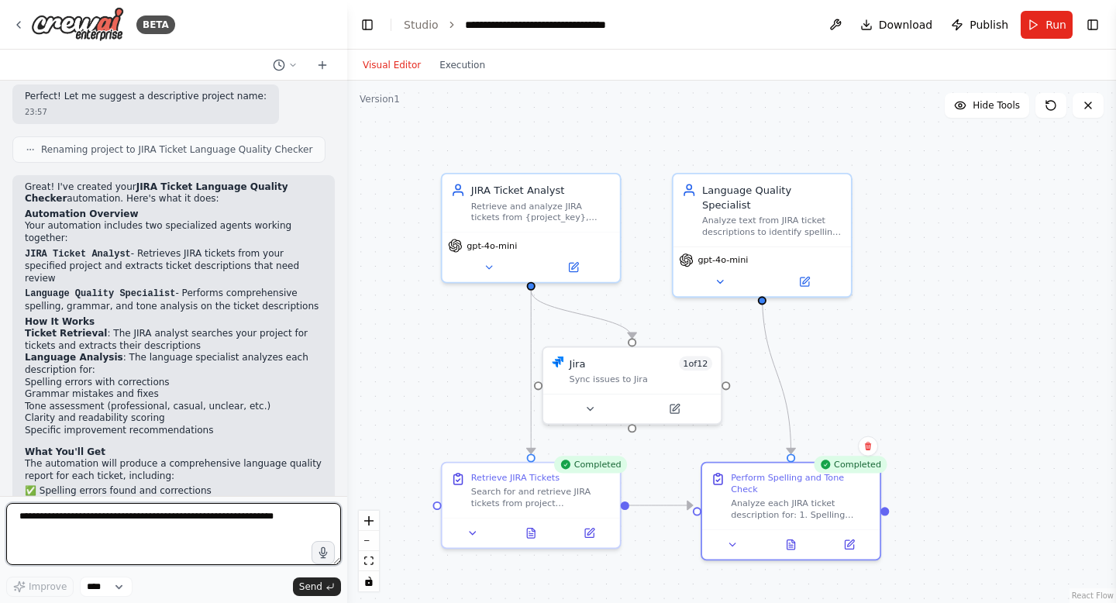
click at [43, 526] on textarea at bounding box center [173, 534] width 335 height 62
type textarea "**********"
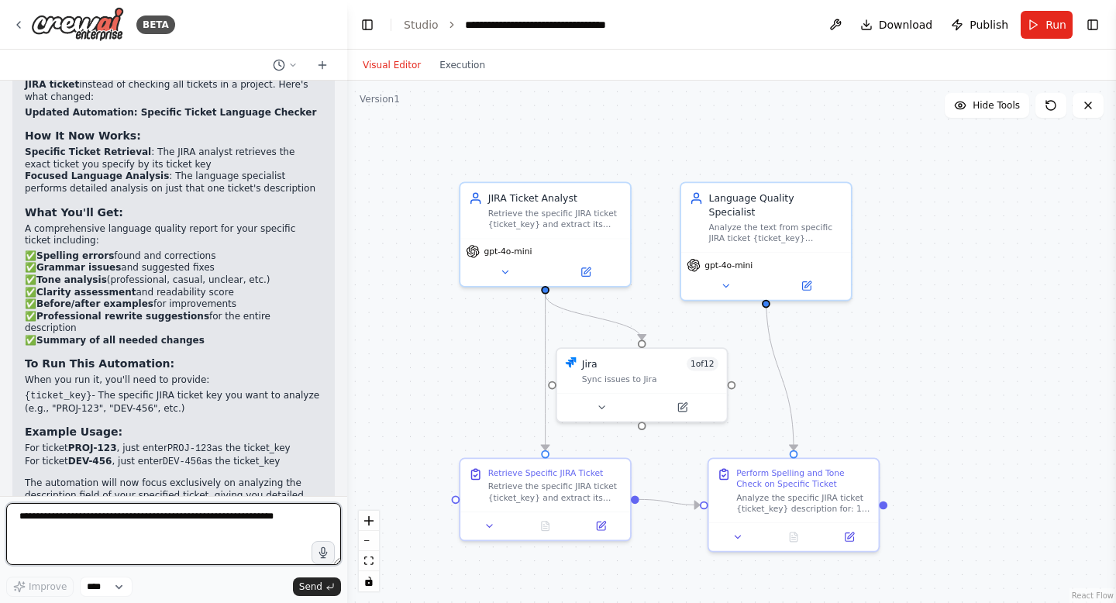
scroll to position [2238, 0]
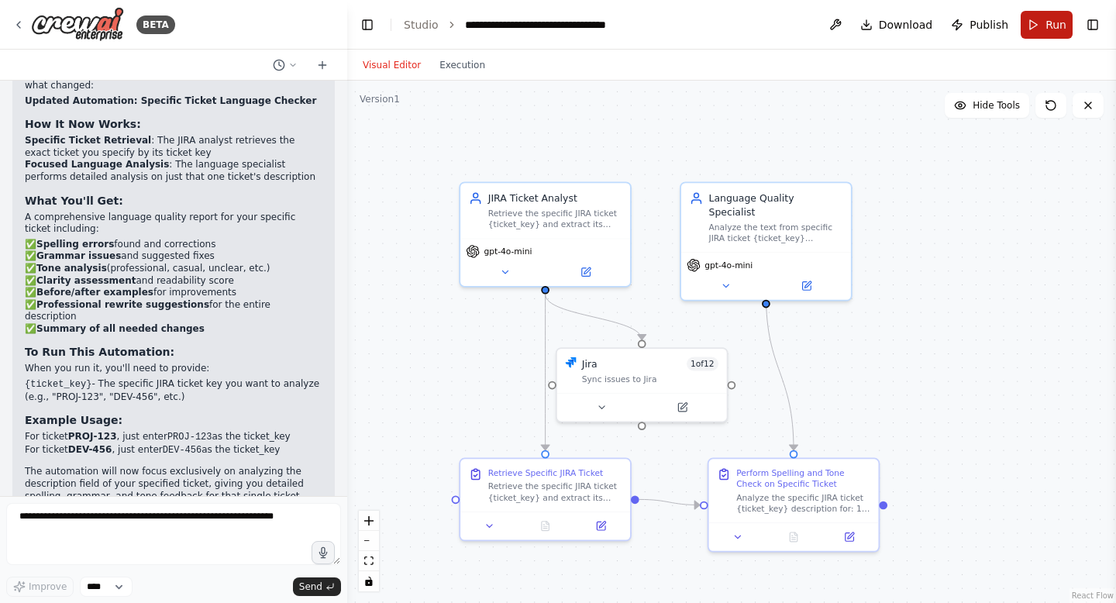
click at [1057, 29] on span "Run" at bounding box center [1055, 24] width 21 height 15
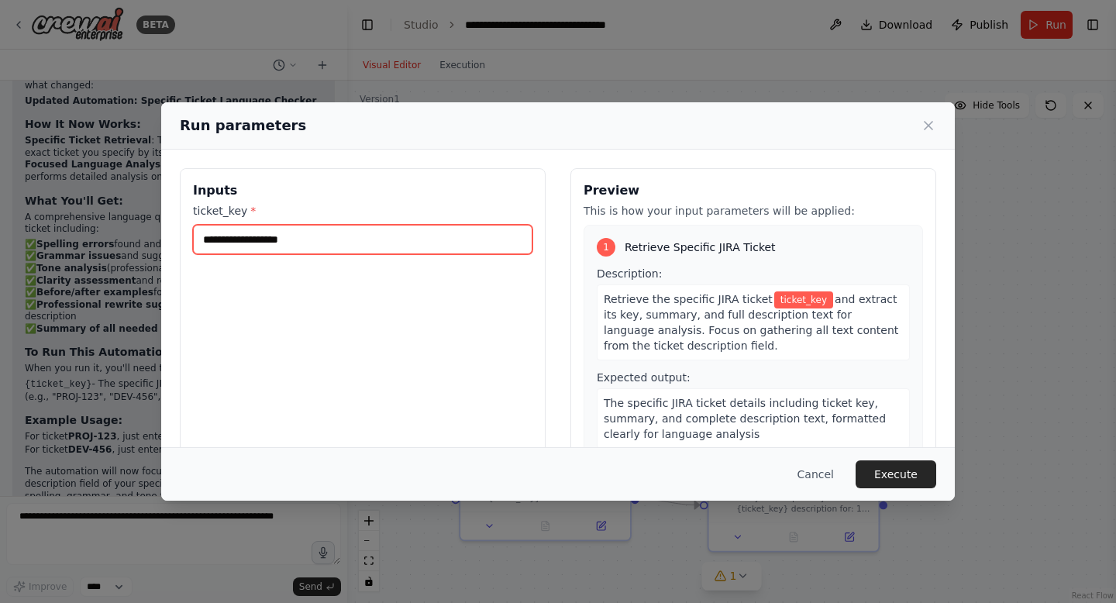
click at [346, 237] on input "ticket_key *" at bounding box center [362, 239] width 339 height 29
type input "*******"
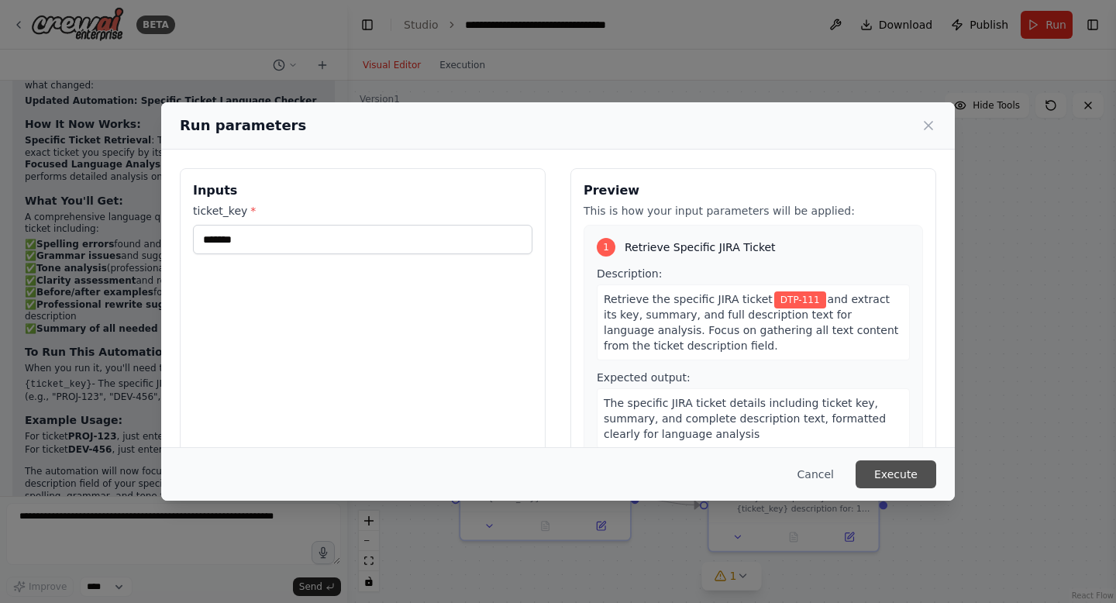
click at [914, 470] on button "Execute" at bounding box center [896, 474] width 81 height 28
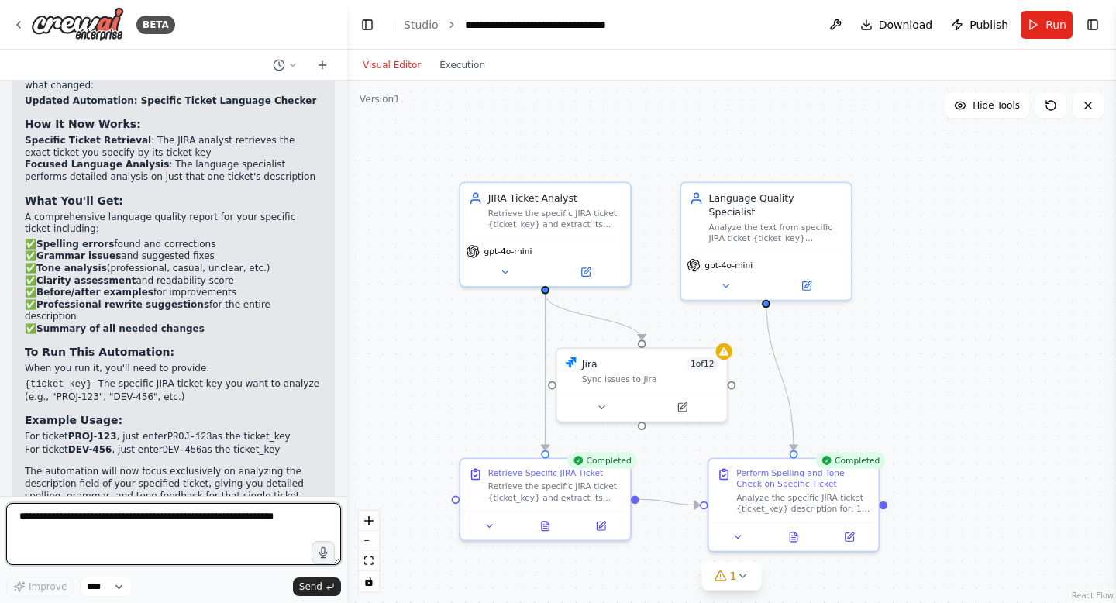
click at [49, 525] on textarea at bounding box center [173, 534] width 335 height 62
click at [750, 573] on button "1" at bounding box center [732, 576] width 60 height 29
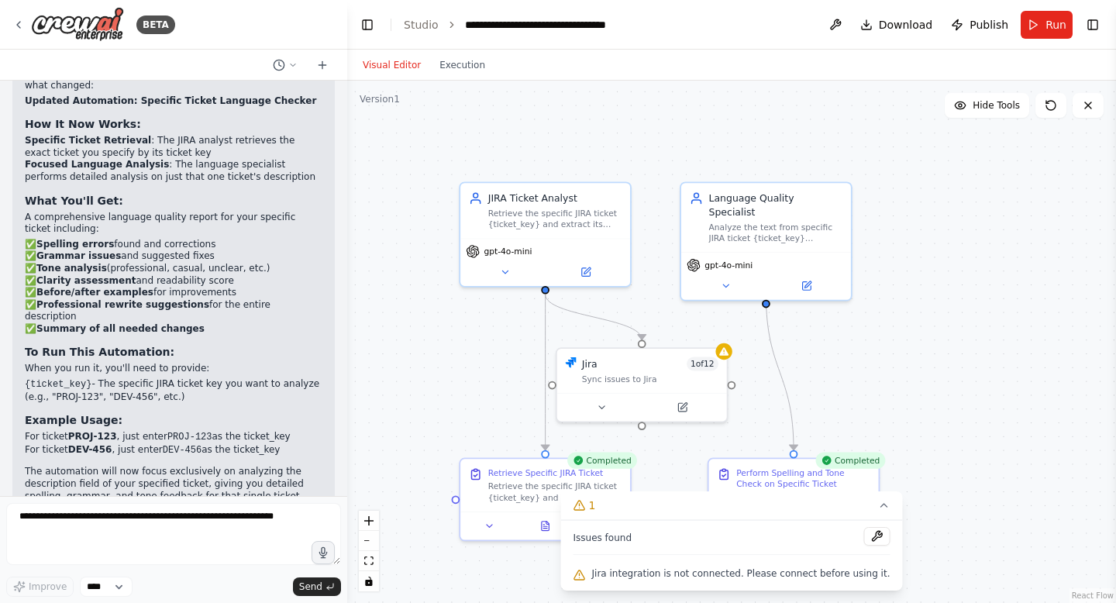
click at [977, 491] on div ".deletable-edge-delete-btn { width: 20px; height: 20px; border: 0px solid #ffff…" at bounding box center [731, 342] width 769 height 522
click at [821, 476] on div "Perform Spelling and Tone Check on Specific Ticket" at bounding box center [803, 475] width 134 height 22
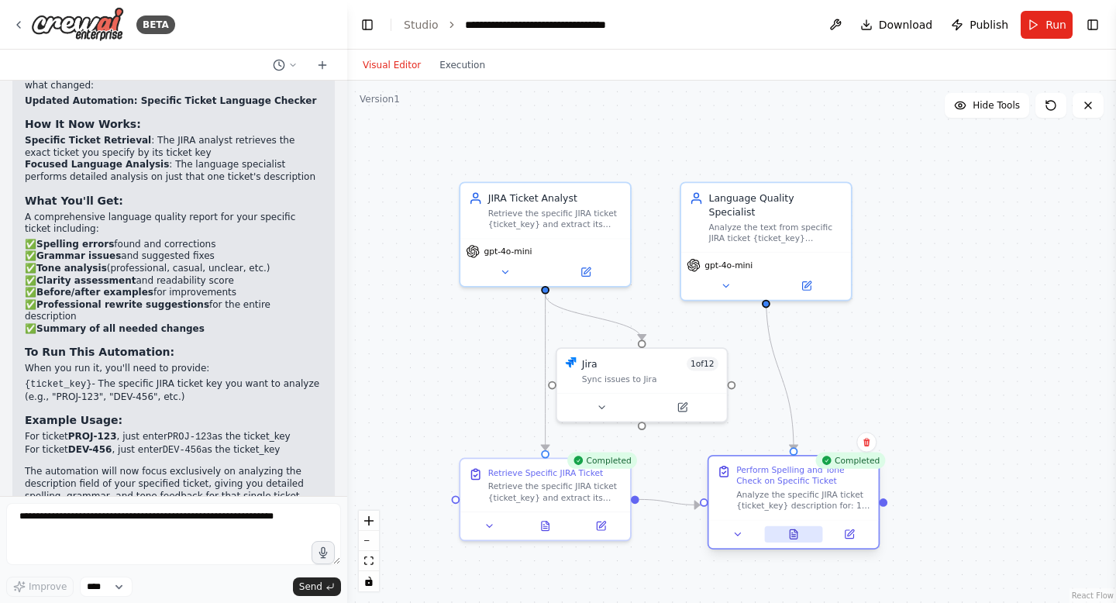
click at [792, 533] on icon at bounding box center [792, 533] width 1 height 0
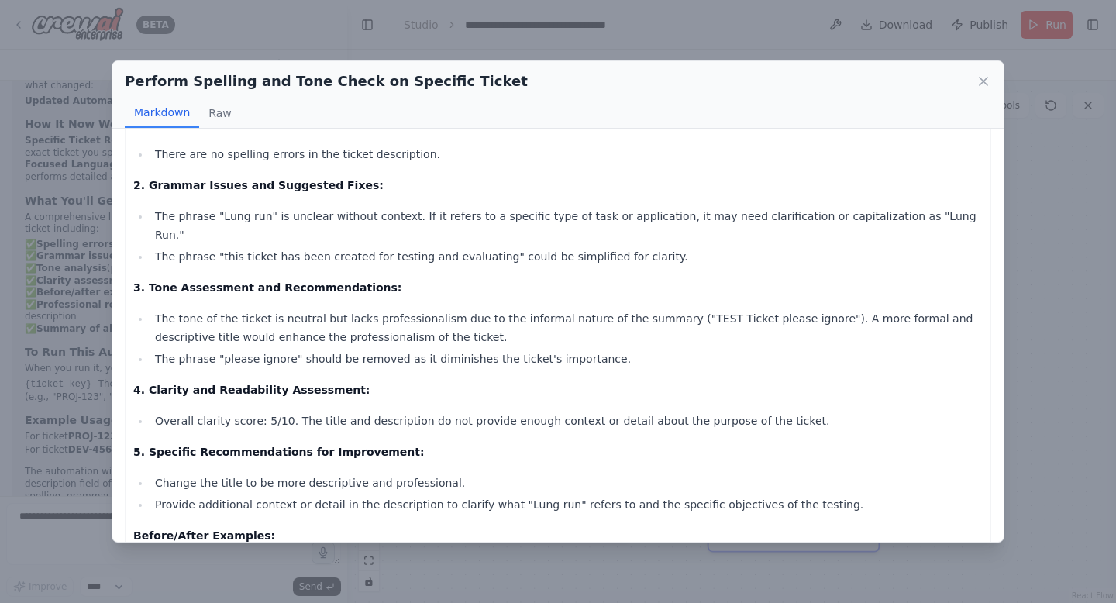
scroll to position [62, 0]
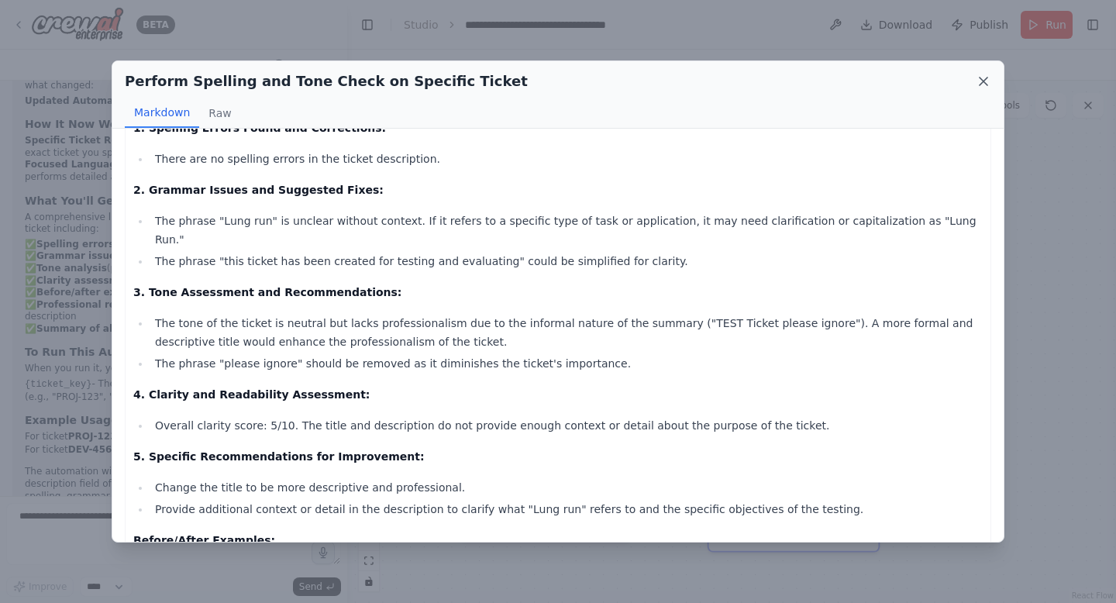
click at [983, 84] on icon at bounding box center [983, 81] width 15 height 15
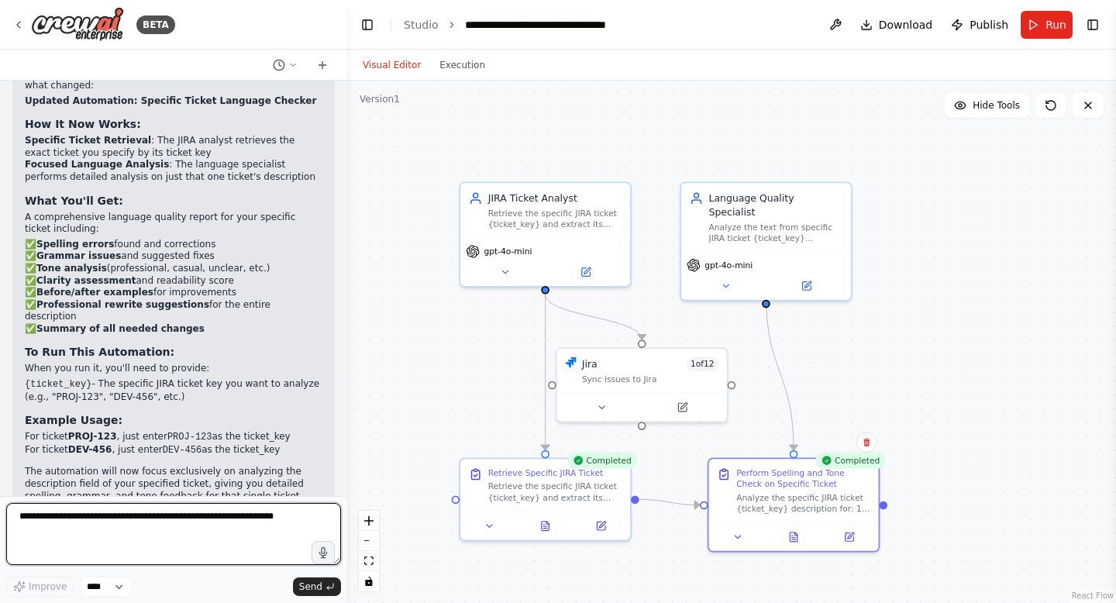
click at [27, 518] on textarea at bounding box center [173, 534] width 335 height 62
click at [60, 516] on textarea at bounding box center [173, 534] width 335 height 62
click at [44, 515] on textarea at bounding box center [173, 534] width 335 height 62
click at [132, 514] on textarea "**********" at bounding box center [173, 534] width 335 height 62
click at [69, 512] on textarea "**********" at bounding box center [173, 534] width 335 height 62
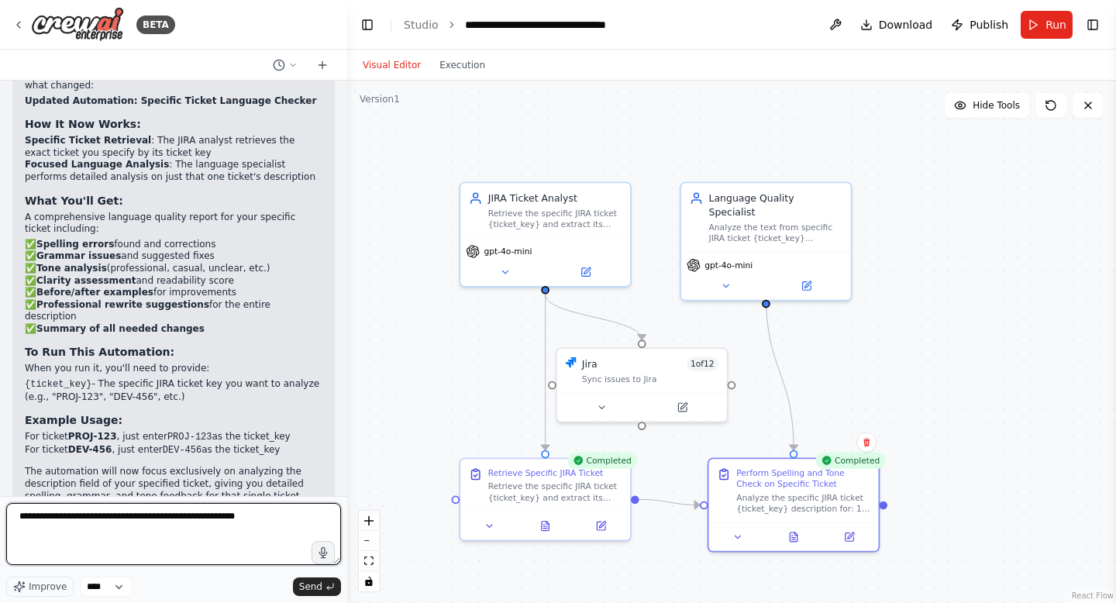
click at [150, 514] on textarea "**********" at bounding box center [173, 534] width 335 height 62
click at [260, 517] on textarea "**********" at bounding box center [173, 534] width 335 height 62
type textarea "**********"
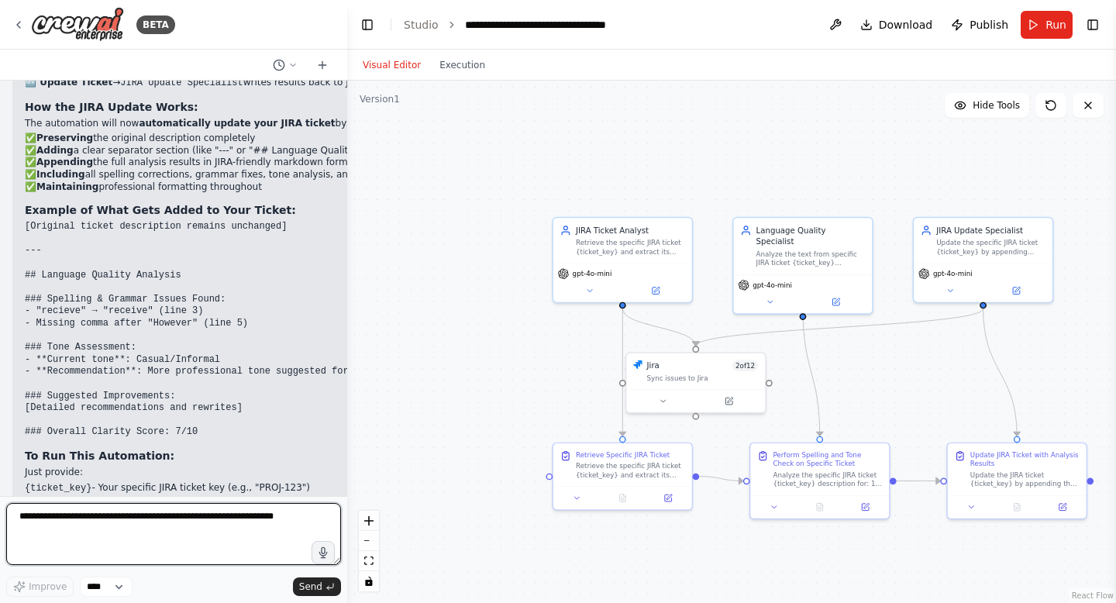
scroll to position [3504, 0]
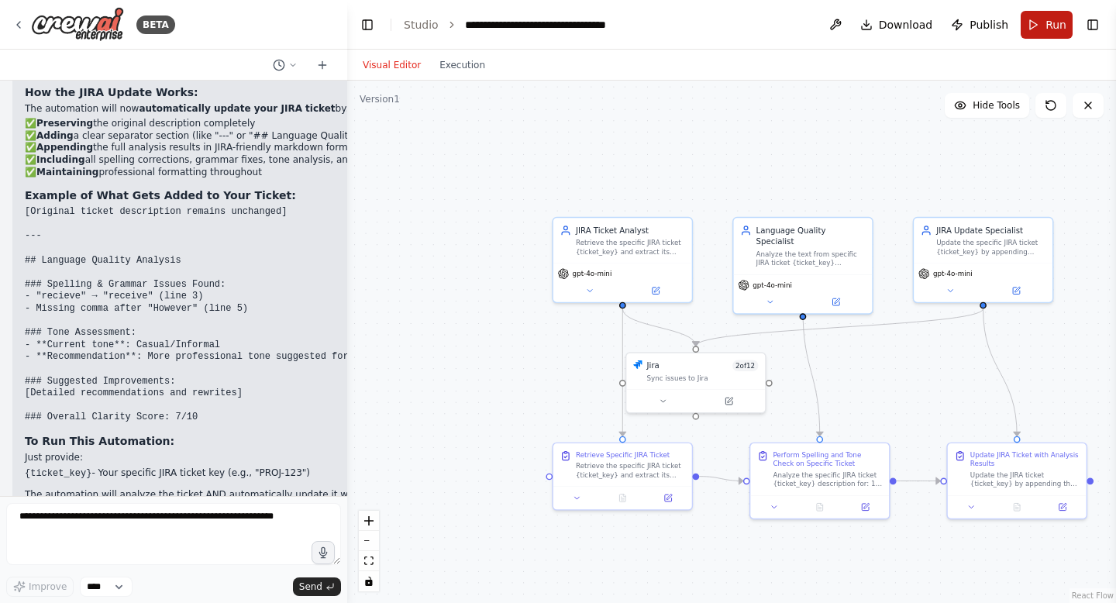
click at [1051, 24] on span "Run" at bounding box center [1055, 24] width 21 height 15
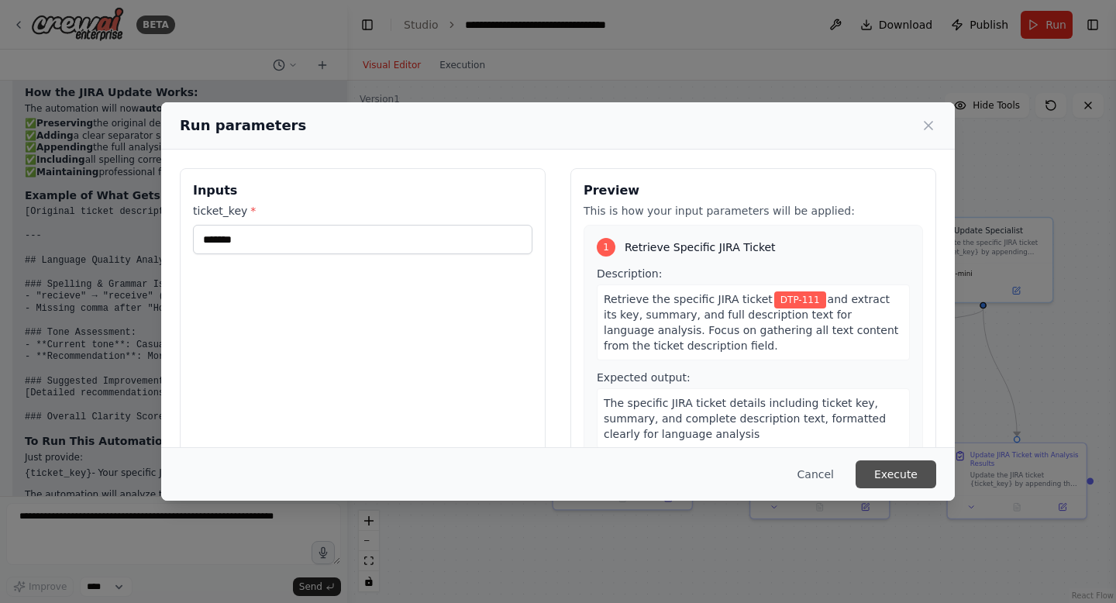
click at [897, 473] on button "Execute" at bounding box center [896, 474] width 81 height 28
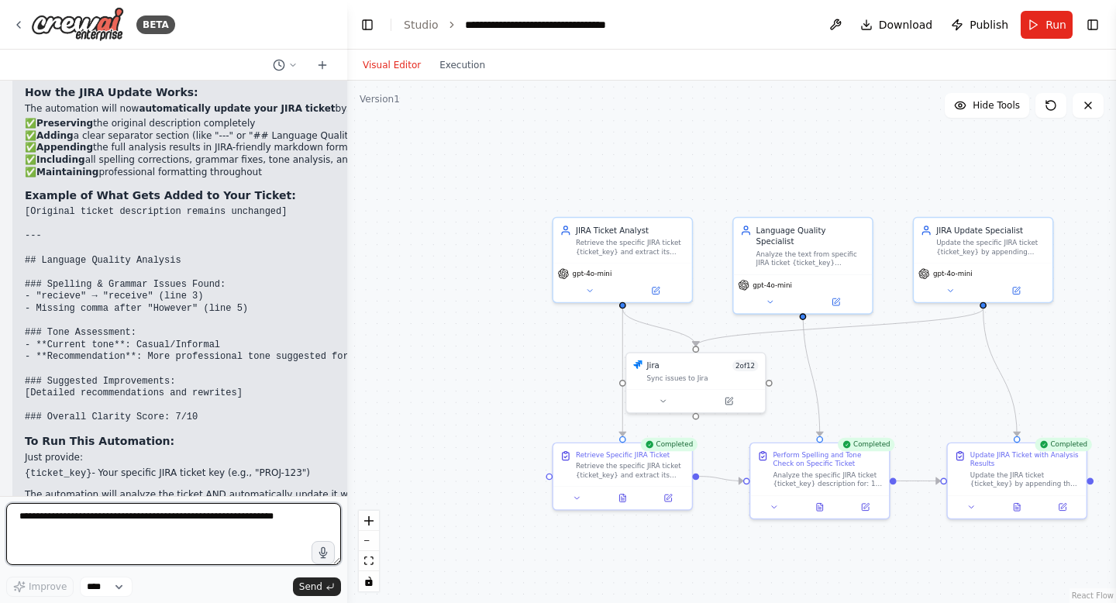
click at [72, 532] on textarea at bounding box center [173, 534] width 335 height 62
type textarea "**********"
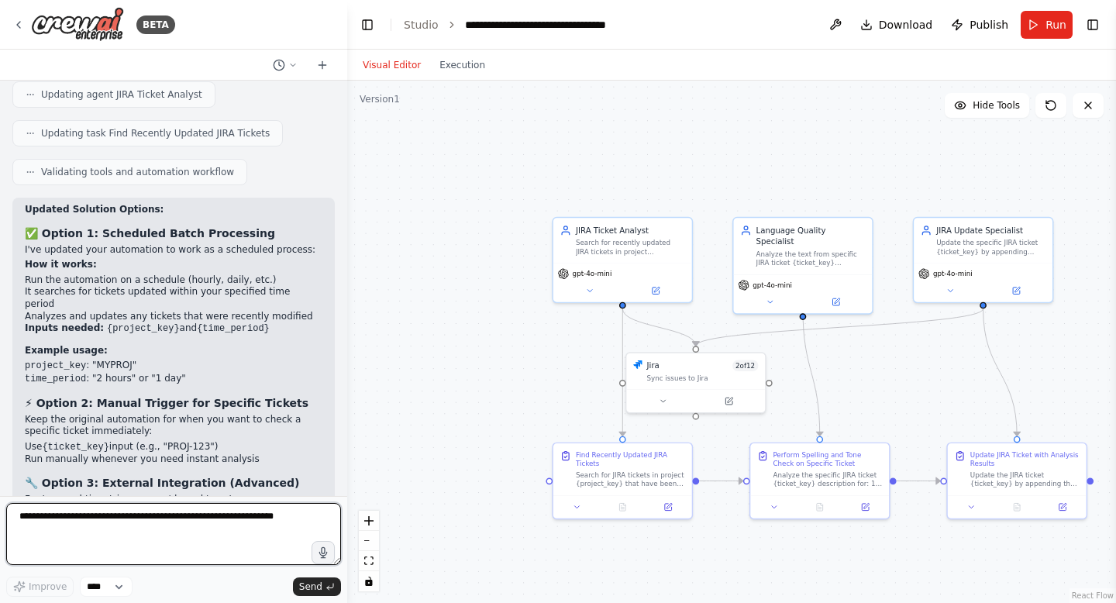
scroll to position [4425, 0]
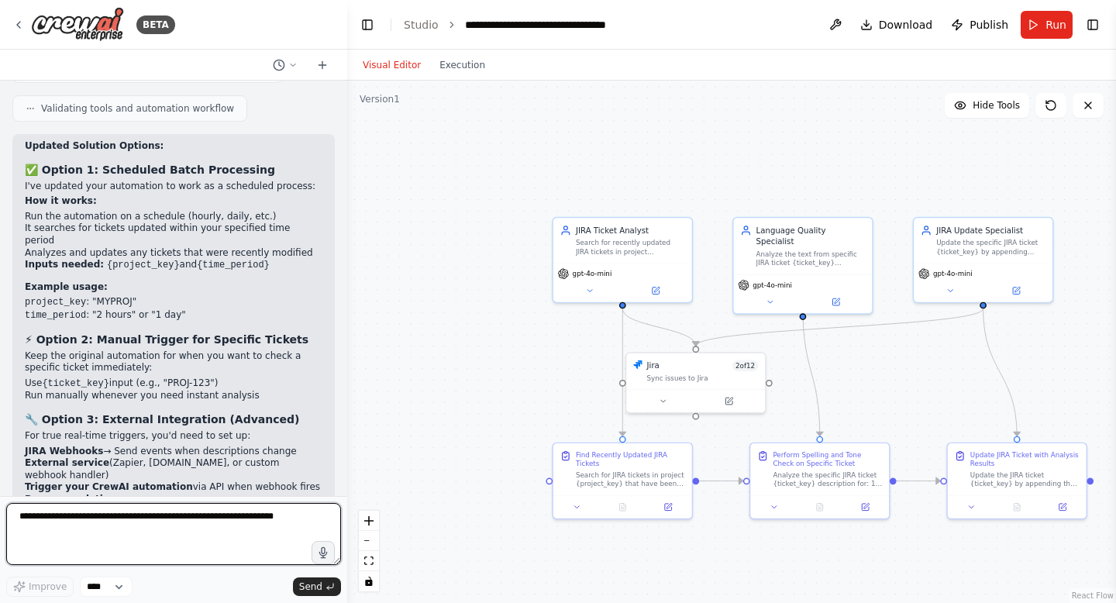
click at [105, 522] on textarea at bounding box center [173, 534] width 335 height 62
type textarea "********"
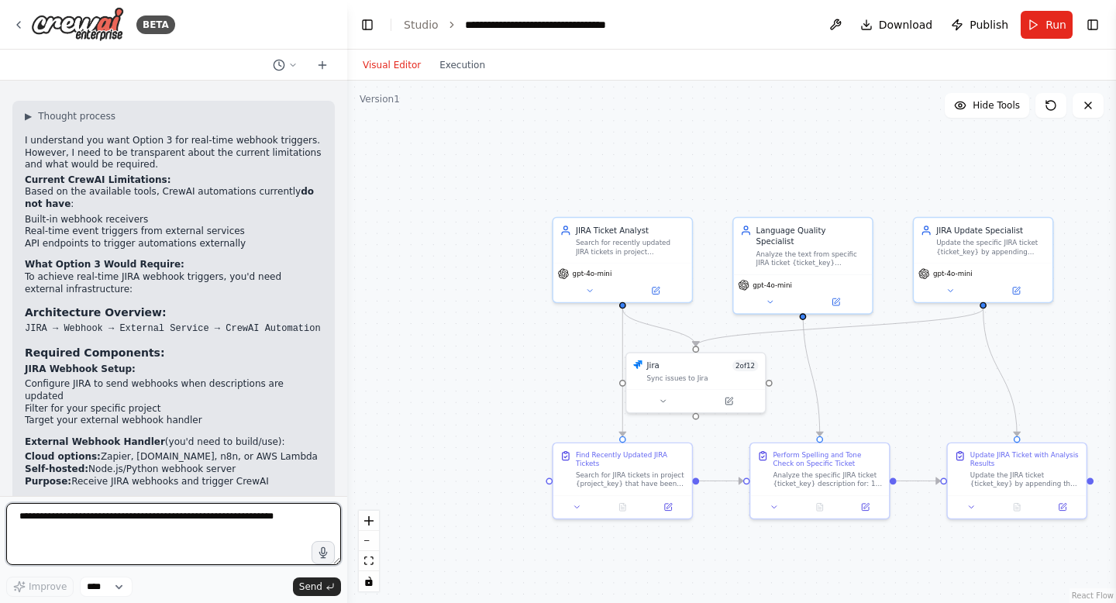
scroll to position [4971, 0]
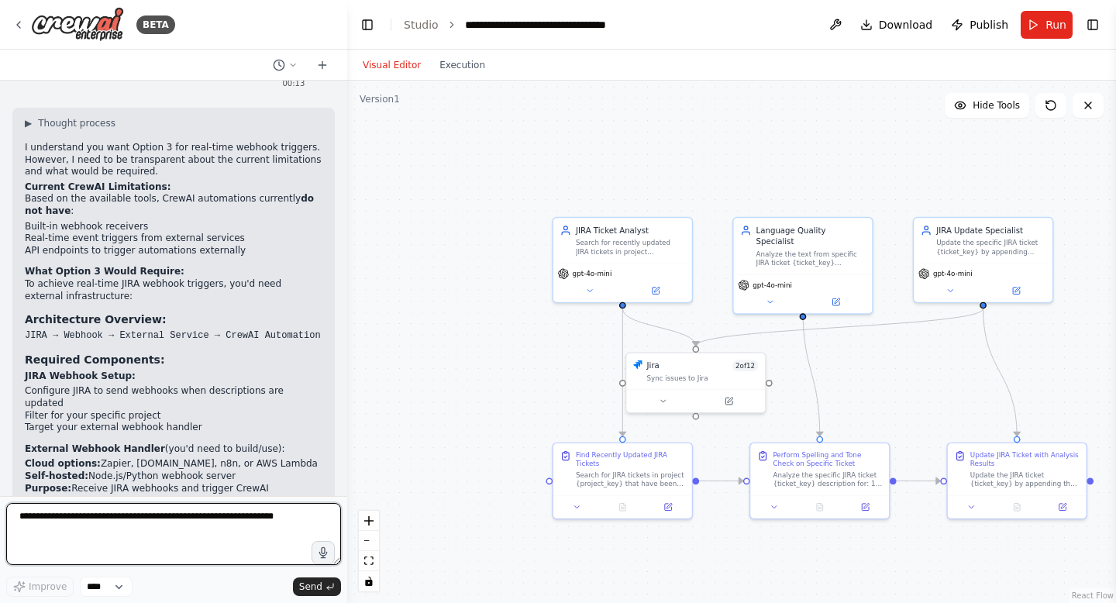
click at [22, 518] on textarea at bounding box center [173, 534] width 335 height 62
type textarea "**********"
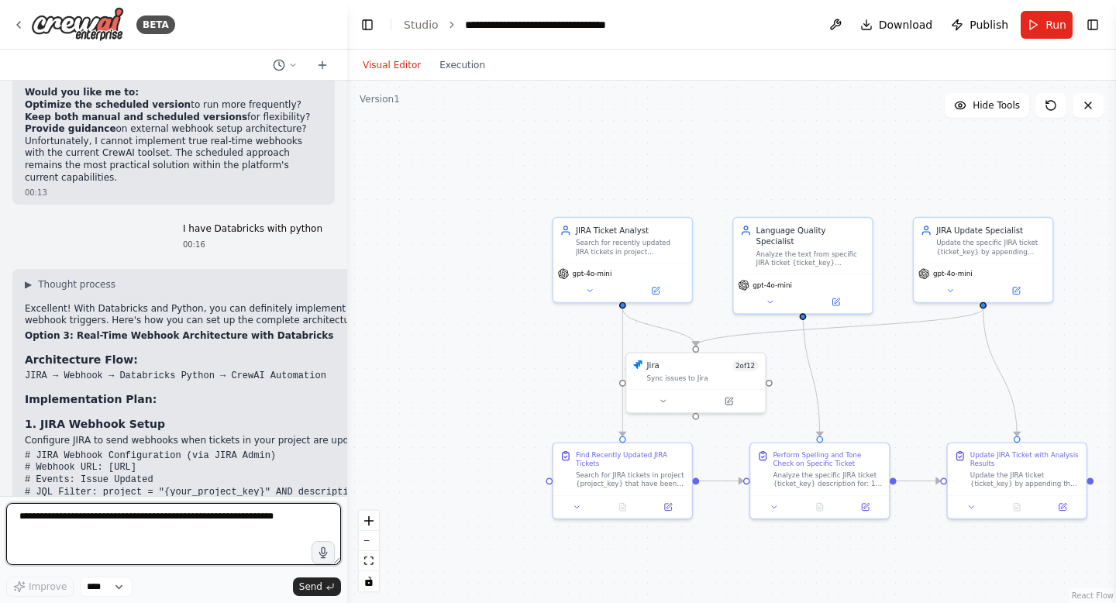
scroll to position [5636, 0]
click at [278, 415] on h3 "1. JIRA Webhook Setup" at bounding box center [259, 422] width 469 height 15
click at [298, 301] on p "Excellent! With Databricks and Python, you can definitely implement Option 3 fo…" at bounding box center [259, 313] width 469 height 24
click at [374, 517] on button "zoom in" at bounding box center [369, 521] width 20 height 20
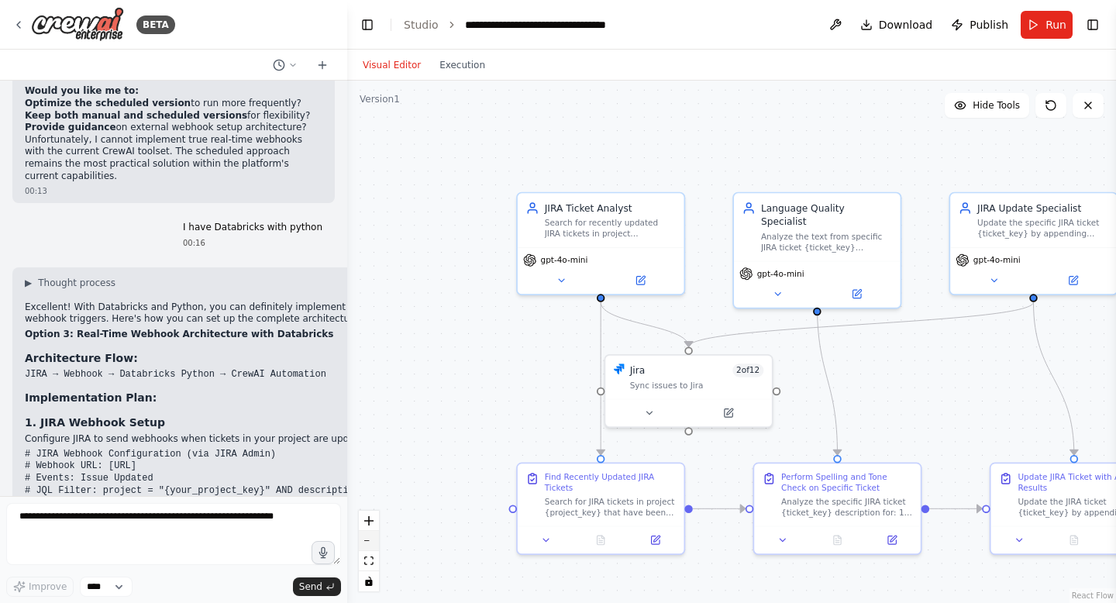
click at [373, 532] on button "zoom out" at bounding box center [369, 541] width 20 height 20
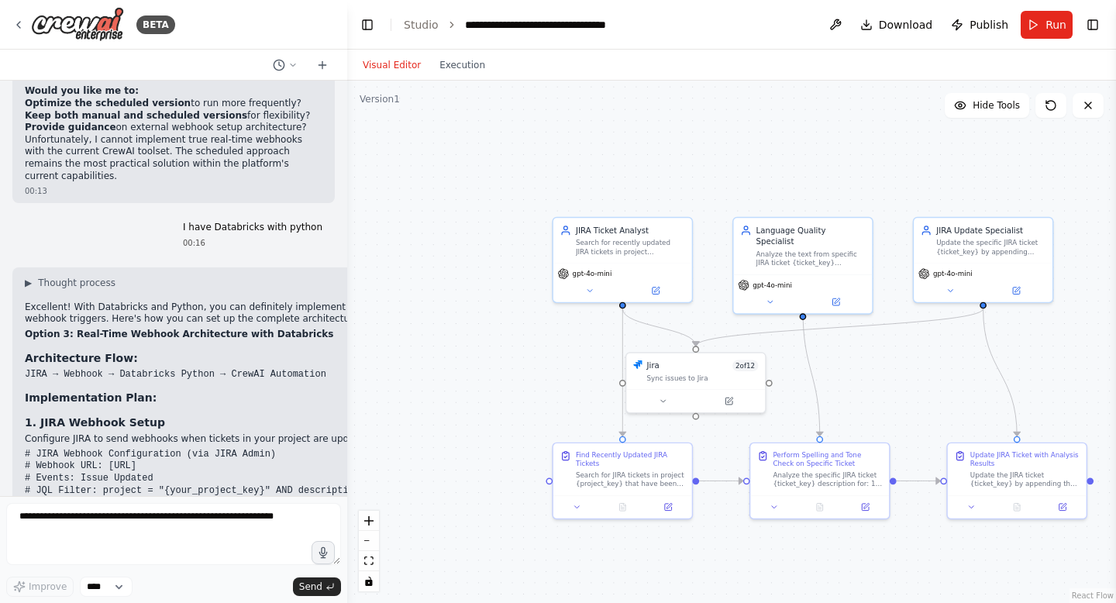
drag, startPoint x: 345, startPoint y: 401, endPoint x: 409, endPoint y: 411, distance: 65.1
click at [397, 410] on div "BETA Hello! I'm the CrewAI assistant. What kind of automation do you want to bu…" at bounding box center [558, 301] width 1116 height 603
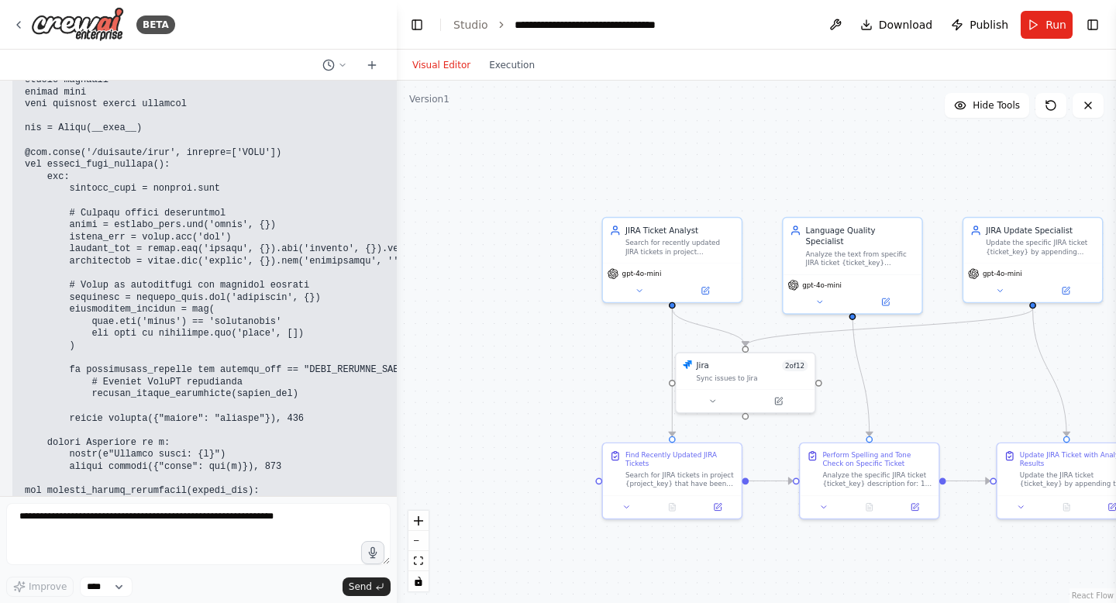
scroll to position [5917, 0]
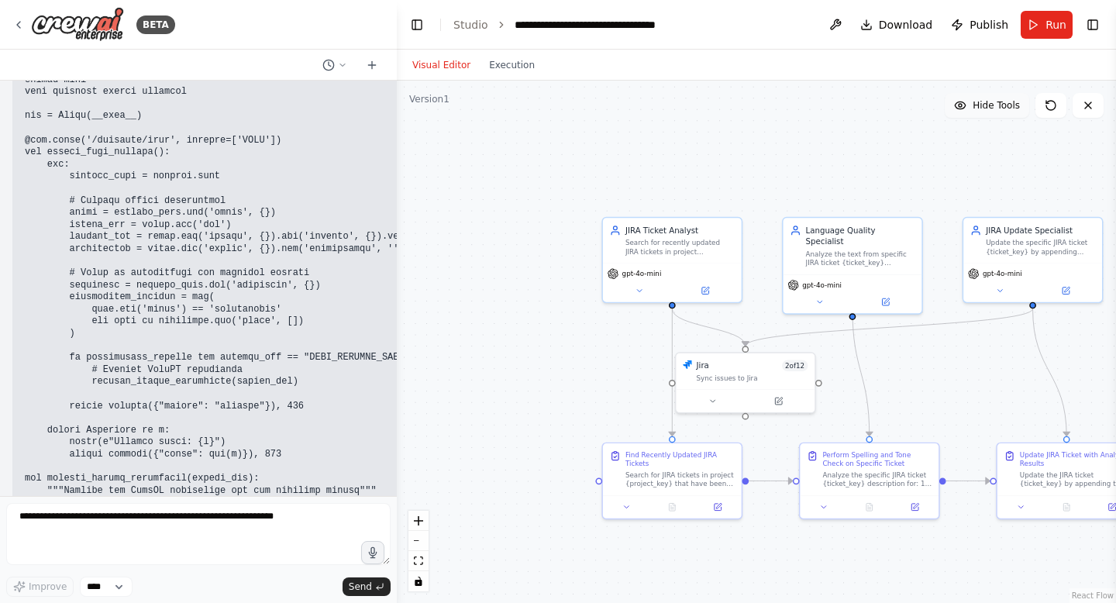
click at [1009, 112] on button "Hide Tools" at bounding box center [987, 105] width 84 height 25
click at [1009, 112] on button "Show Tools" at bounding box center [985, 105] width 88 height 25
click at [1009, 112] on button "Hide Tools" at bounding box center [987, 105] width 84 height 25
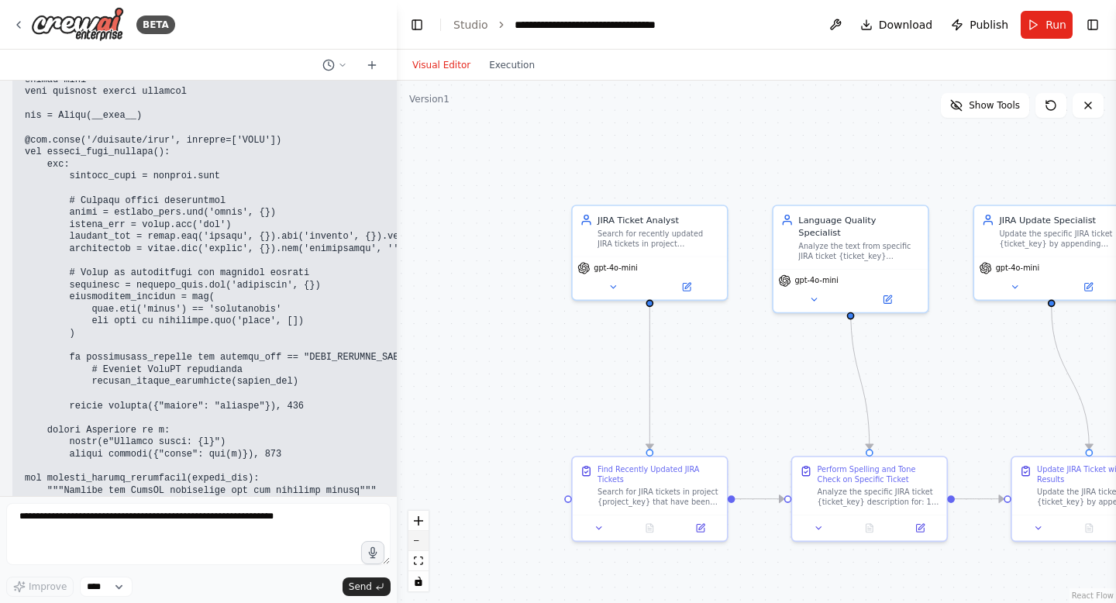
click at [421, 540] on icon "zoom out" at bounding box center [418, 541] width 9 height 2
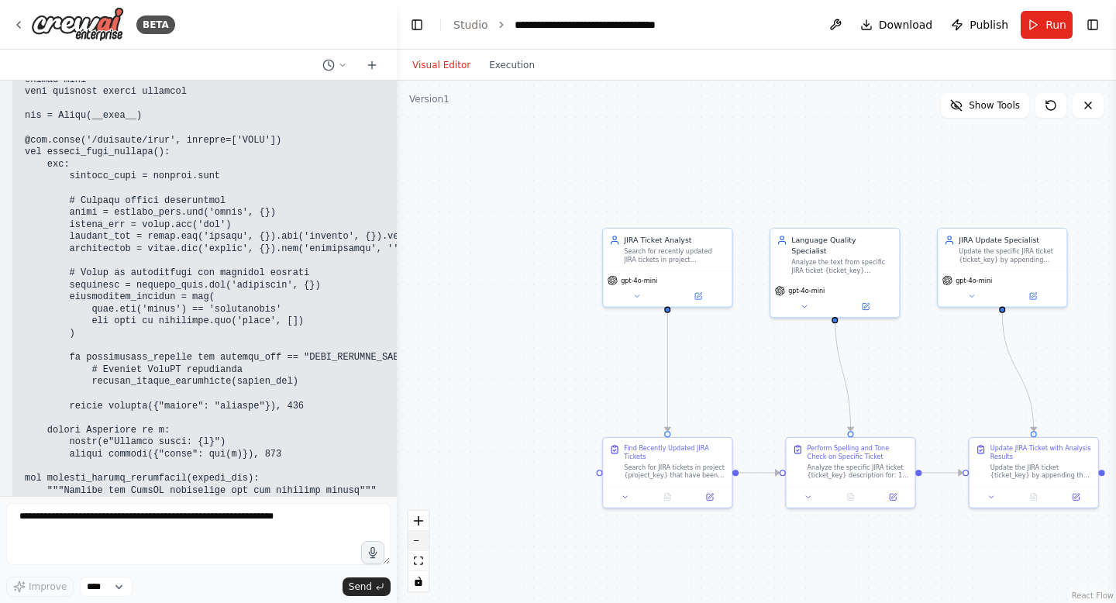
click at [421, 540] on icon "zoom out" at bounding box center [418, 541] width 9 height 2
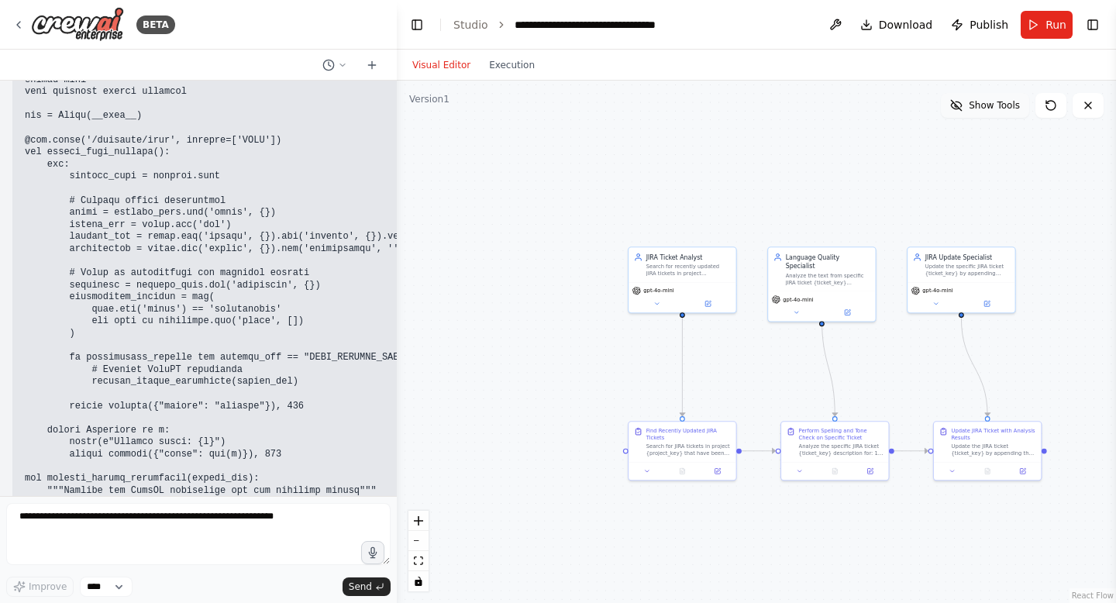
click at [973, 105] on span "Show Tools" at bounding box center [994, 105] width 51 height 12
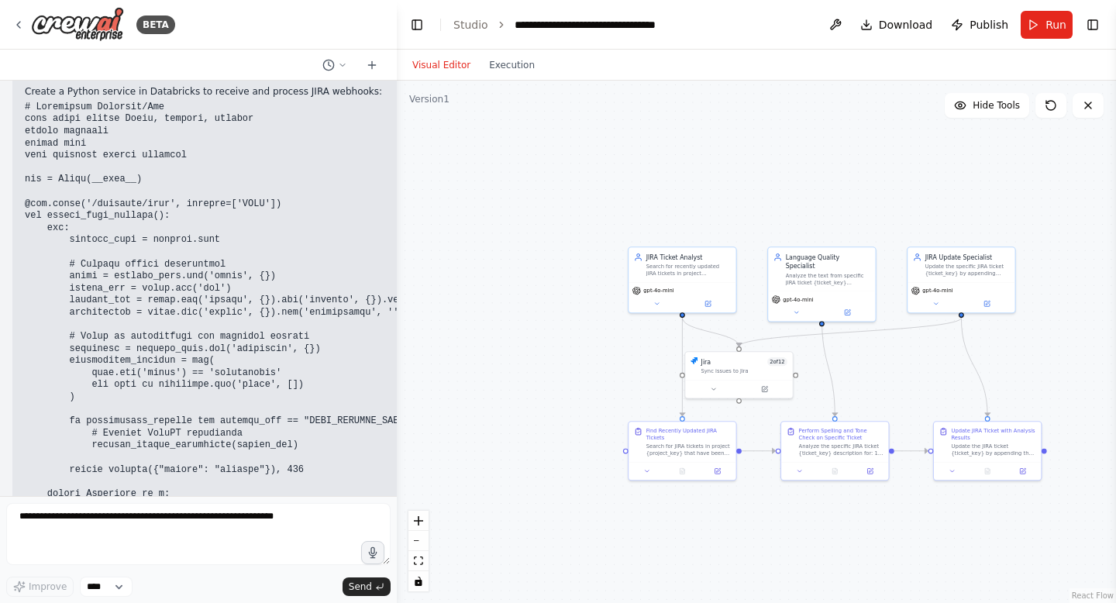
scroll to position [5823, 0]
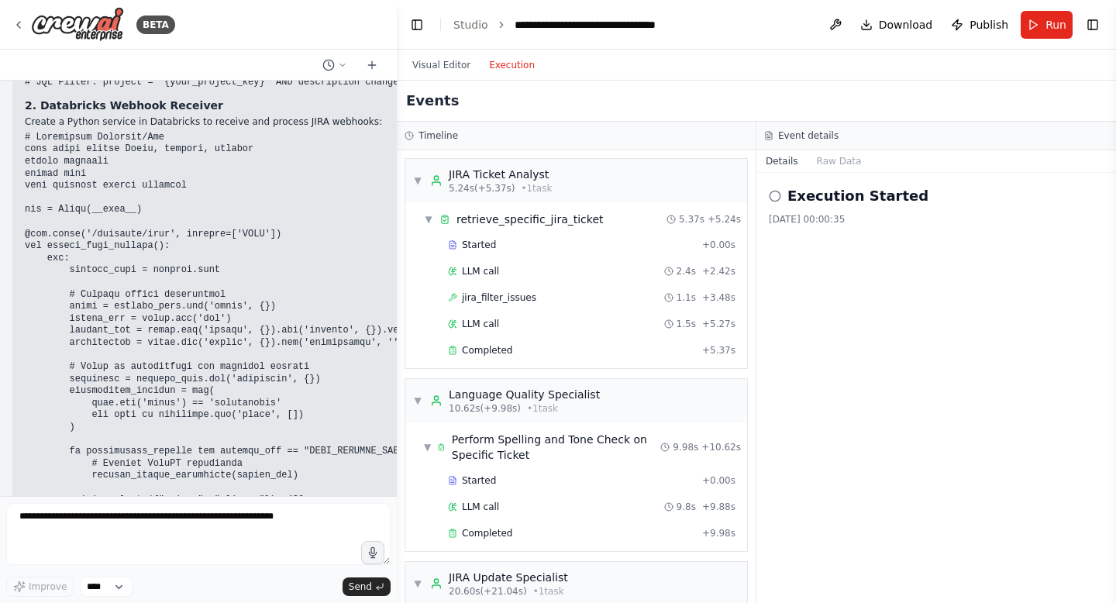
click at [515, 59] on button "Execution" at bounding box center [512, 65] width 64 height 19
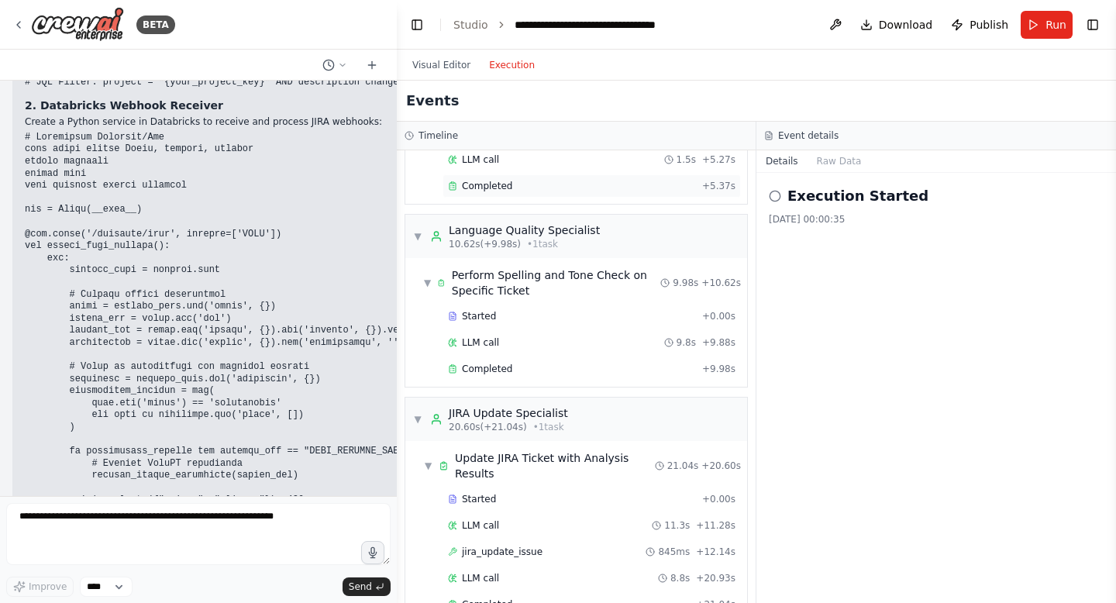
scroll to position [0, 0]
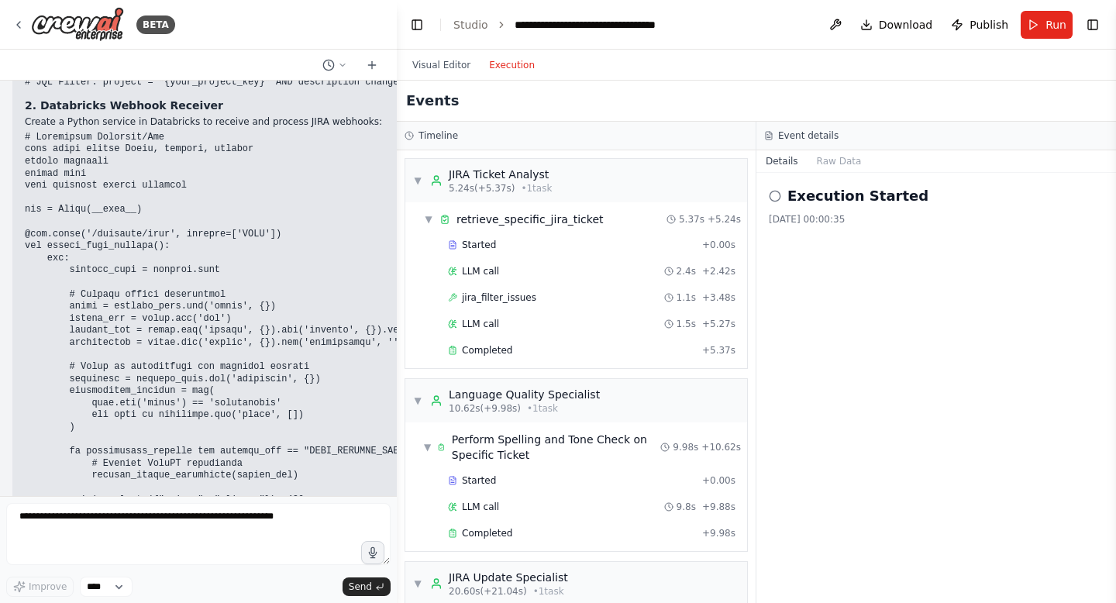
click at [443, 74] on div "Visual Editor Execution" at bounding box center [473, 65] width 141 height 31
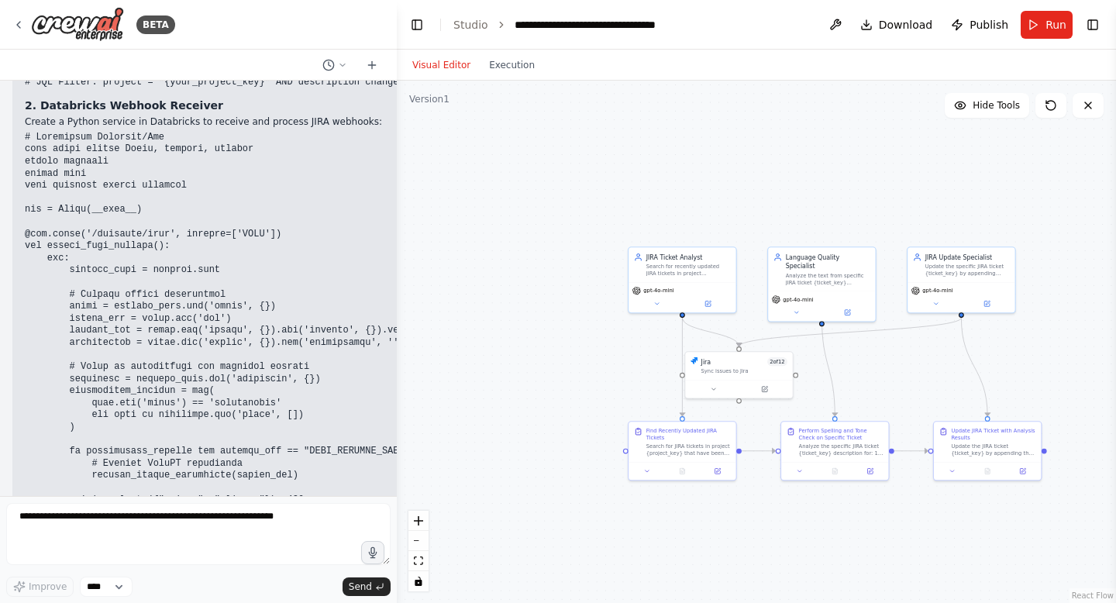
click at [443, 67] on button "Visual Editor" at bounding box center [441, 65] width 77 height 19
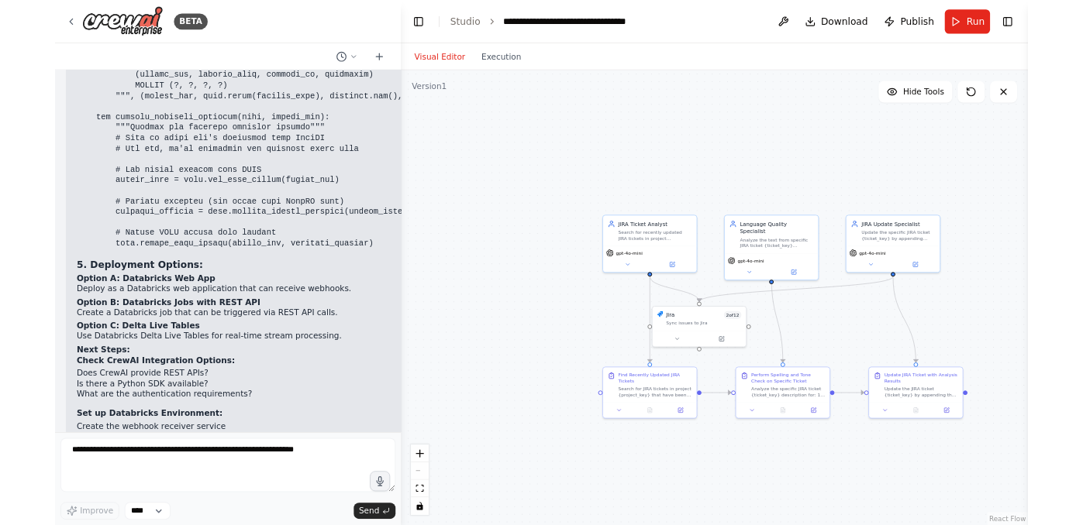
scroll to position [7111, 0]
